Goal: Entertainment & Leisure: Browse casually

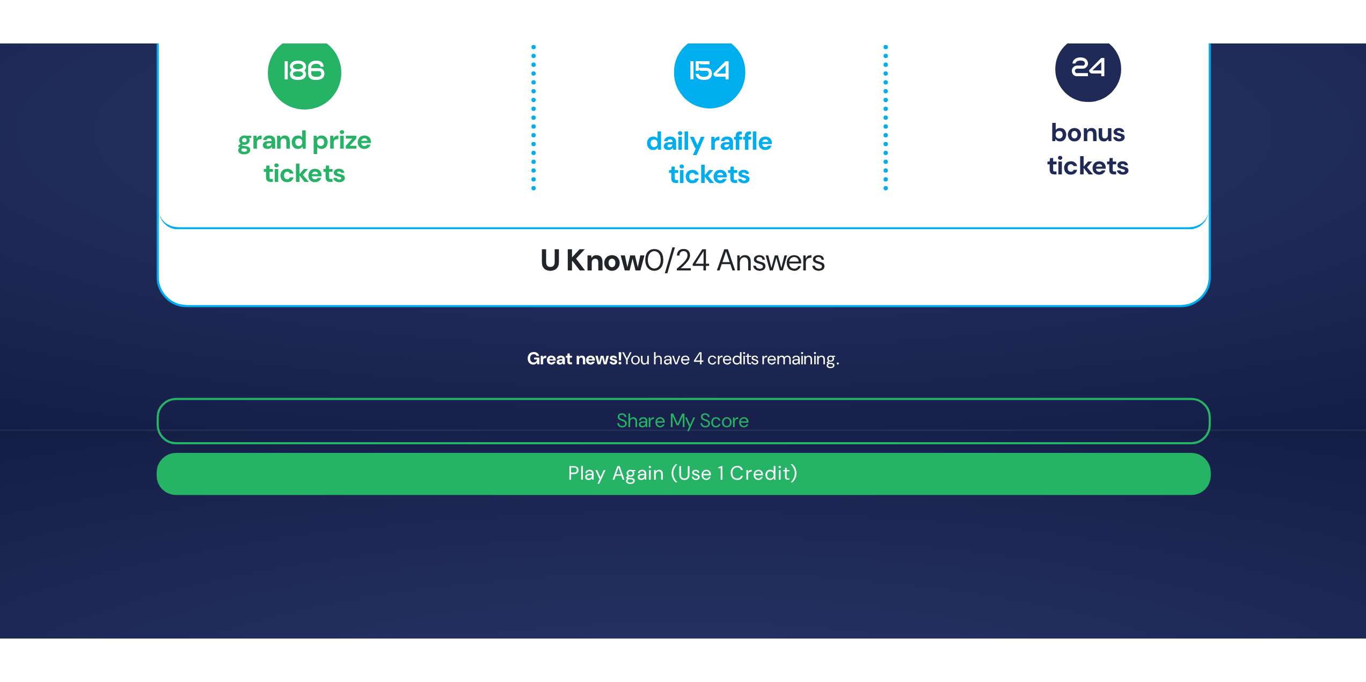
scroll to position [54, 0]
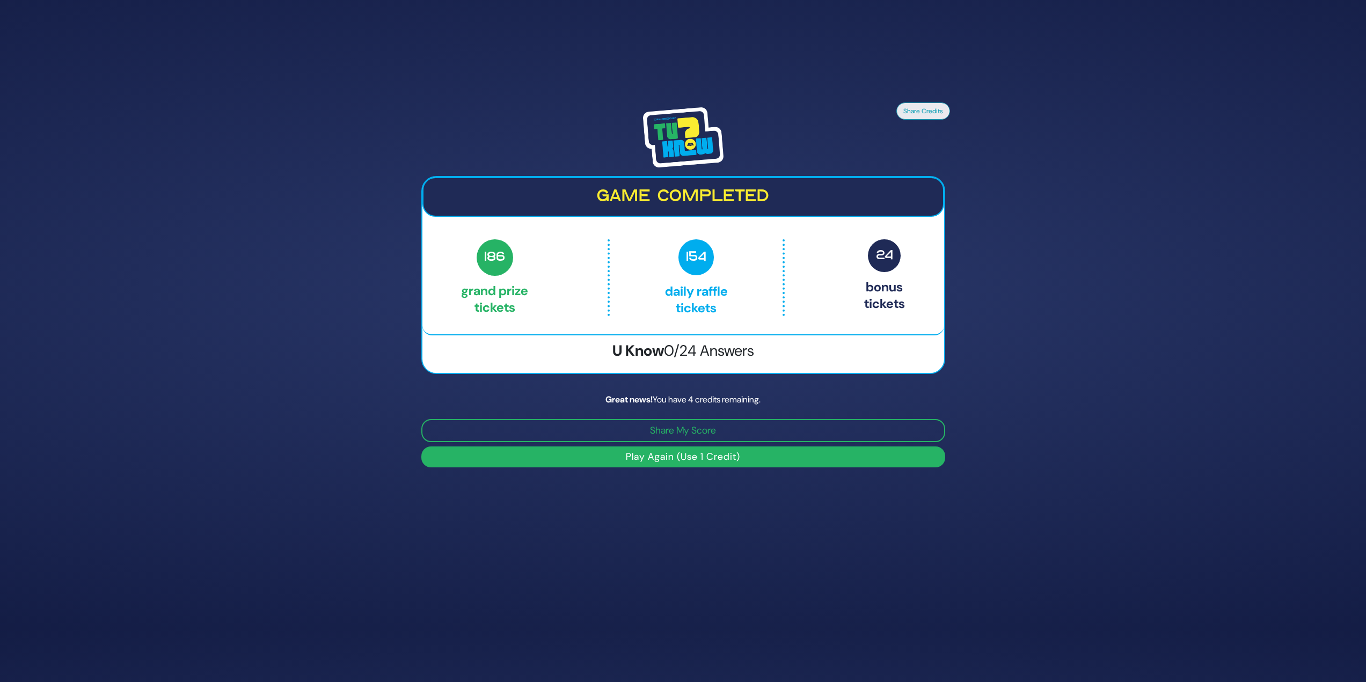
click at [678, 295] on button "Play Again (Use 1 Credit)" at bounding box center [683, 457] width 524 height 21
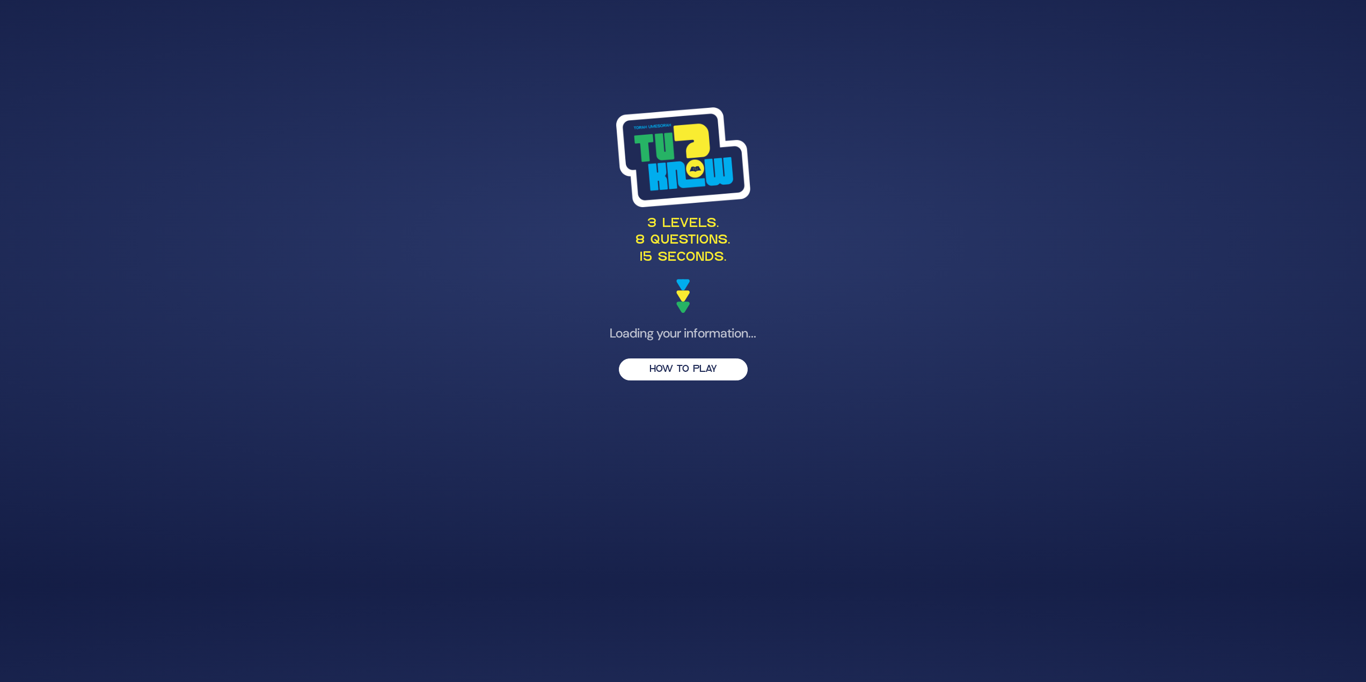
scroll to position [45, 0]
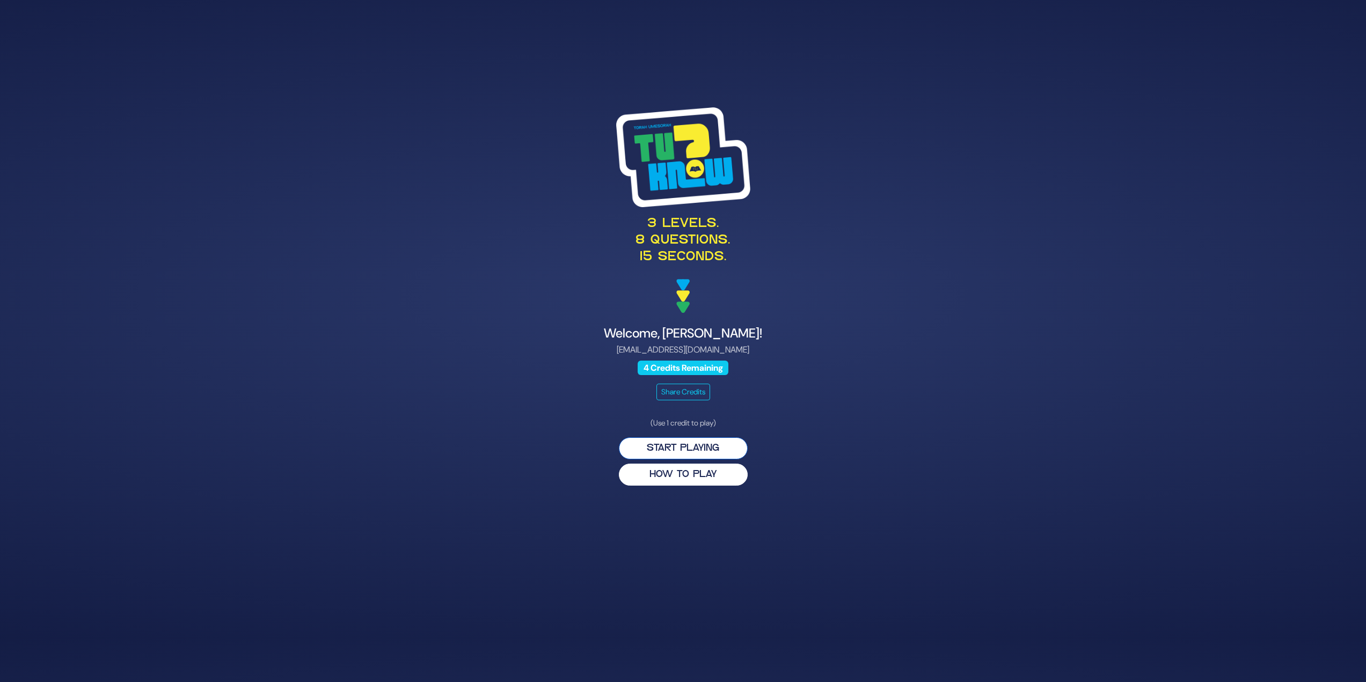
click at [701, 440] on button "Start Playing" at bounding box center [683, 448] width 129 height 22
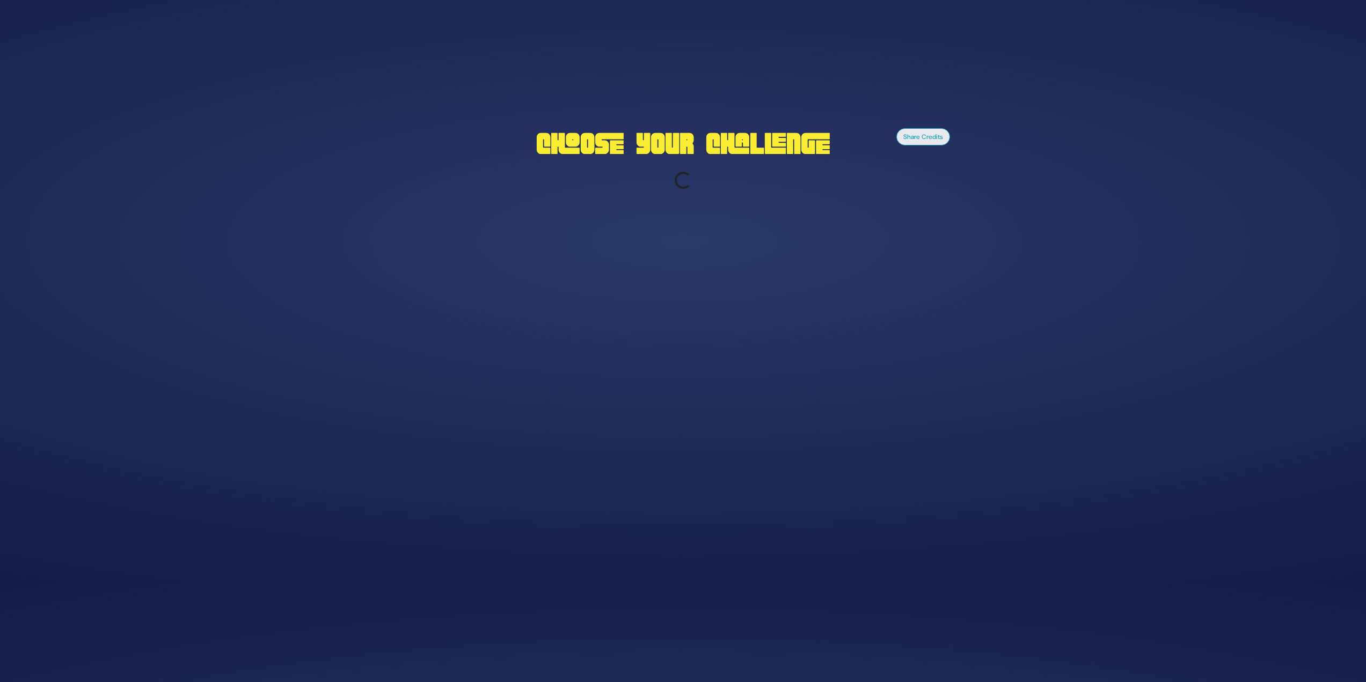
scroll to position [98, 0]
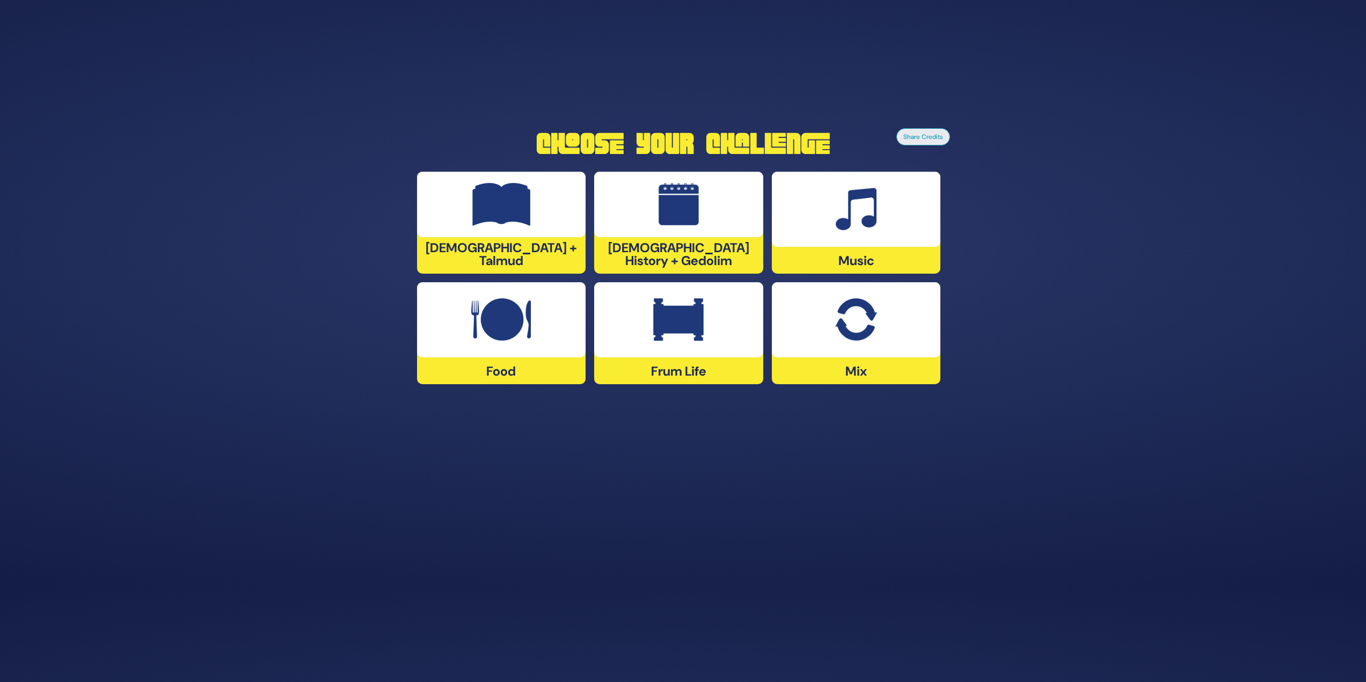
click at [502, 324] on img at bounding box center [501, 319] width 60 height 43
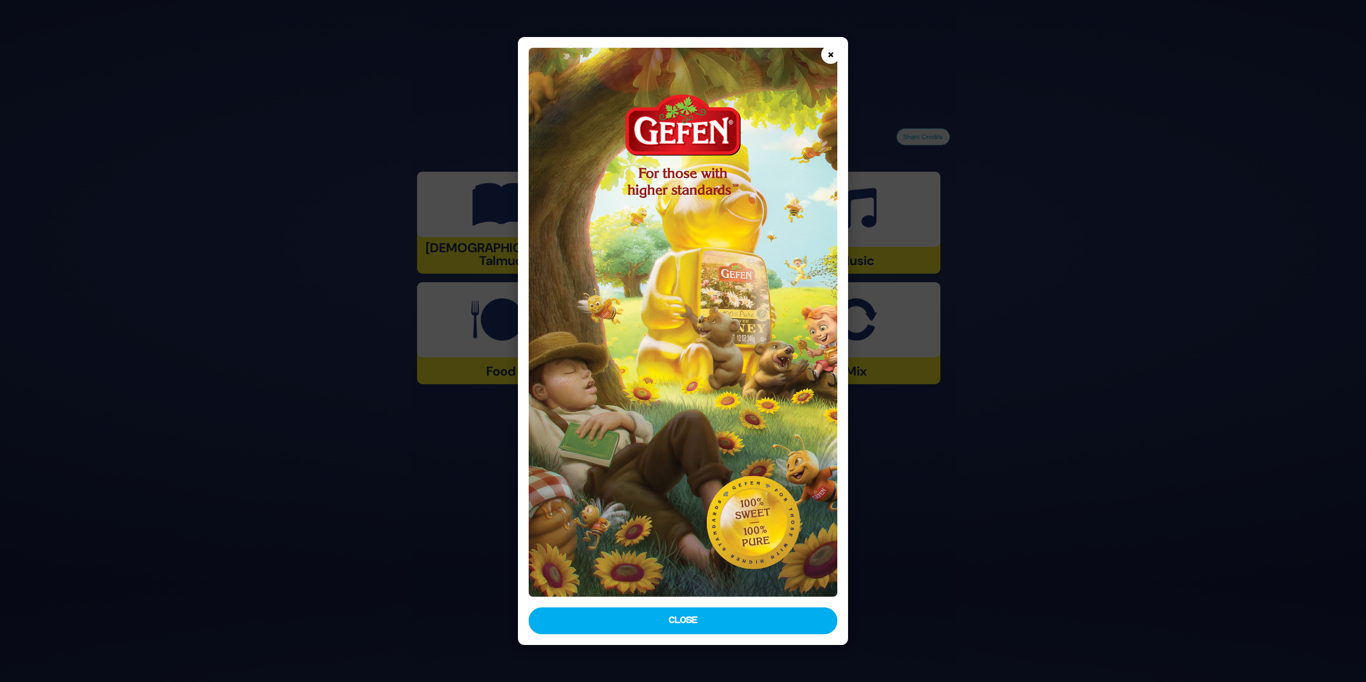
click at [827, 53] on button "×" at bounding box center [830, 54] width 19 height 19
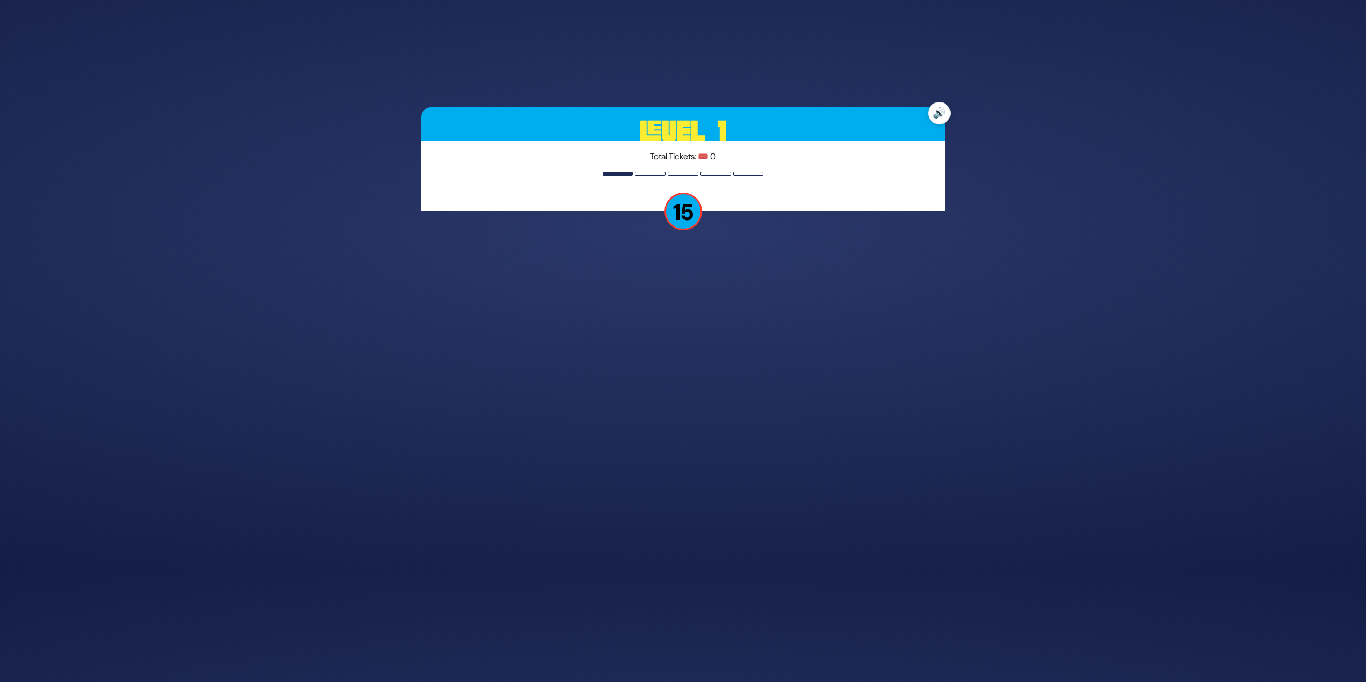
click at [936, 115] on button "🔊" at bounding box center [939, 113] width 23 height 23
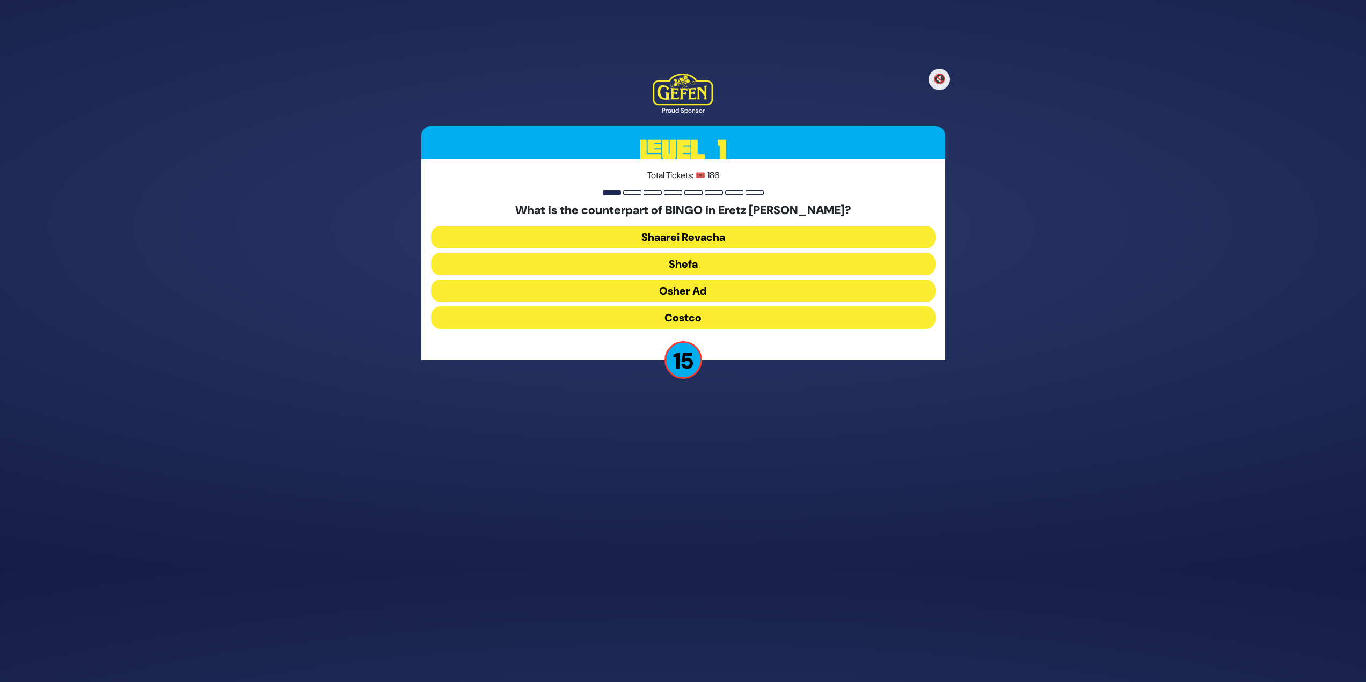
scroll to position [79, 0]
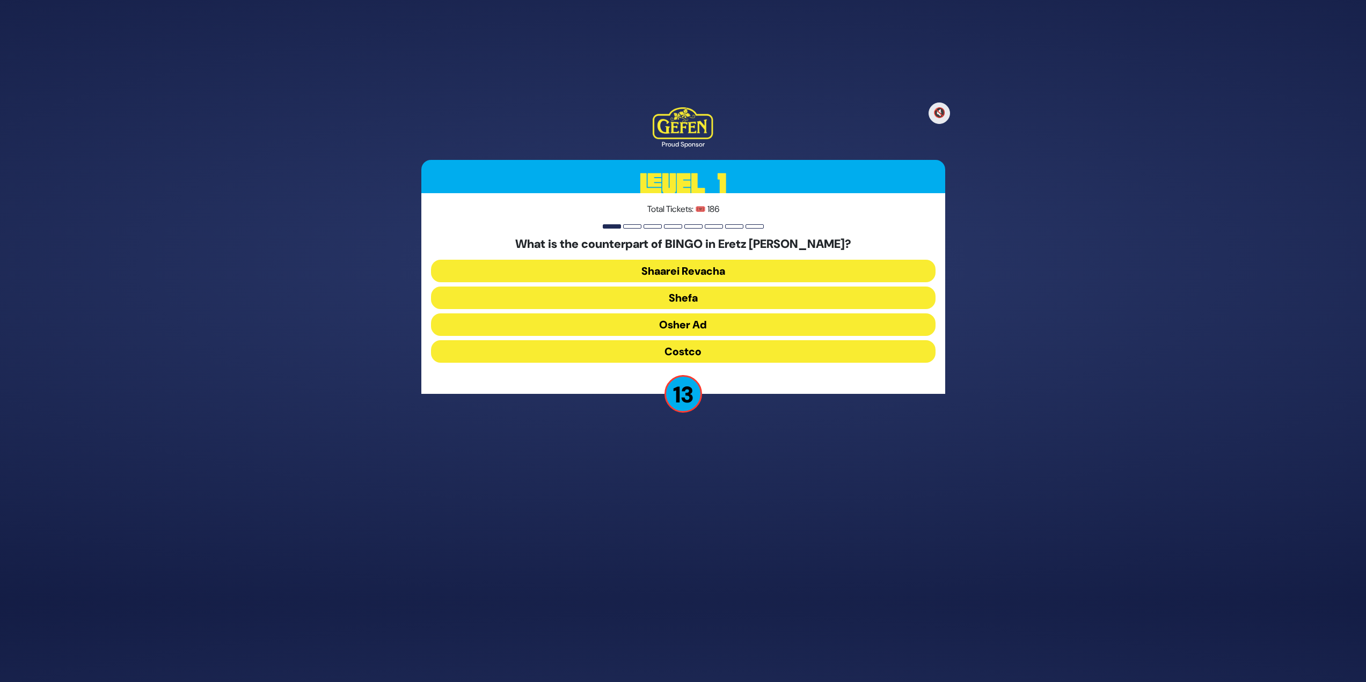
click at [702, 324] on button "Osher Ad" at bounding box center [683, 324] width 505 height 23
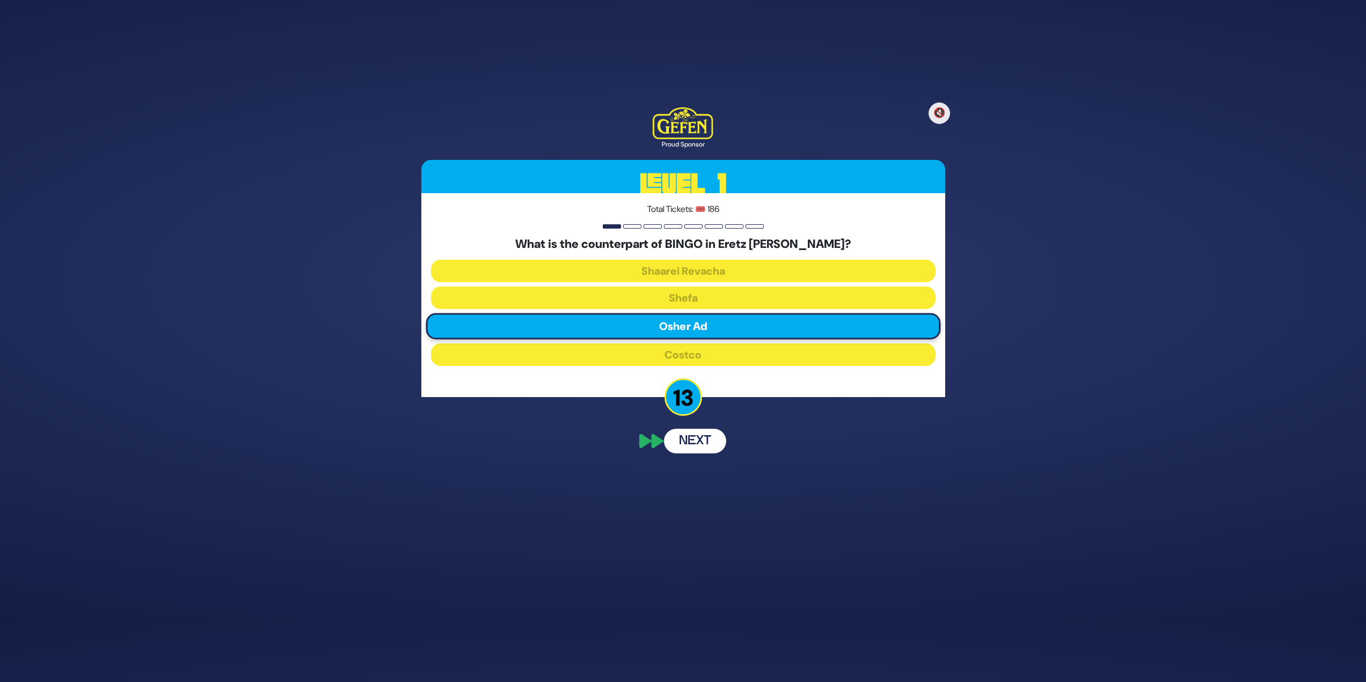
scroll to position [37, 0]
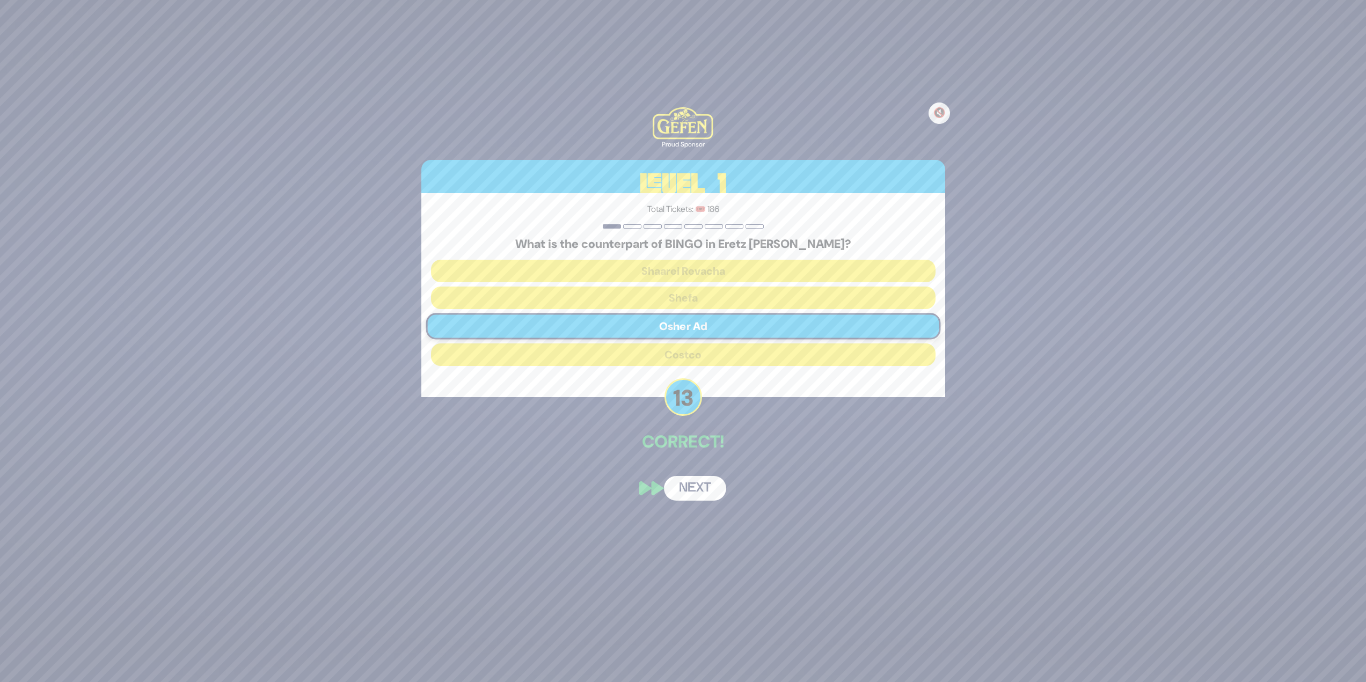
click at [696, 480] on button "Next" at bounding box center [695, 488] width 62 height 25
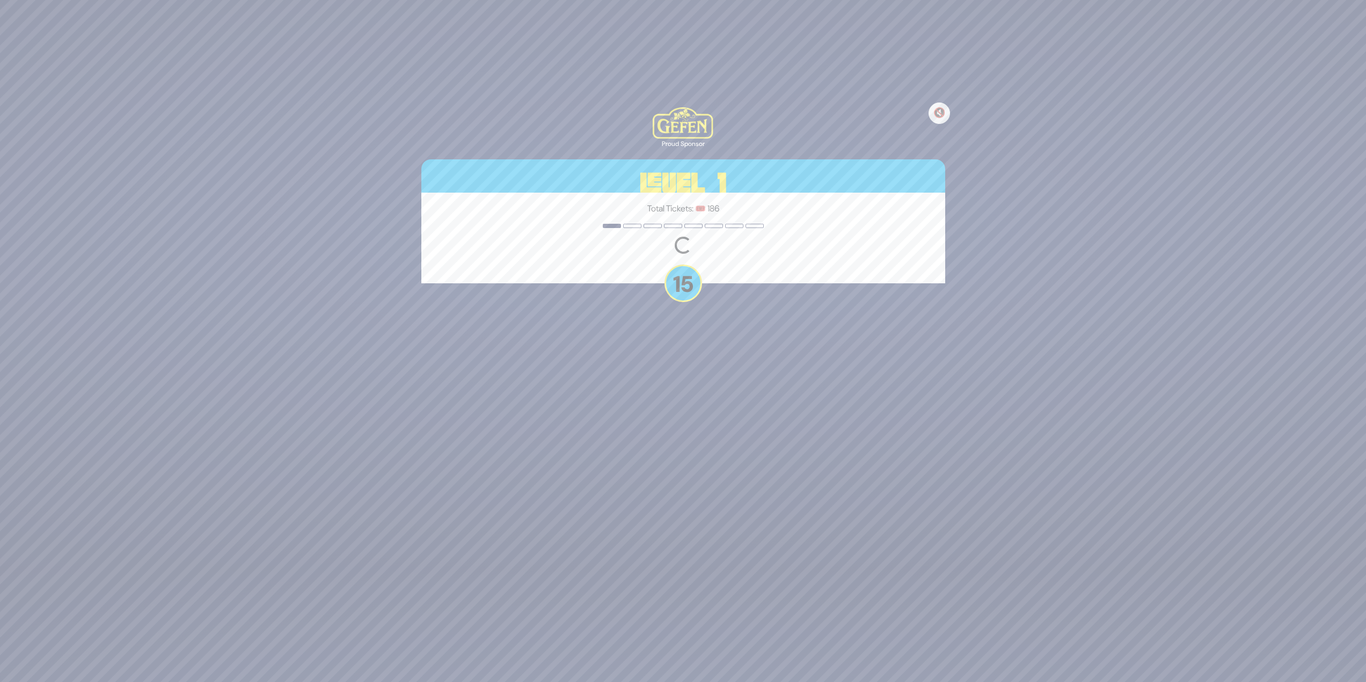
scroll to position [79, 0]
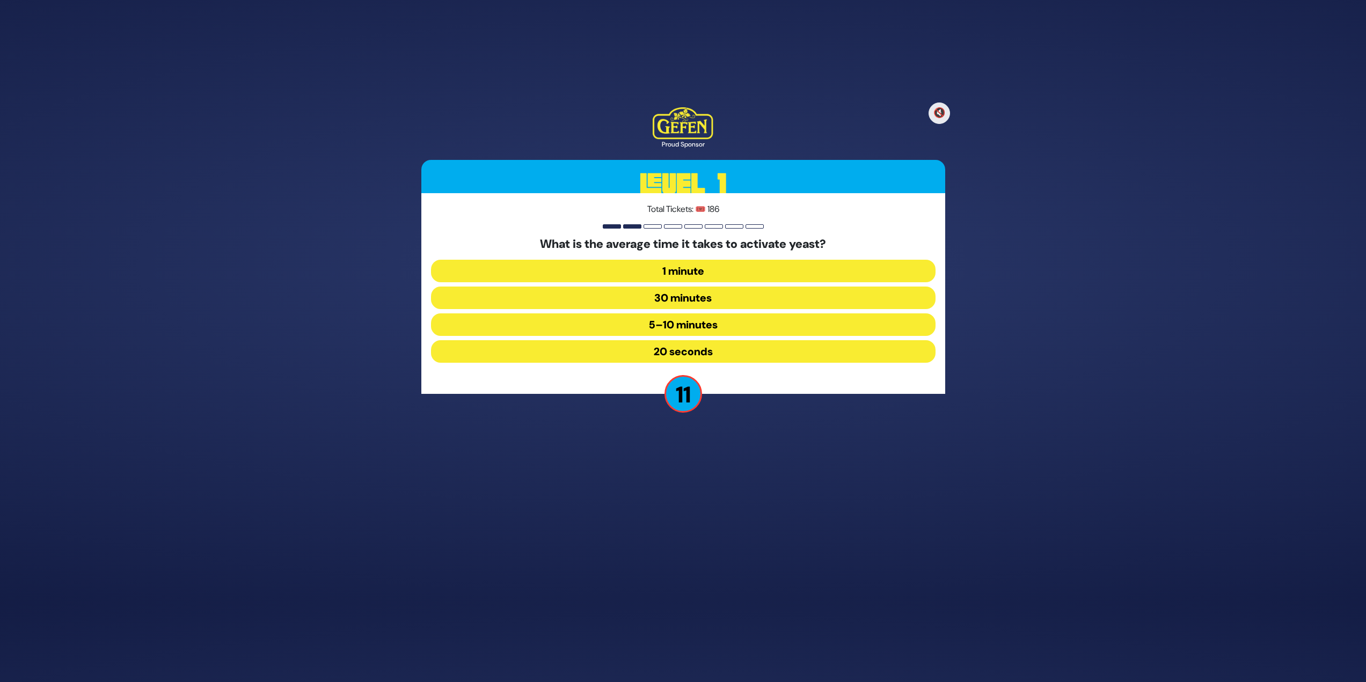
click at [722, 329] on button "5–10 minutes" at bounding box center [683, 324] width 505 height 23
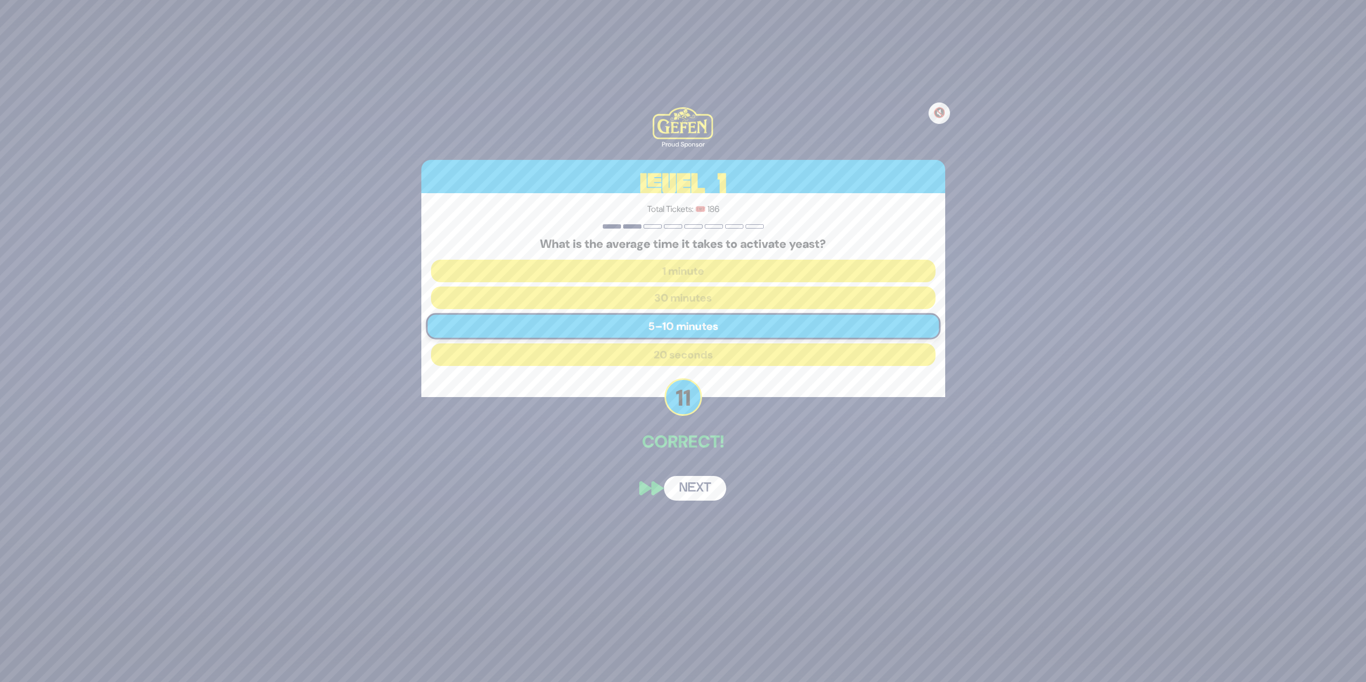
click at [707, 482] on button "Next" at bounding box center [695, 488] width 62 height 25
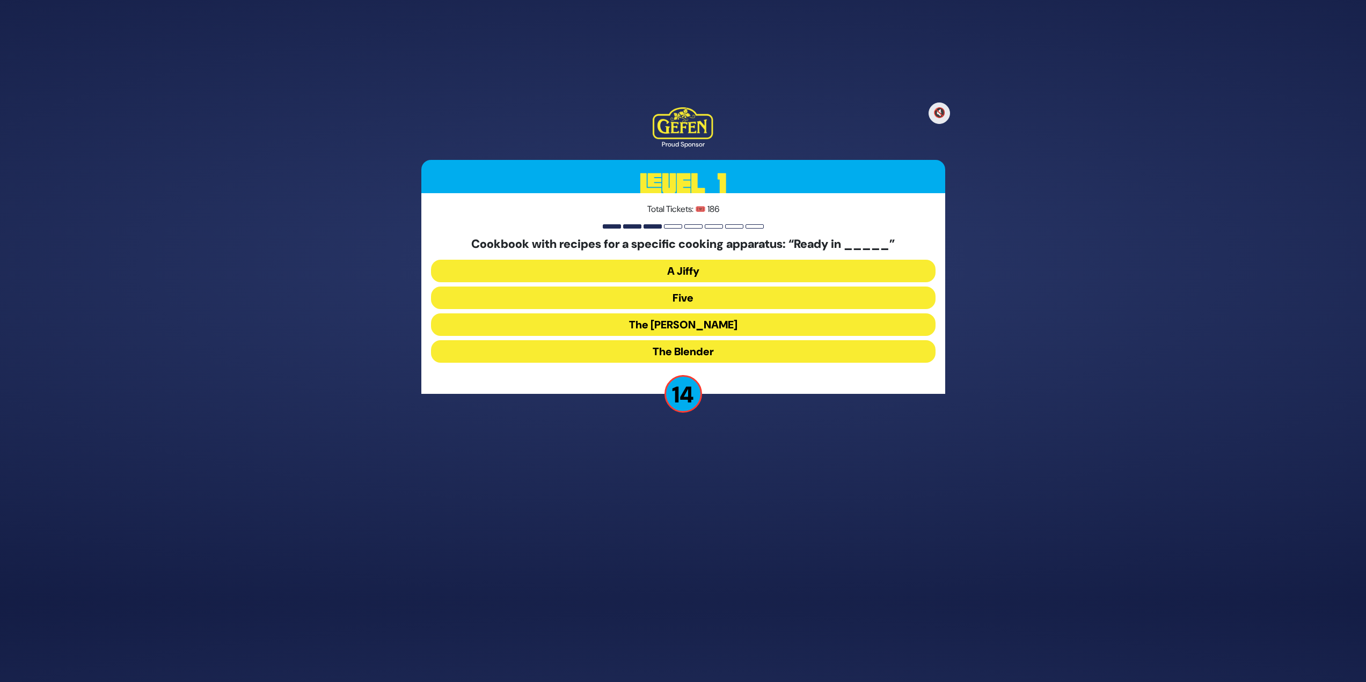
click at [696, 330] on button "The Betty" at bounding box center [683, 324] width 505 height 23
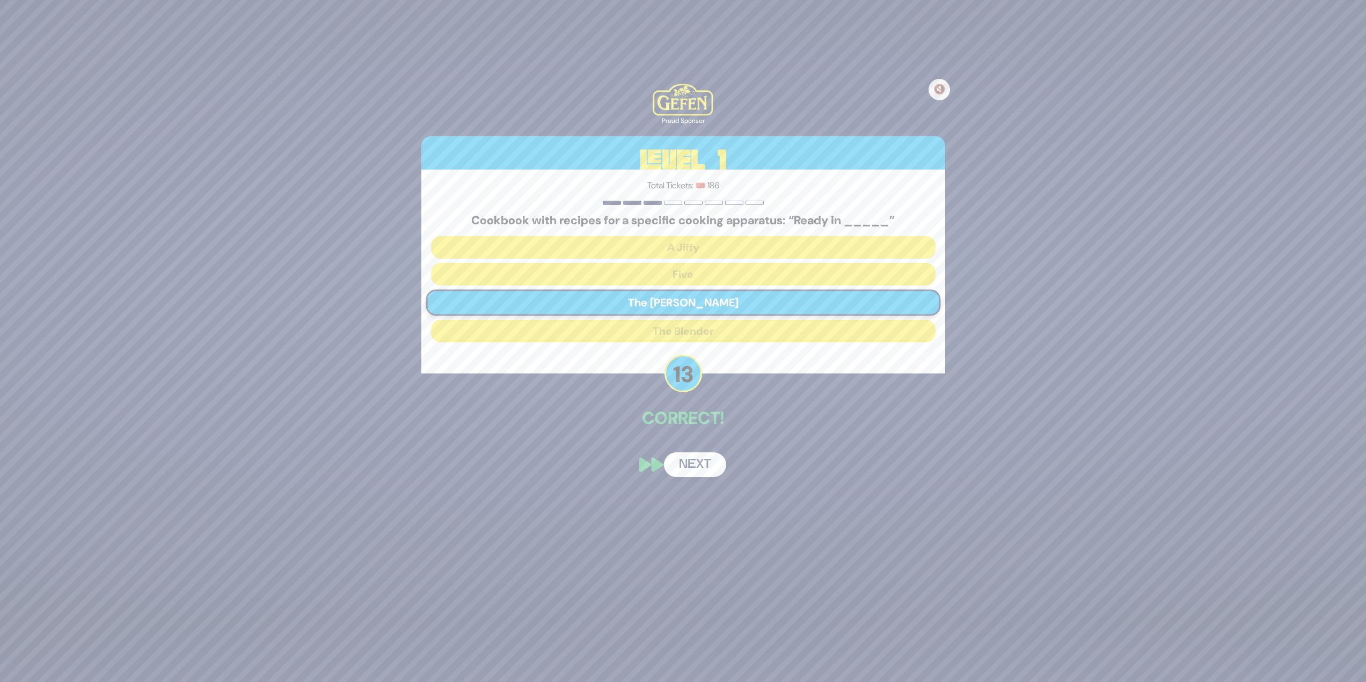
scroll to position [37, 0]
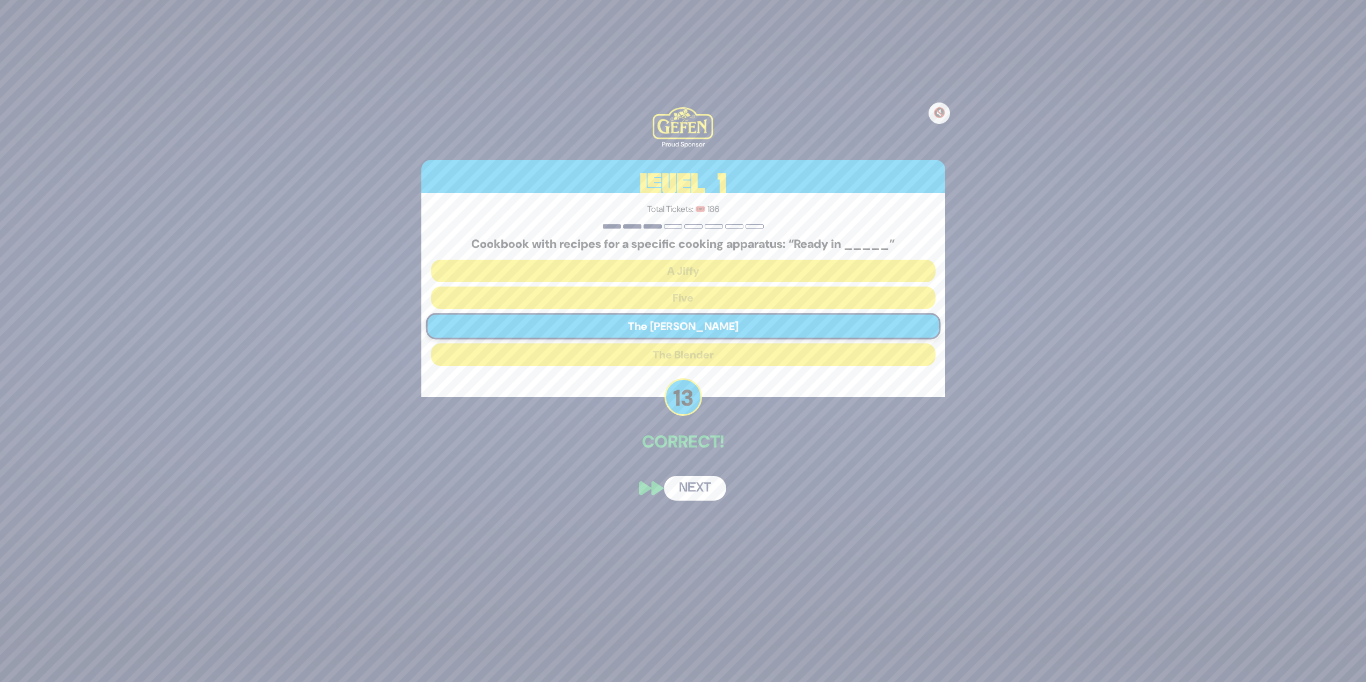
click at [705, 481] on button "Next" at bounding box center [695, 488] width 62 height 25
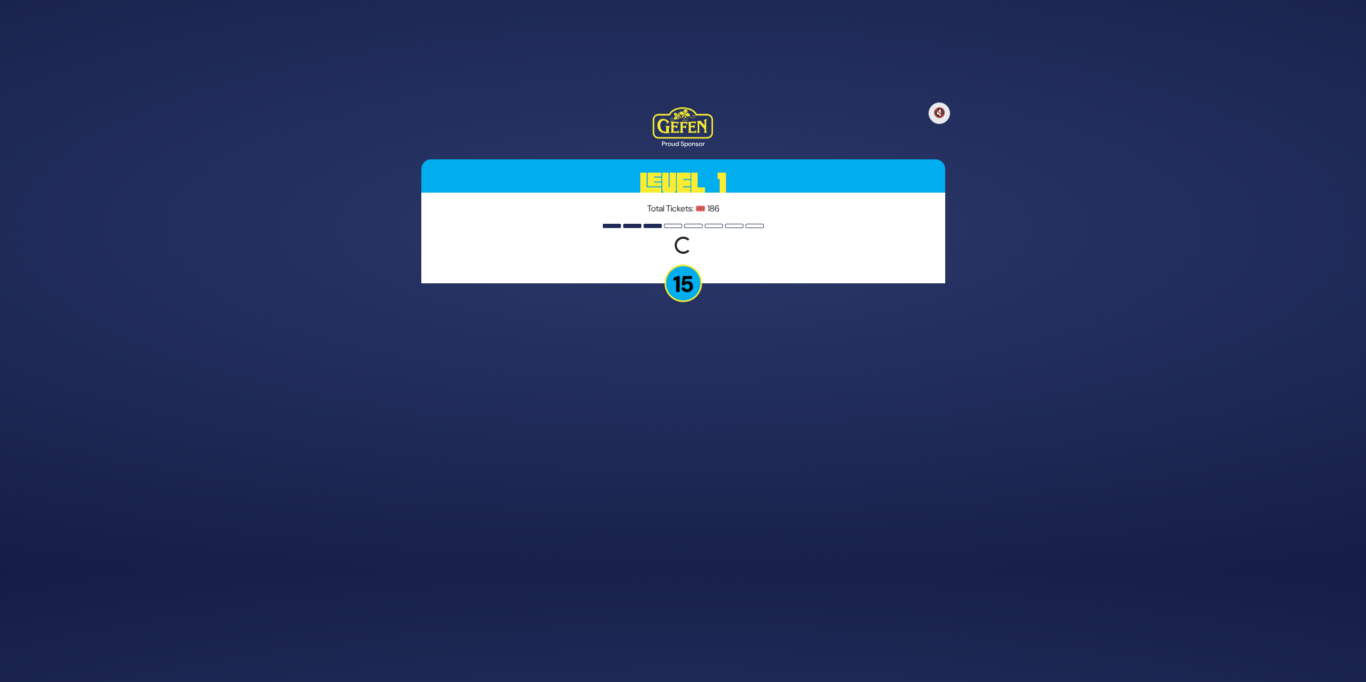
scroll to position [79, 0]
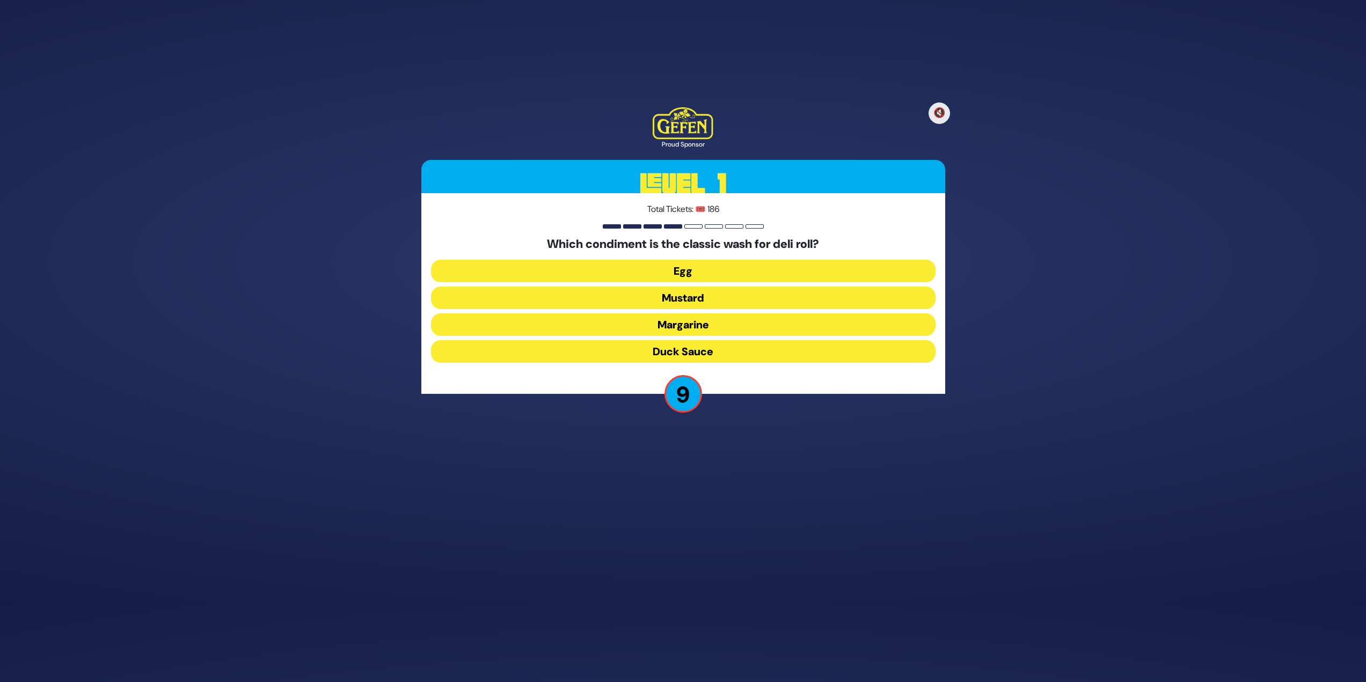
click at [728, 353] on button "Duck Sauce" at bounding box center [683, 351] width 505 height 23
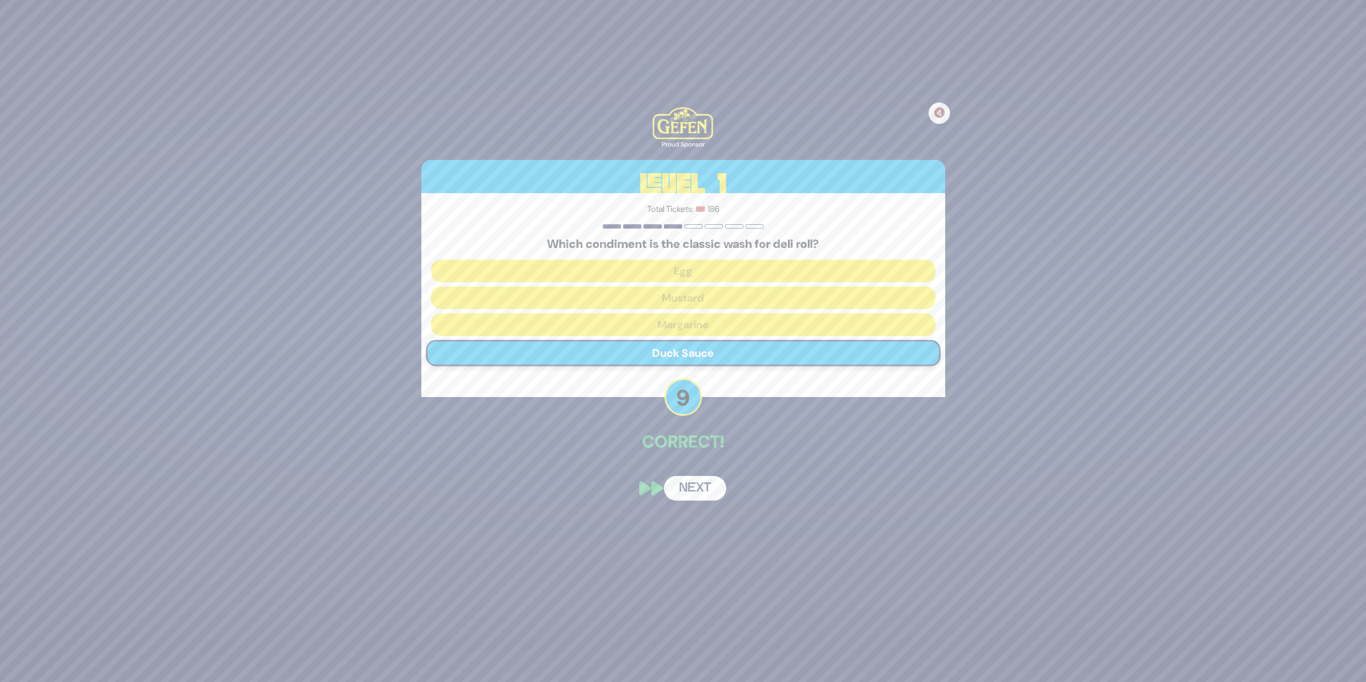
click at [701, 484] on button "Next" at bounding box center [695, 488] width 62 height 25
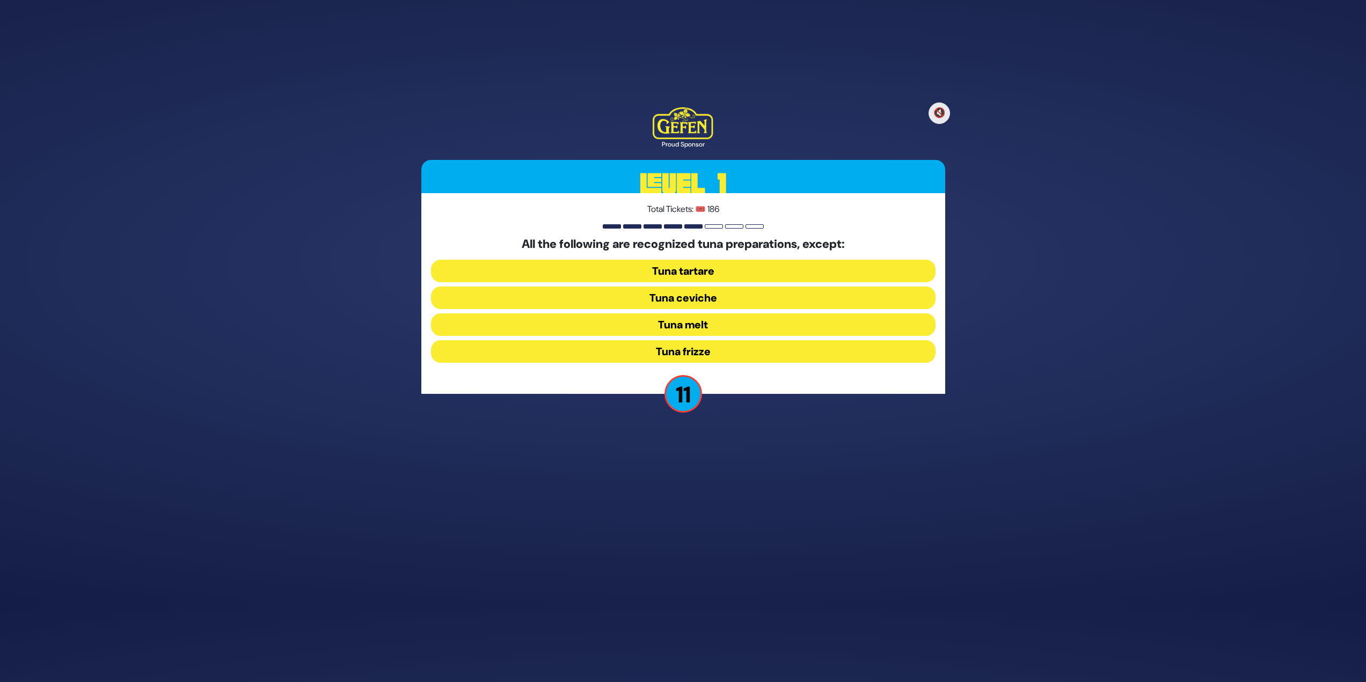
click at [700, 354] on button "Tuna frizze" at bounding box center [683, 351] width 505 height 23
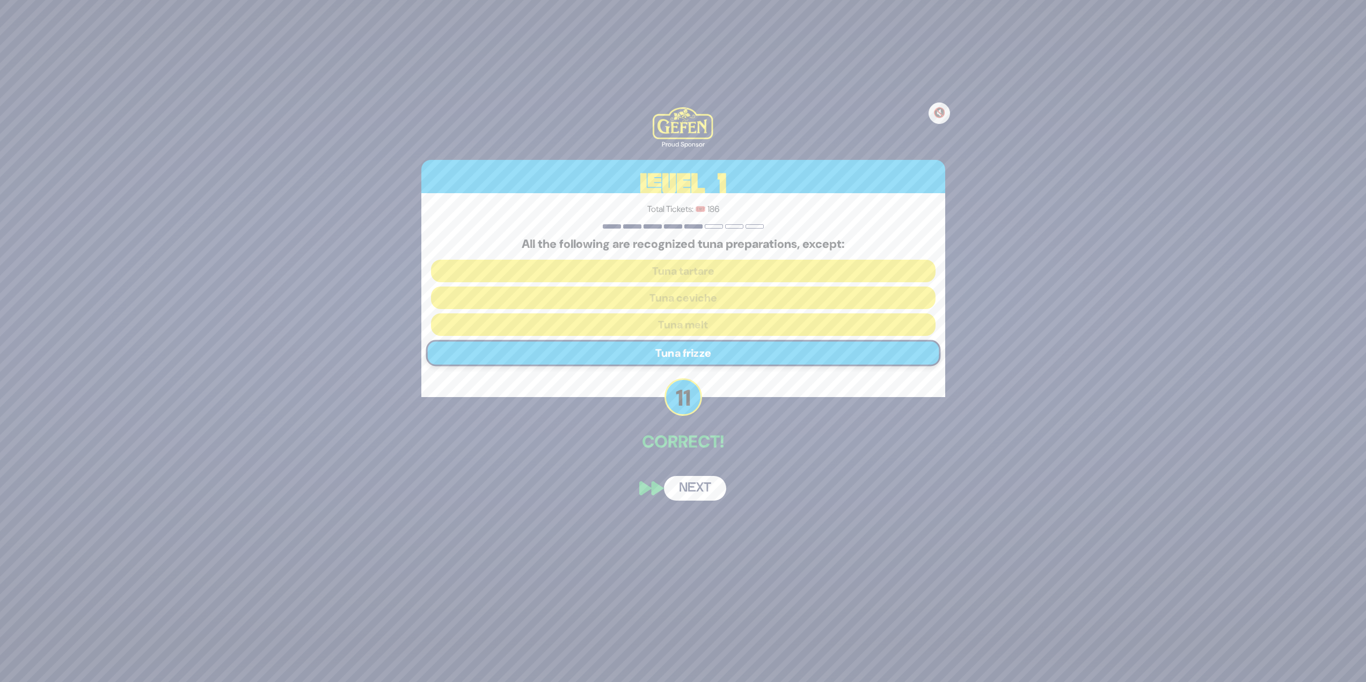
click at [685, 497] on button "Next" at bounding box center [695, 488] width 62 height 25
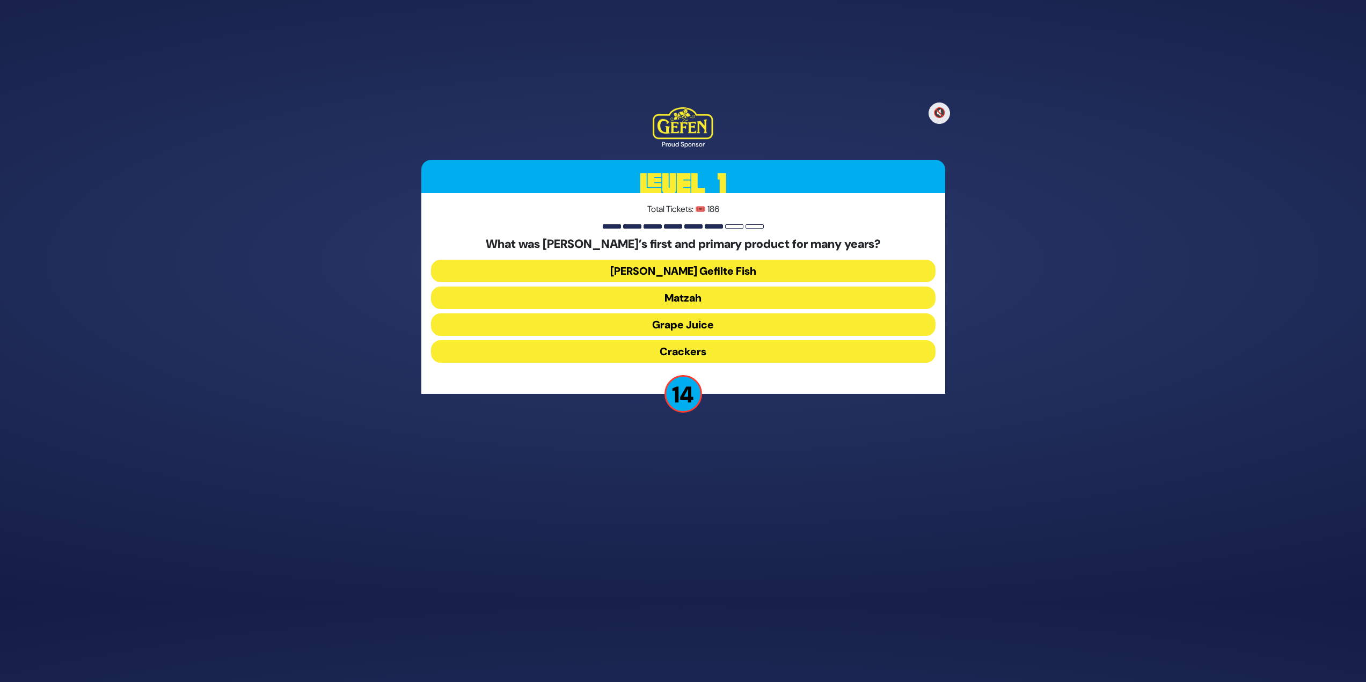
click at [653, 293] on button "Matzah" at bounding box center [683, 298] width 505 height 23
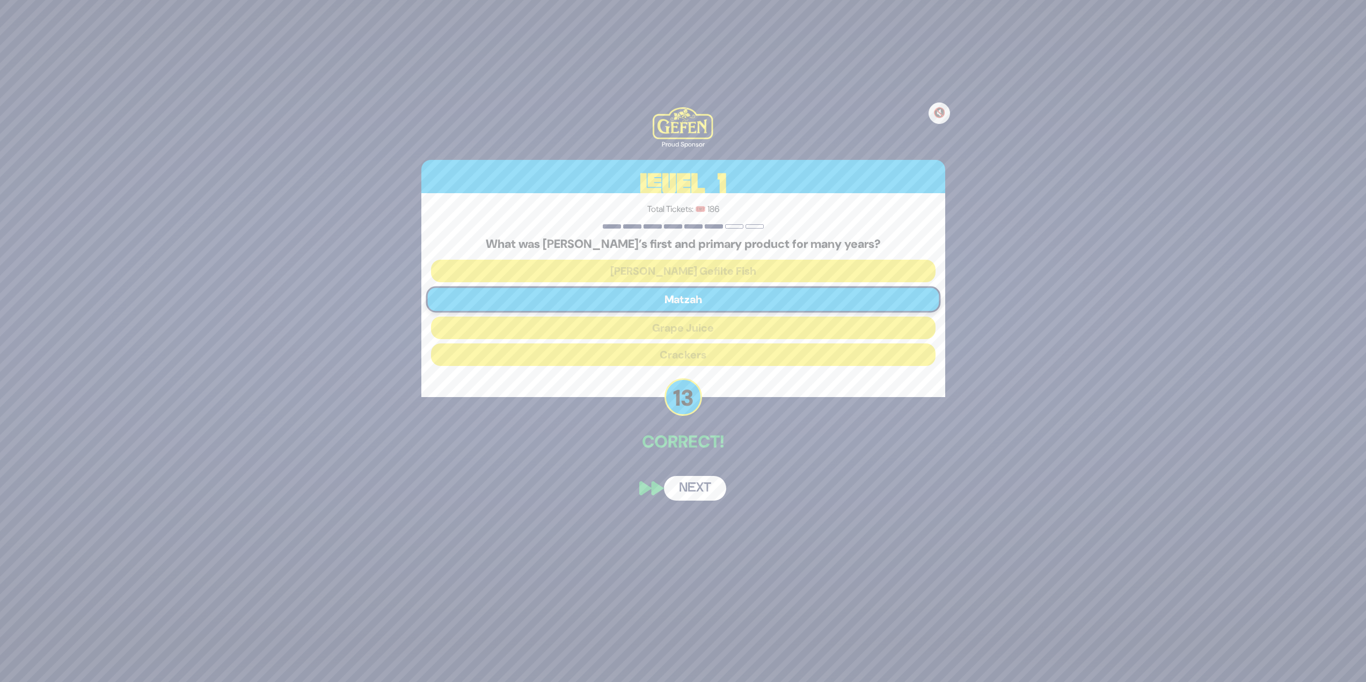
click at [705, 483] on button "Next" at bounding box center [695, 488] width 62 height 25
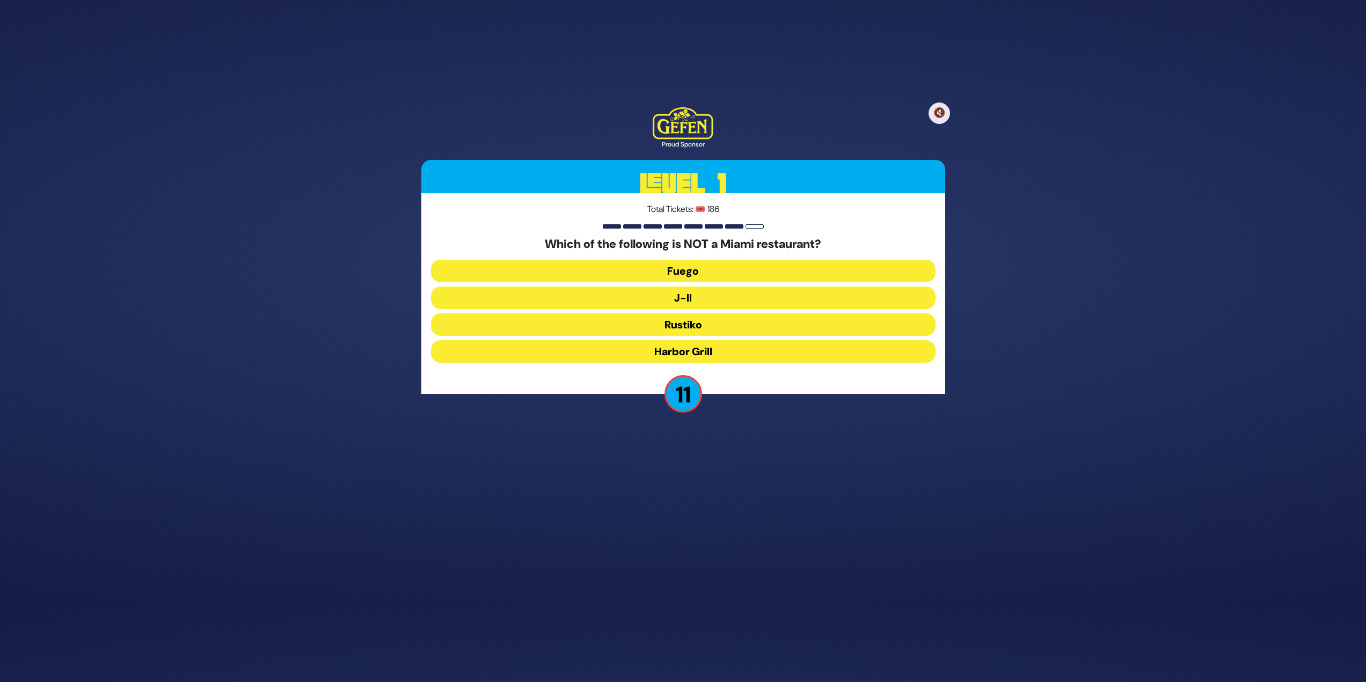
click at [700, 325] on button "Rustiko" at bounding box center [683, 324] width 505 height 23
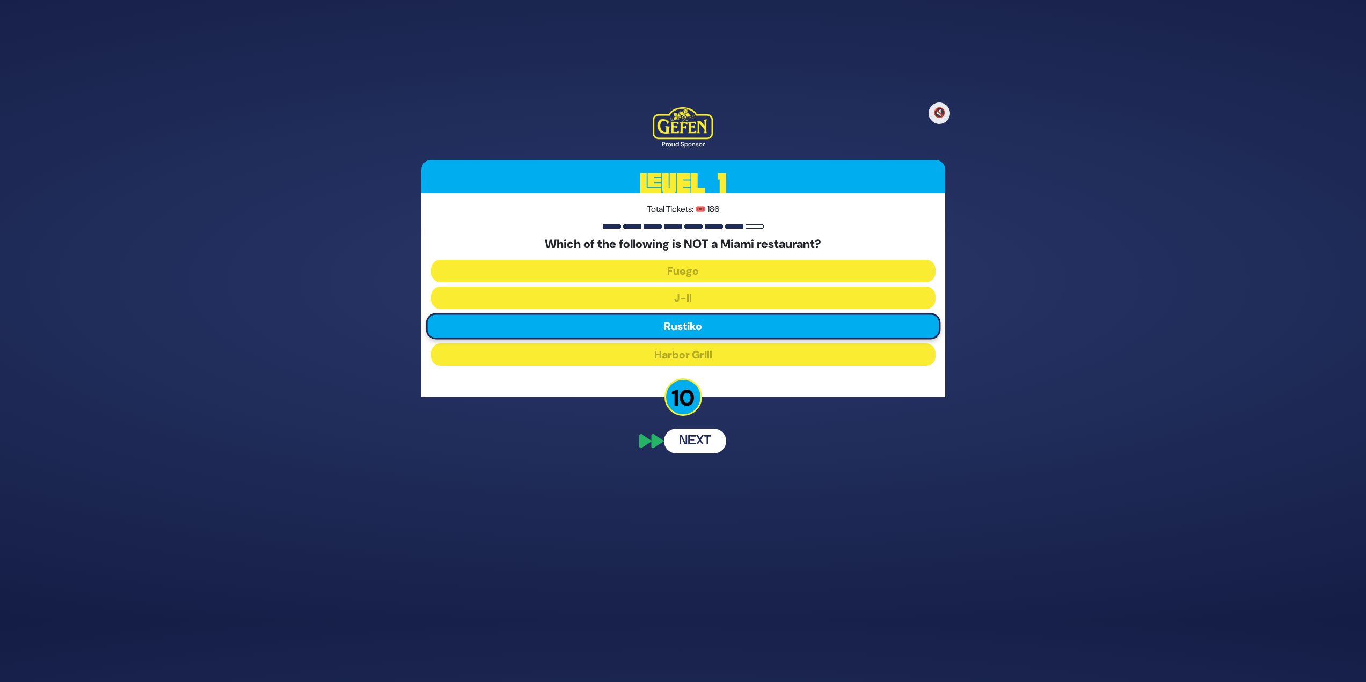
scroll to position [31, 0]
click at [699, 485] on div "🔇 Proud Sponsor Level 1 Total Tickets: 🎟️ 186 Which of the following is NOT a M…" at bounding box center [683, 309] width 550 height 430
click at [703, 494] on button "Next" at bounding box center [695, 500] width 62 height 25
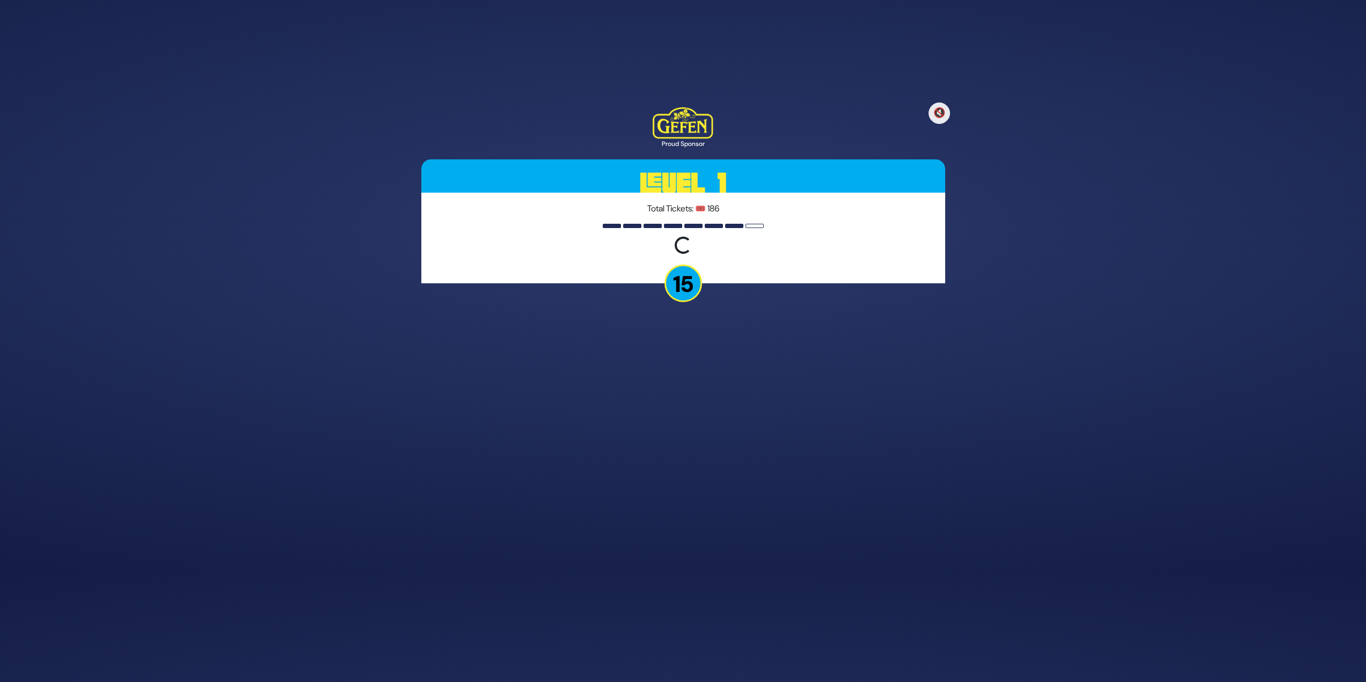
scroll to position [79, 0]
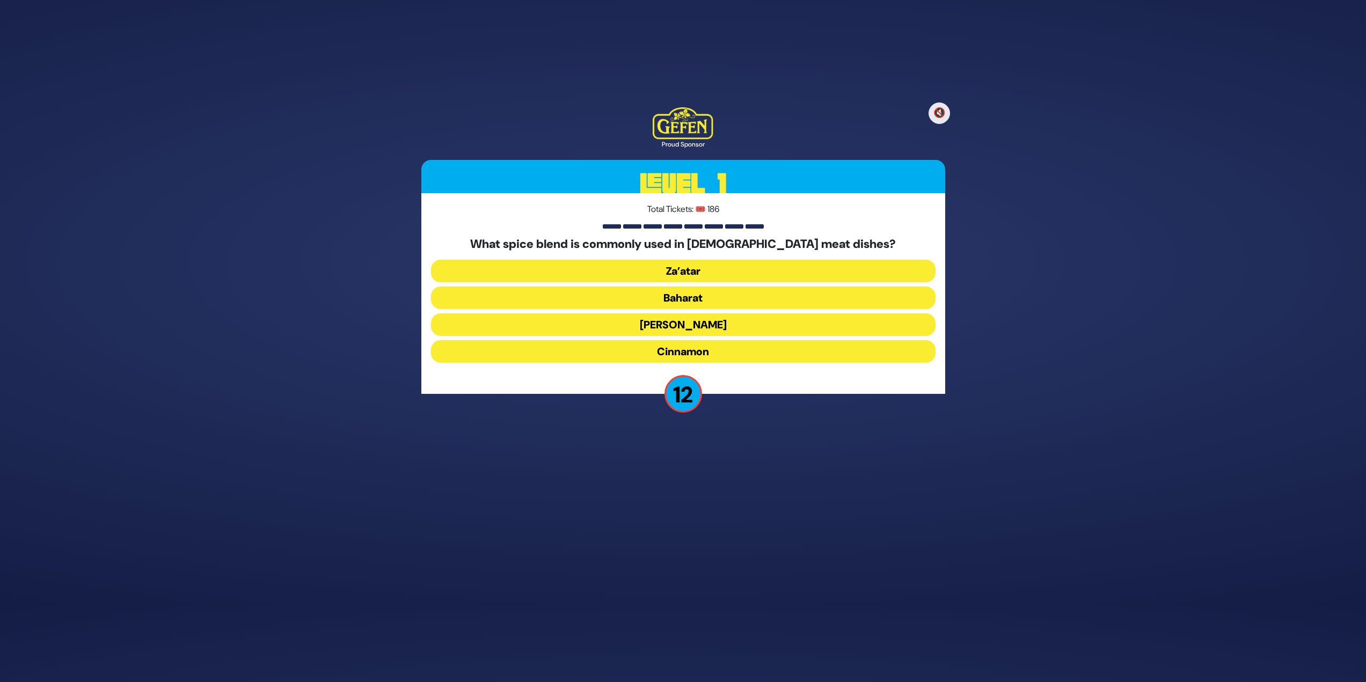
click at [751, 303] on button "Baharat" at bounding box center [683, 298] width 505 height 23
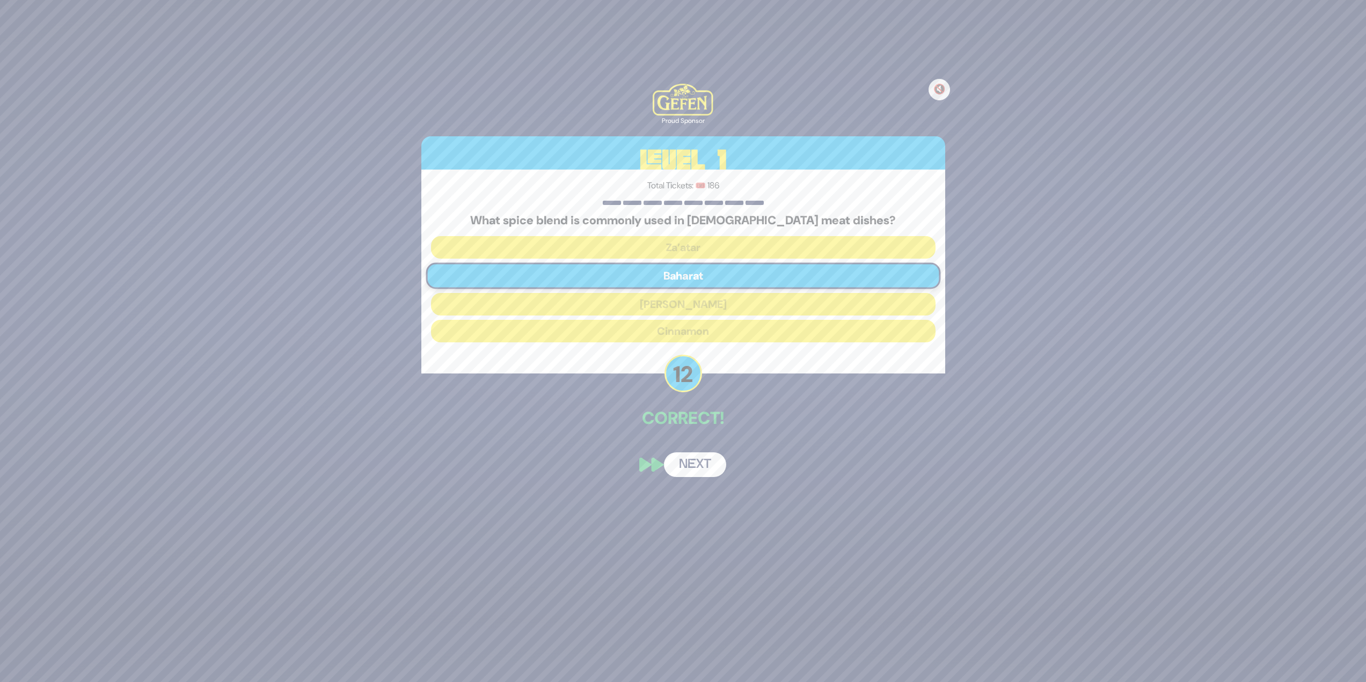
scroll to position [37, 0]
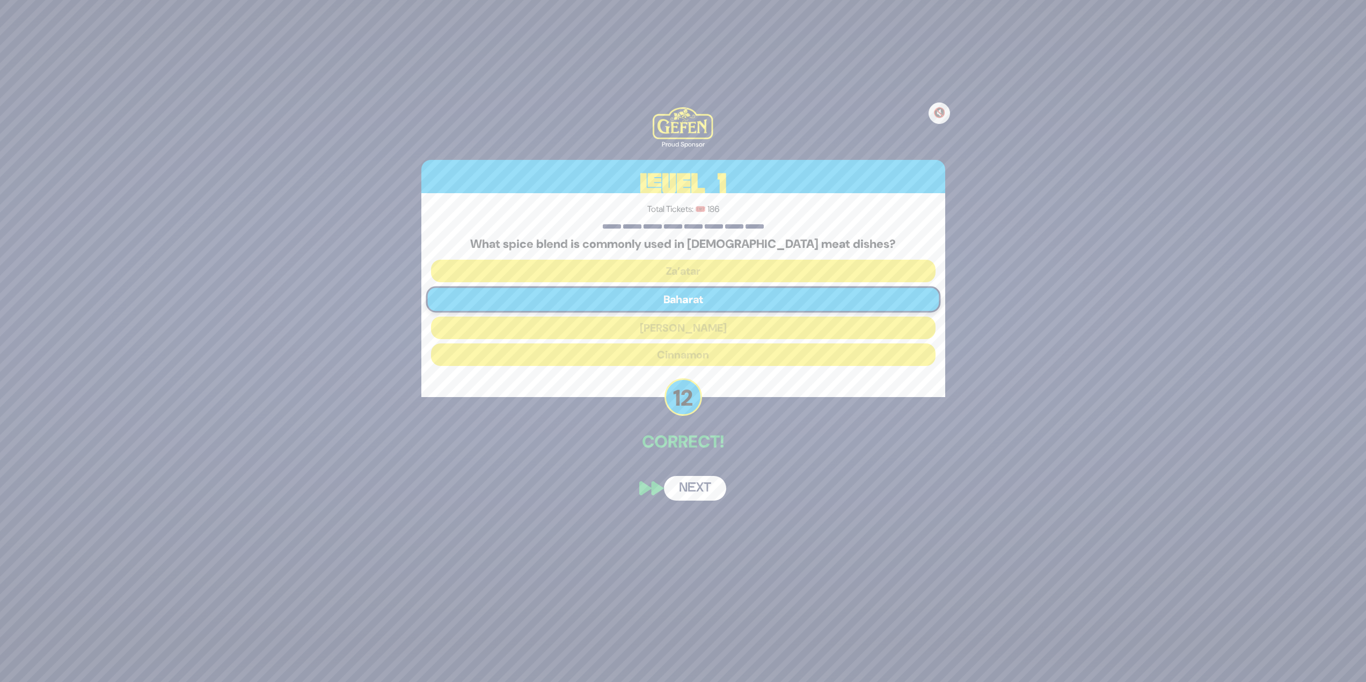
click at [699, 495] on button "Next" at bounding box center [695, 488] width 62 height 25
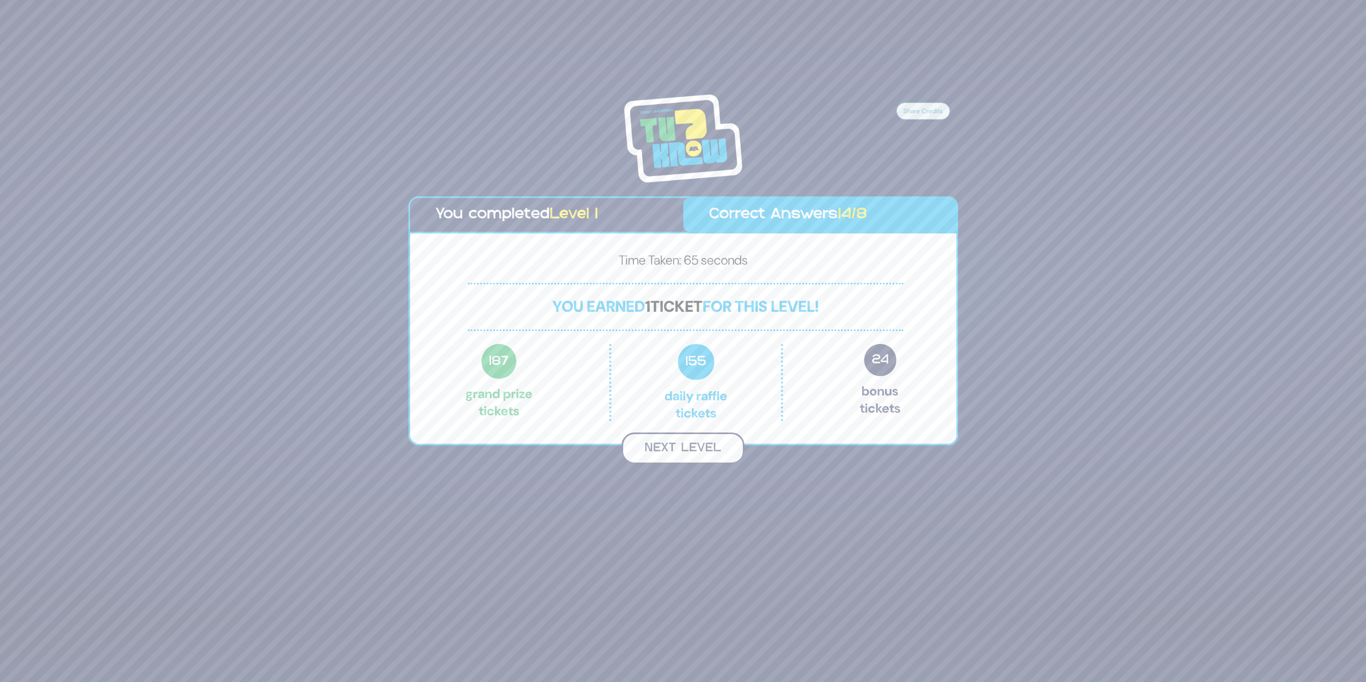
click at [693, 434] on button "Next Level" at bounding box center [683, 449] width 123 height 32
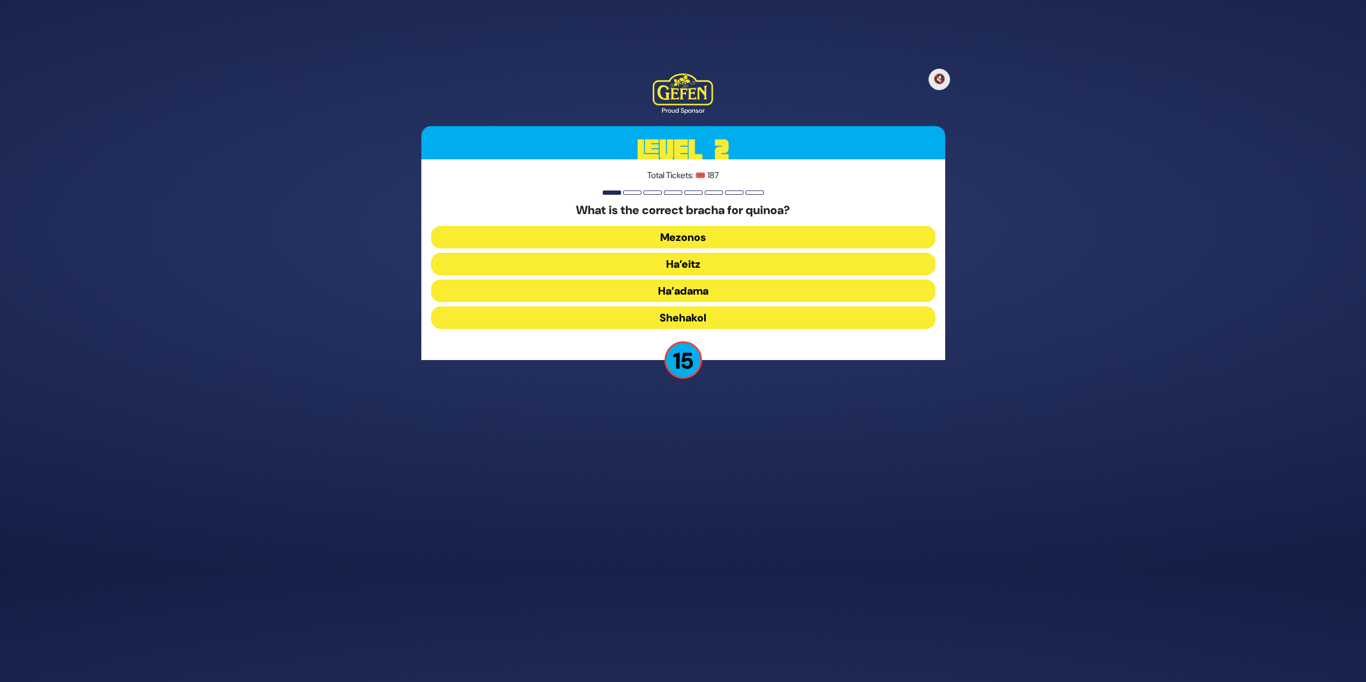
scroll to position [79, 0]
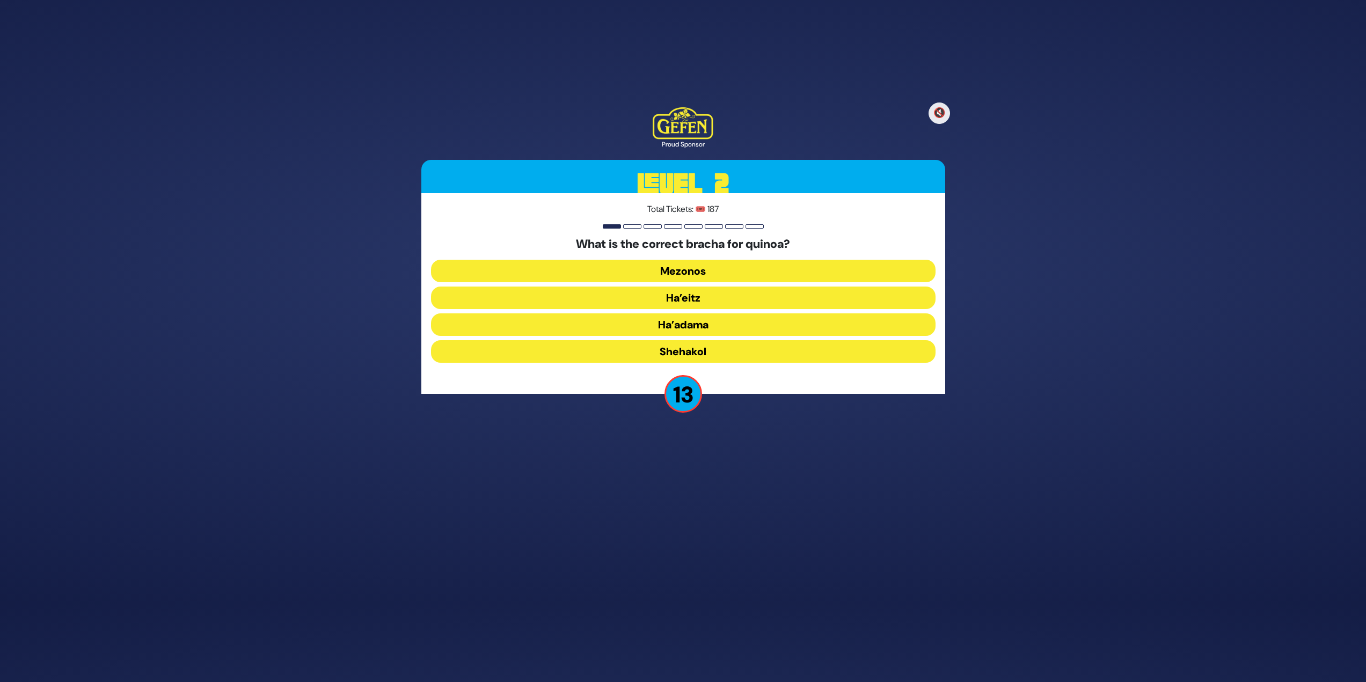
click at [693, 329] on button "Ha’adama" at bounding box center [683, 324] width 505 height 23
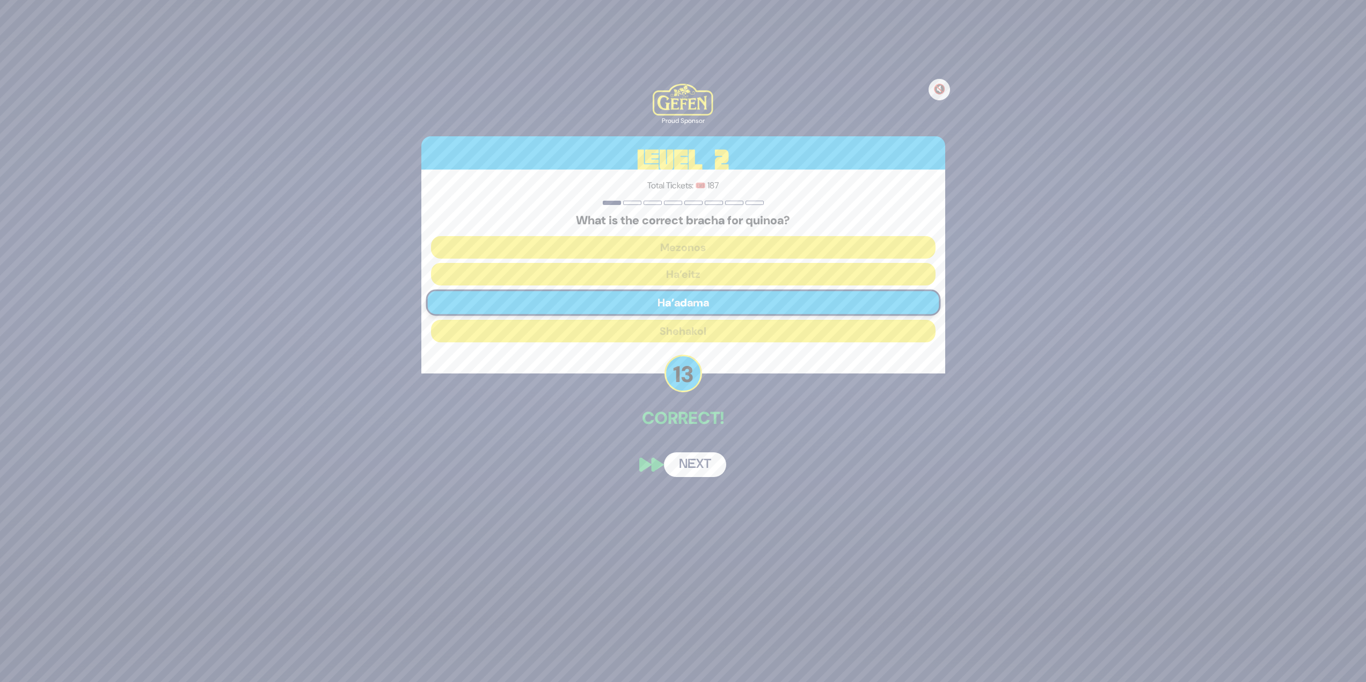
scroll to position [37, 0]
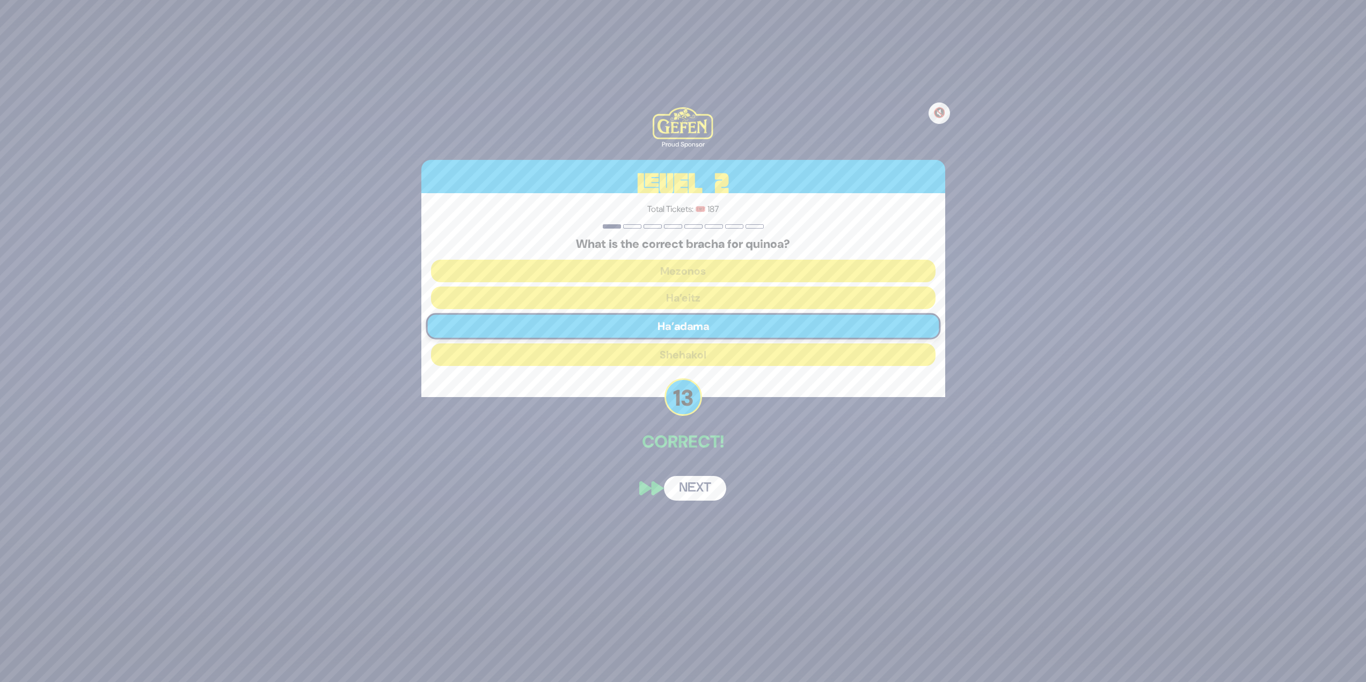
click at [696, 476] on button "Next" at bounding box center [695, 488] width 62 height 25
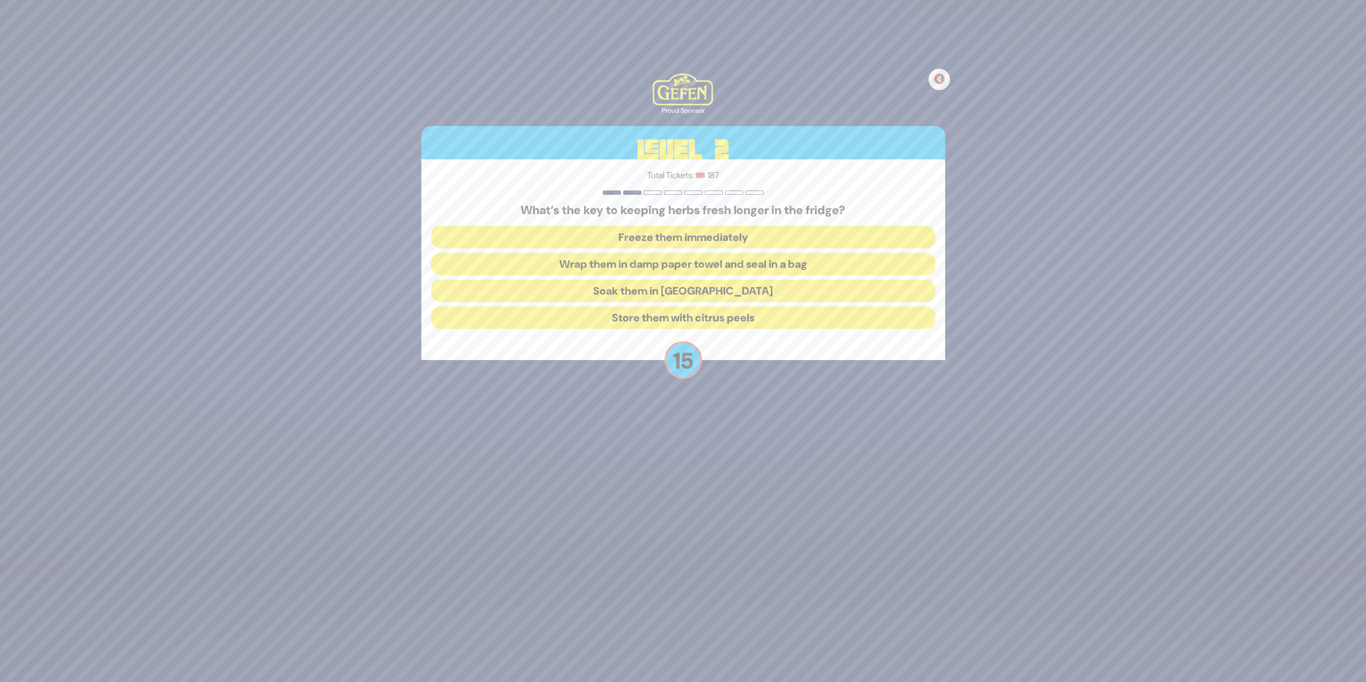
scroll to position [79, 0]
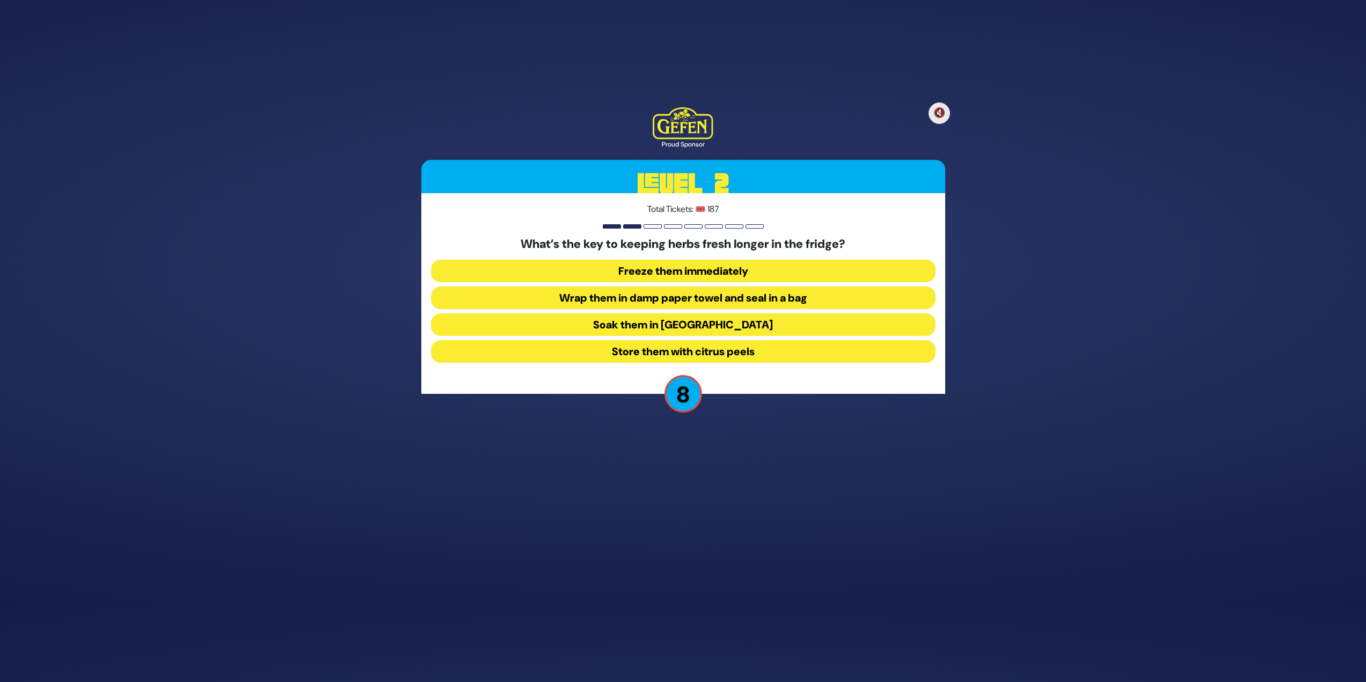
click at [790, 293] on button "Wrap them in damp paper towel and seal in a bag" at bounding box center [683, 298] width 505 height 23
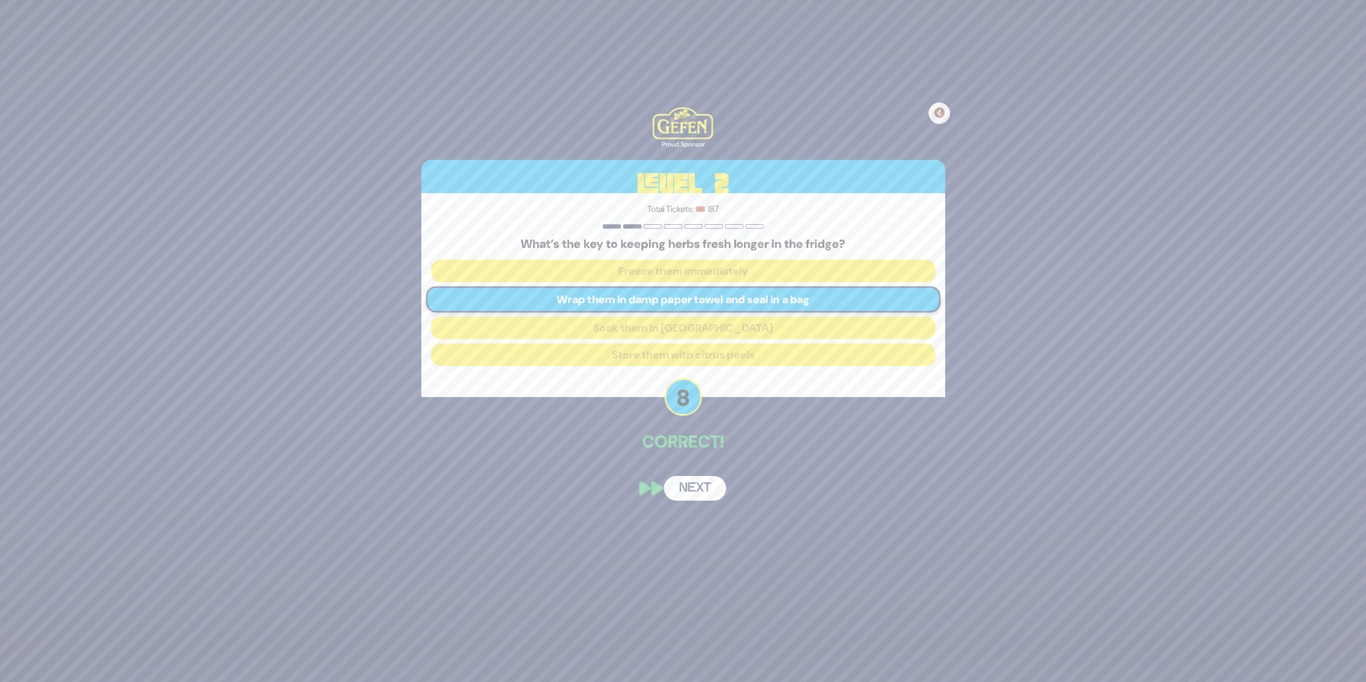
click at [702, 490] on button "Next" at bounding box center [695, 488] width 62 height 25
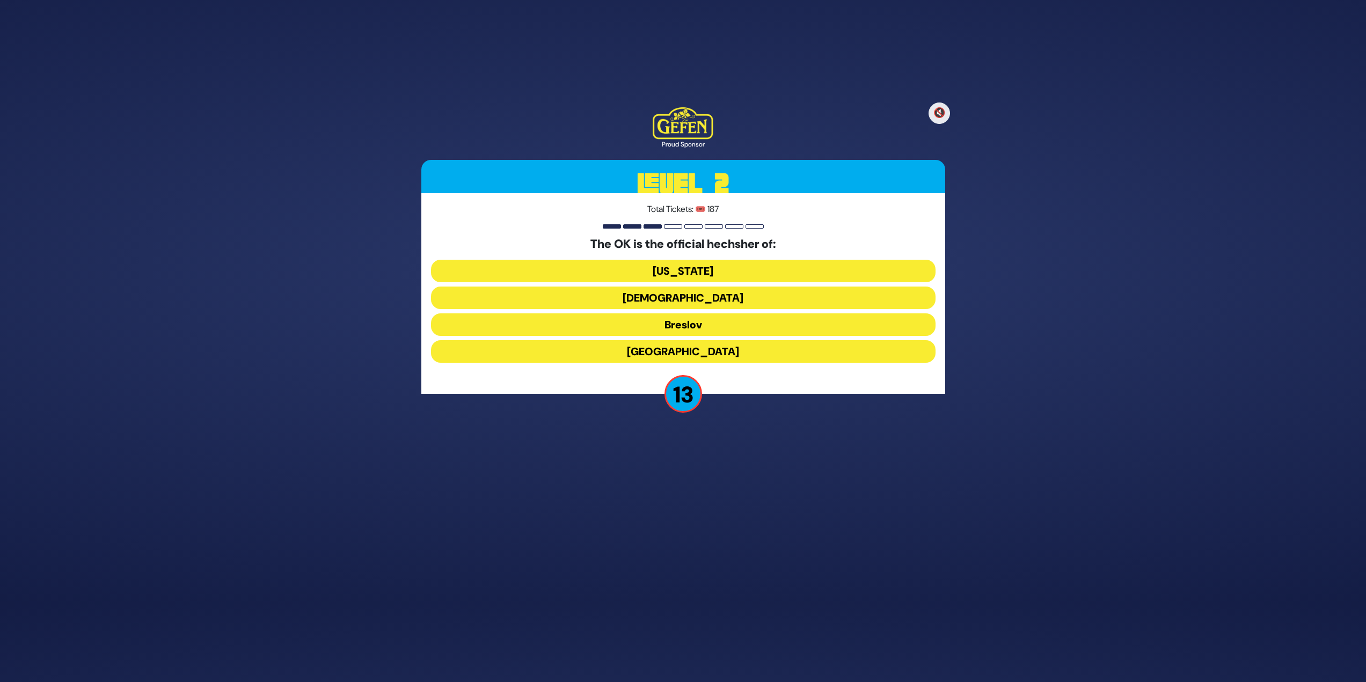
click at [750, 292] on button "Chabad" at bounding box center [683, 298] width 505 height 23
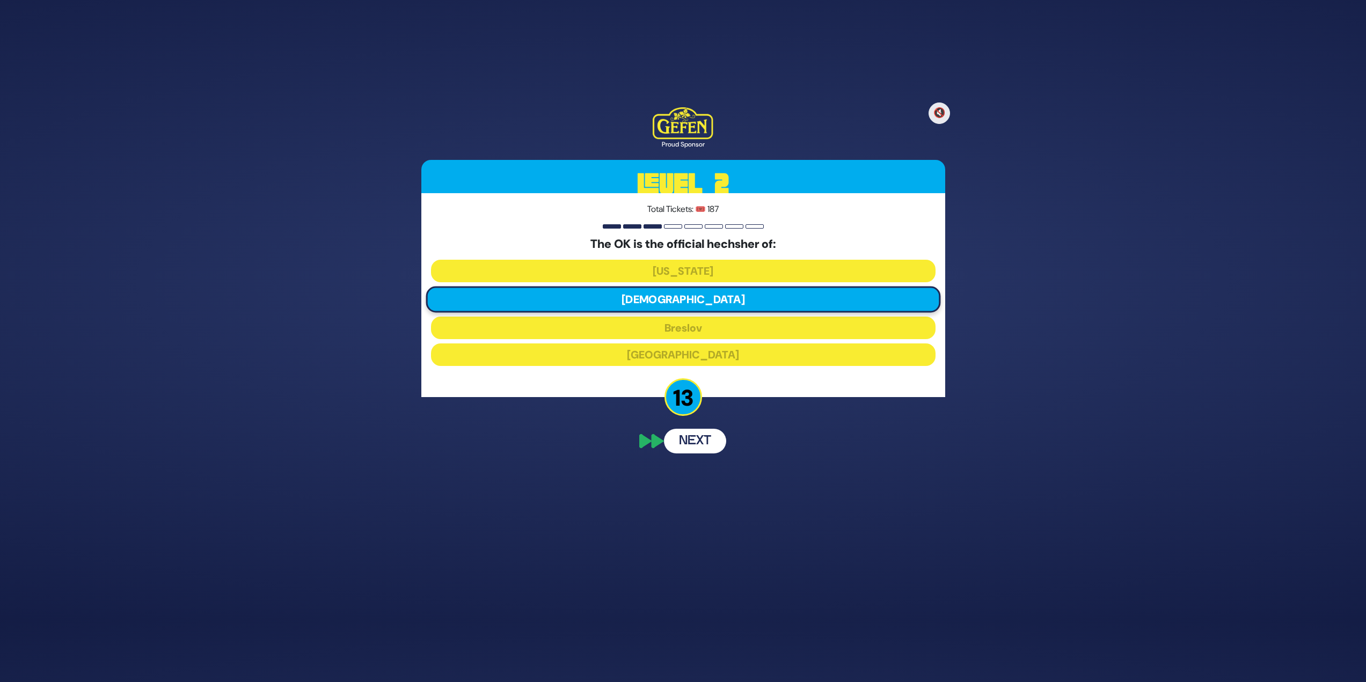
scroll to position [37, 0]
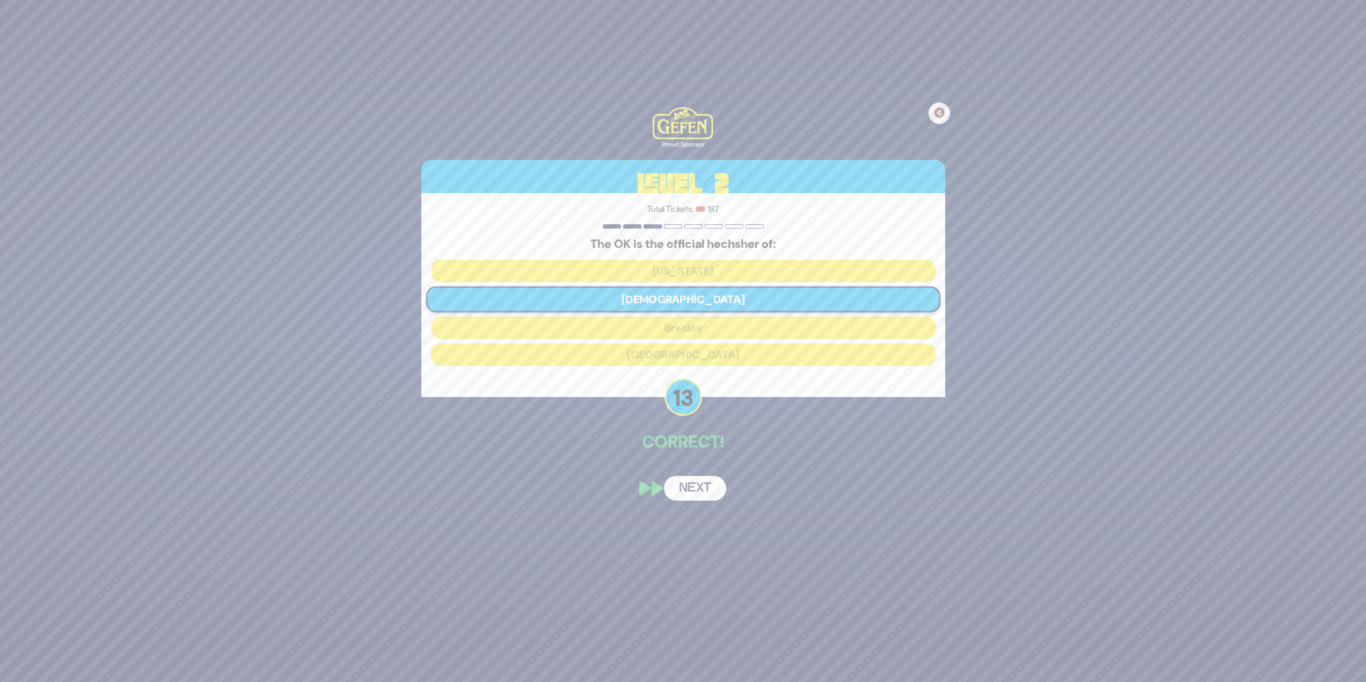
click at [704, 494] on button "Next" at bounding box center [695, 488] width 62 height 25
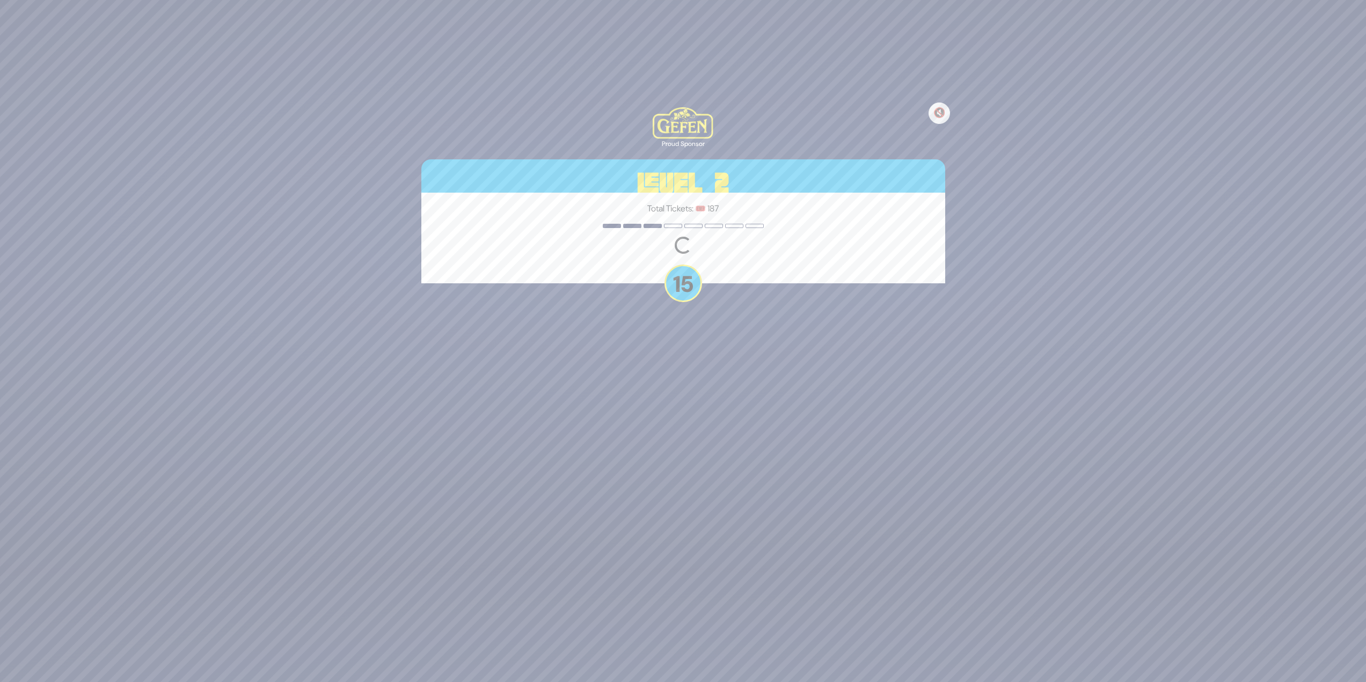
scroll to position [79, 0]
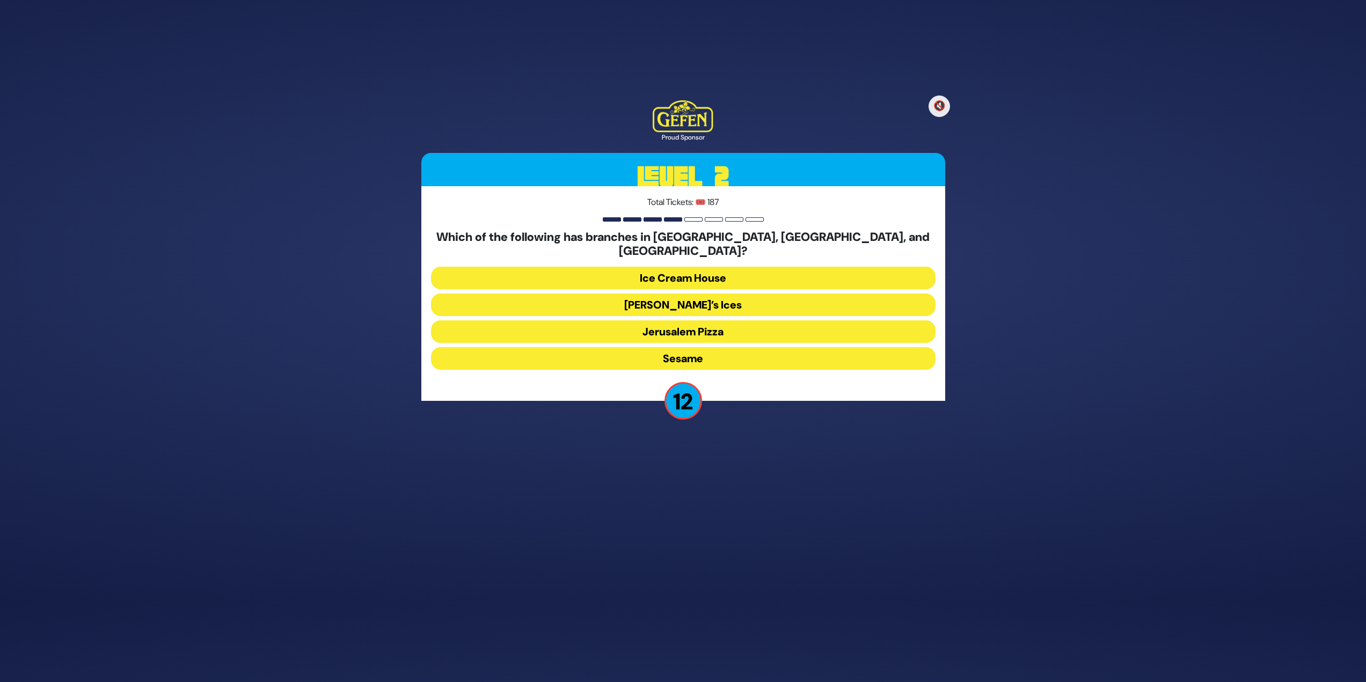
click at [672, 298] on button "Rita’s Ices" at bounding box center [683, 305] width 505 height 23
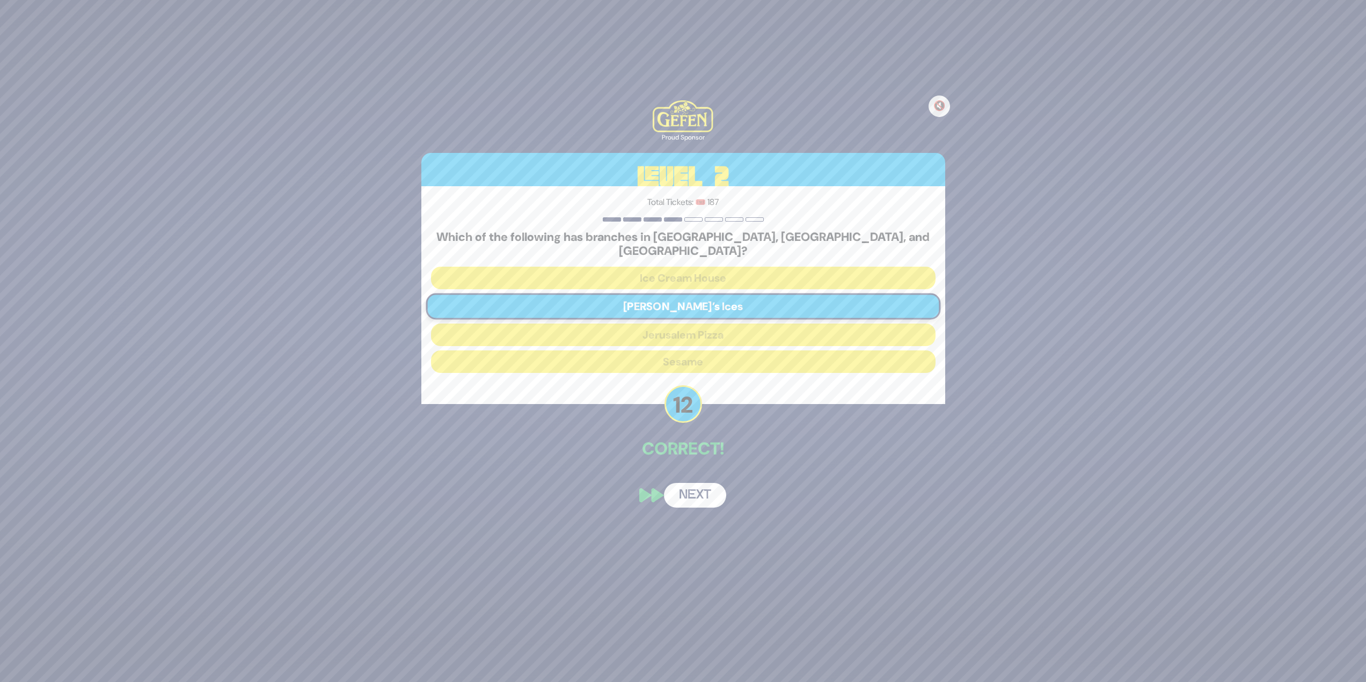
click at [689, 483] on button "Next" at bounding box center [695, 495] width 62 height 25
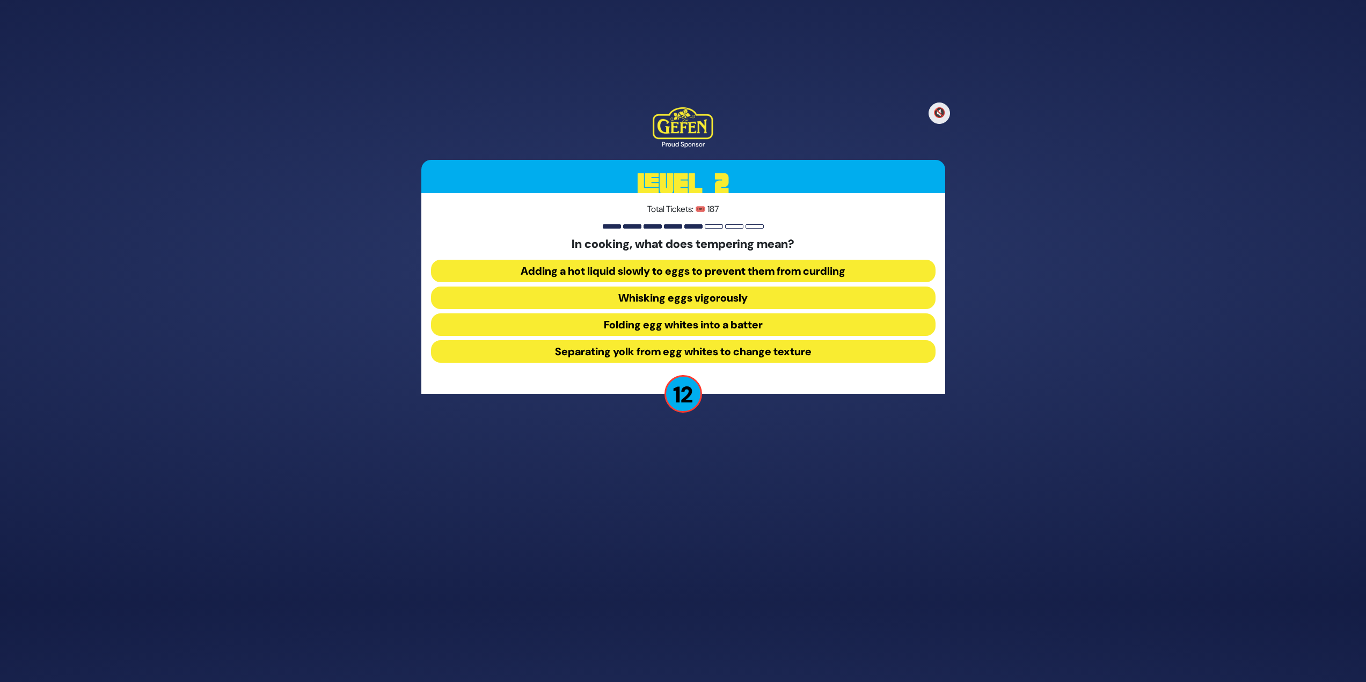
click at [716, 269] on button "Adding a hot liquid slowly to eggs to prevent them from curdling" at bounding box center [683, 271] width 505 height 23
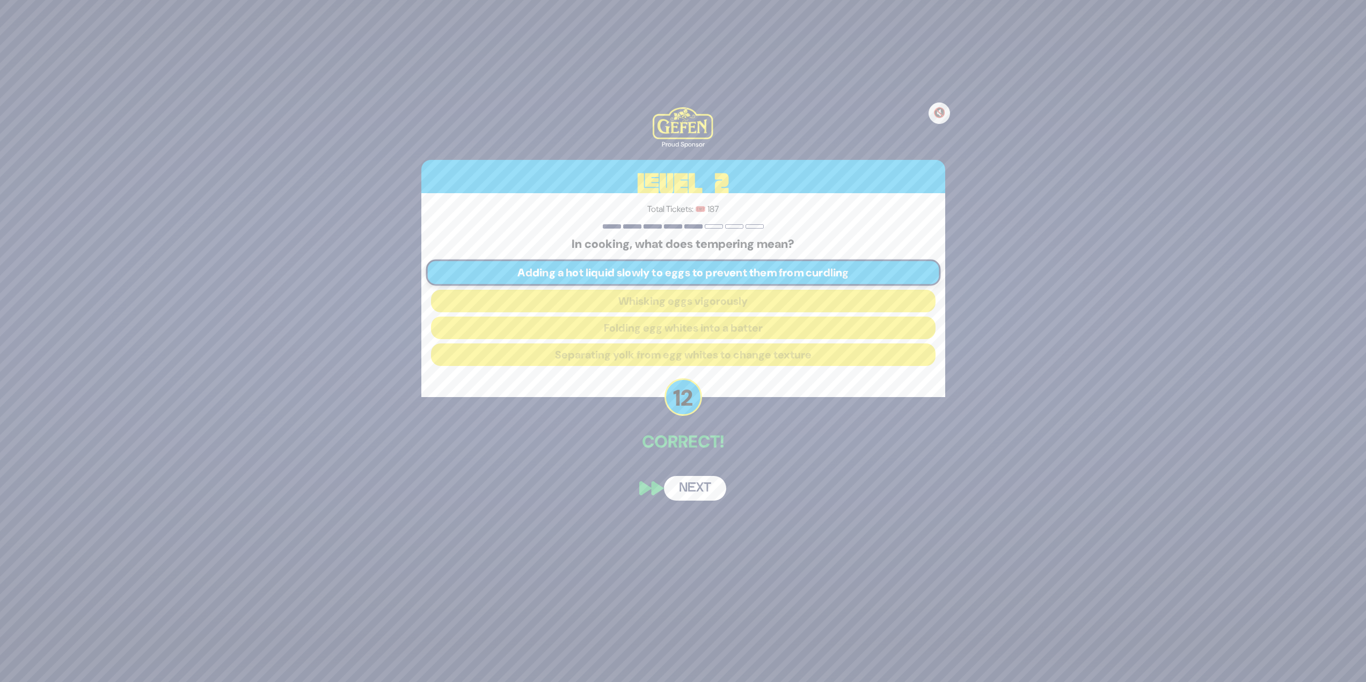
click at [694, 493] on button "Next" at bounding box center [695, 488] width 62 height 25
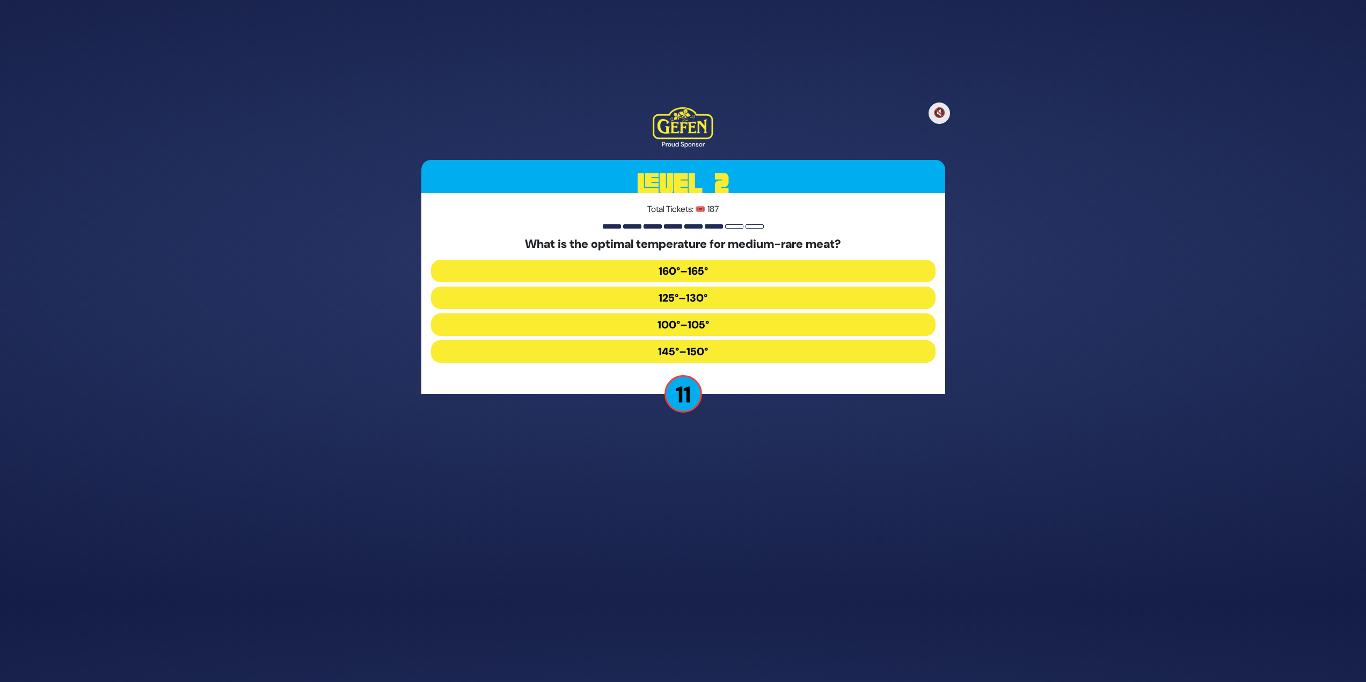
click at [700, 289] on button "125°–130°" at bounding box center [683, 298] width 505 height 23
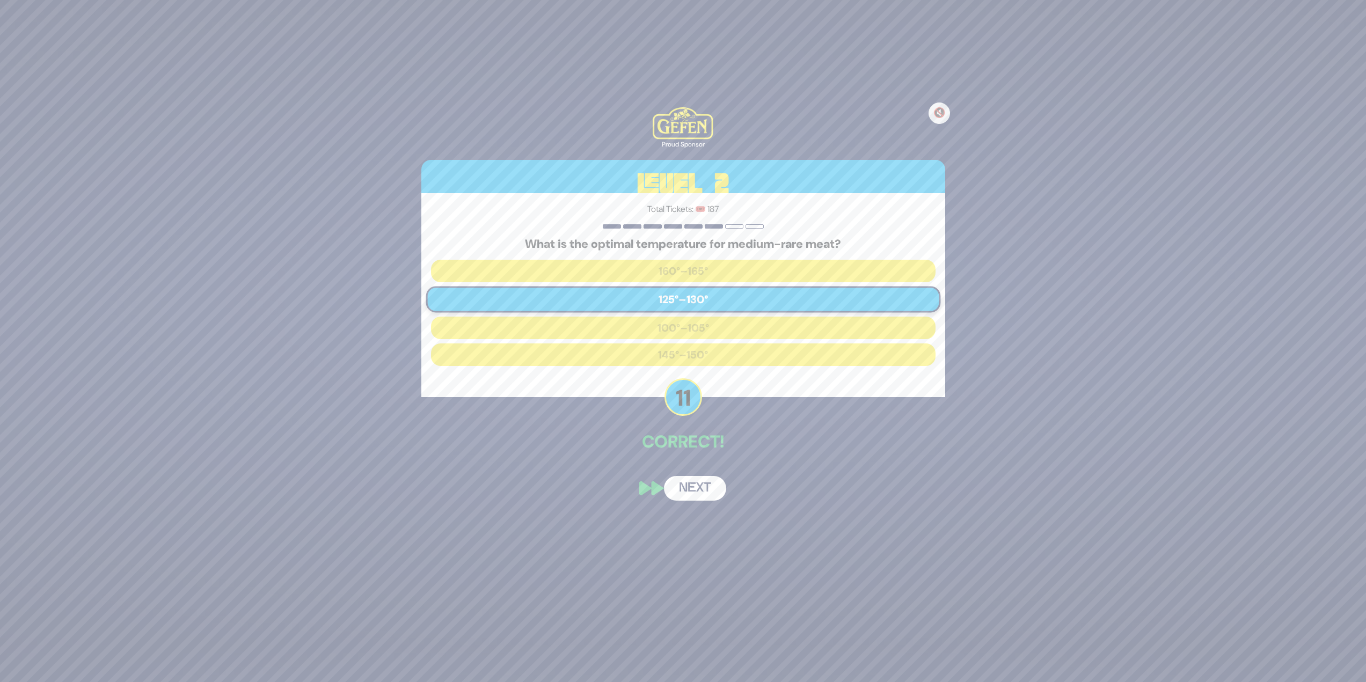
click at [695, 482] on button "Next" at bounding box center [695, 488] width 62 height 25
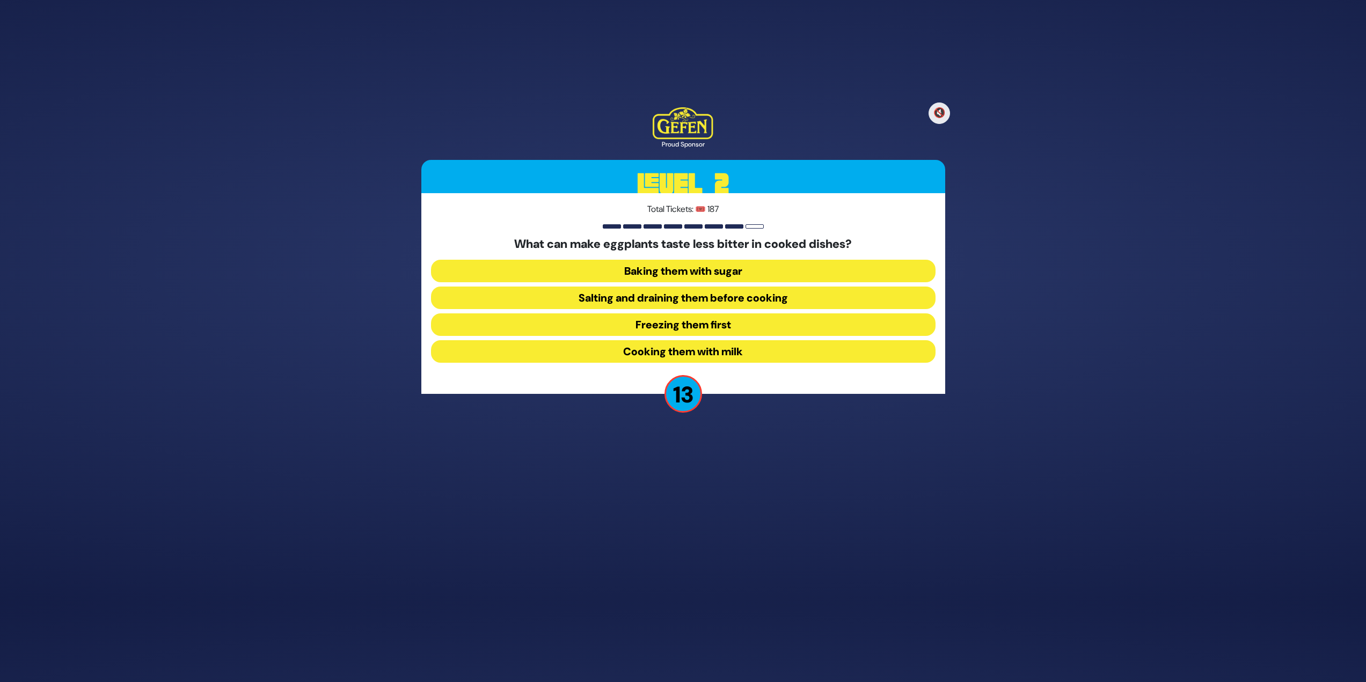
click at [708, 297] on button "Salting and draining them before cooking" at bounding box center [683, 298] width 505 height 23
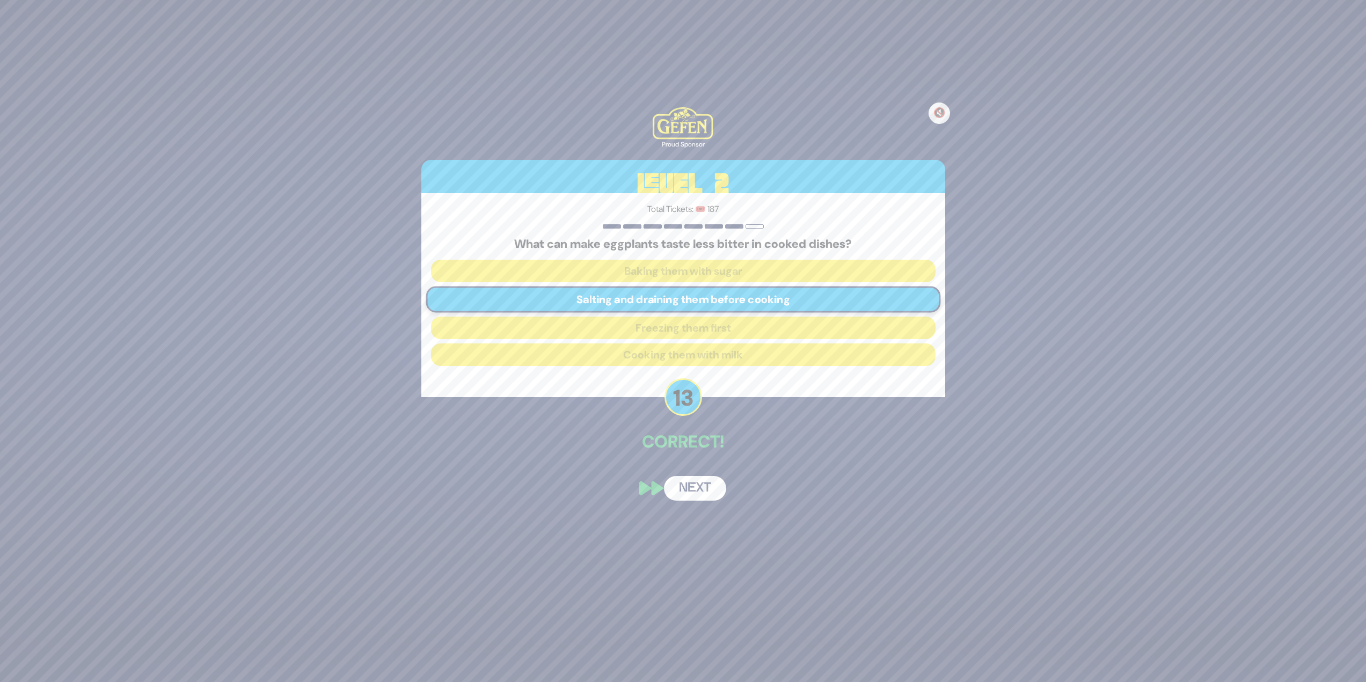
click at [704, 491] on button "Next" at bounding box center [695, 488] width 62 height 25
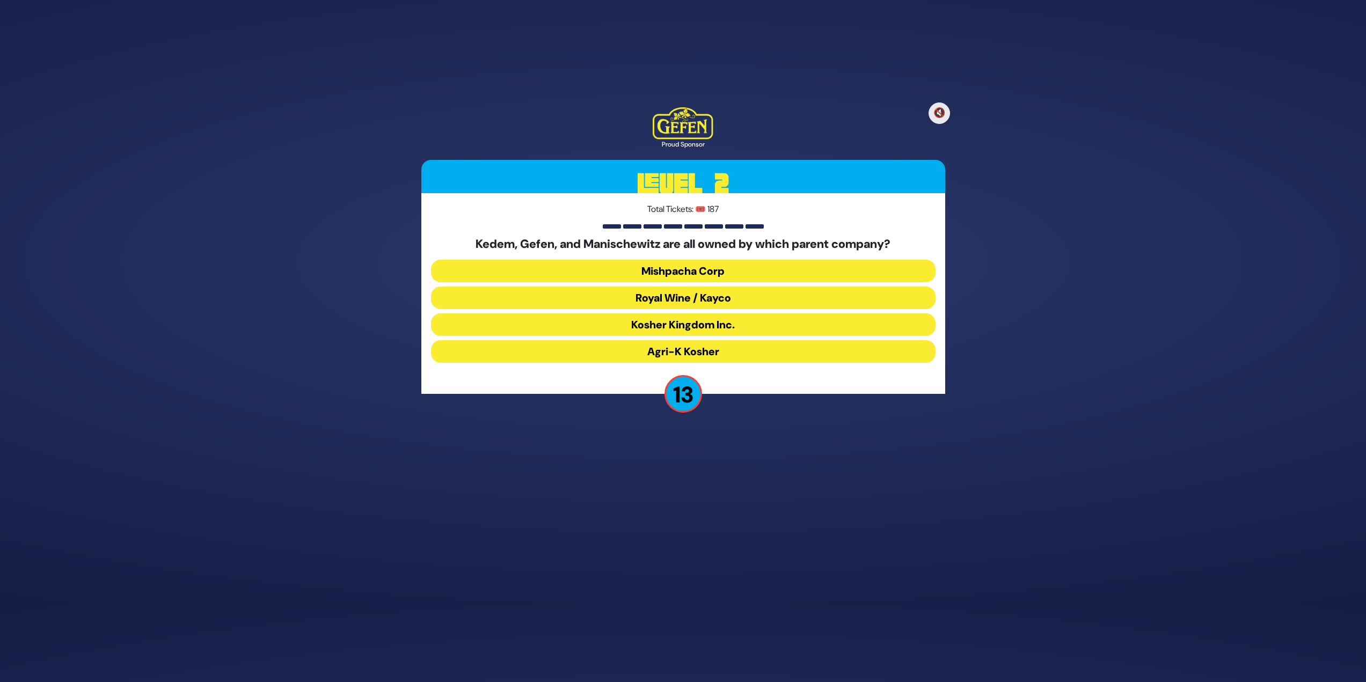
click at [636, 292] on button "Royal Wine / Kayco" at bounding box center [683, 298] width 505 height 23
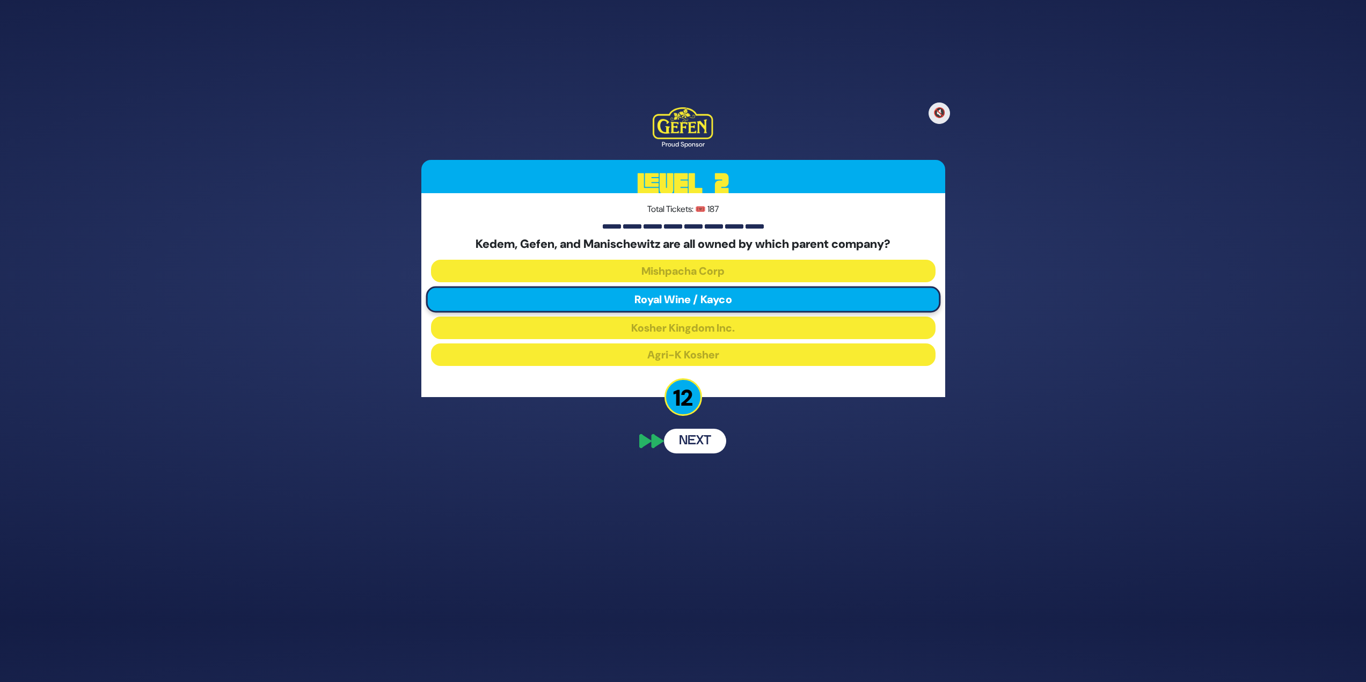
scroll to position [37, 0]
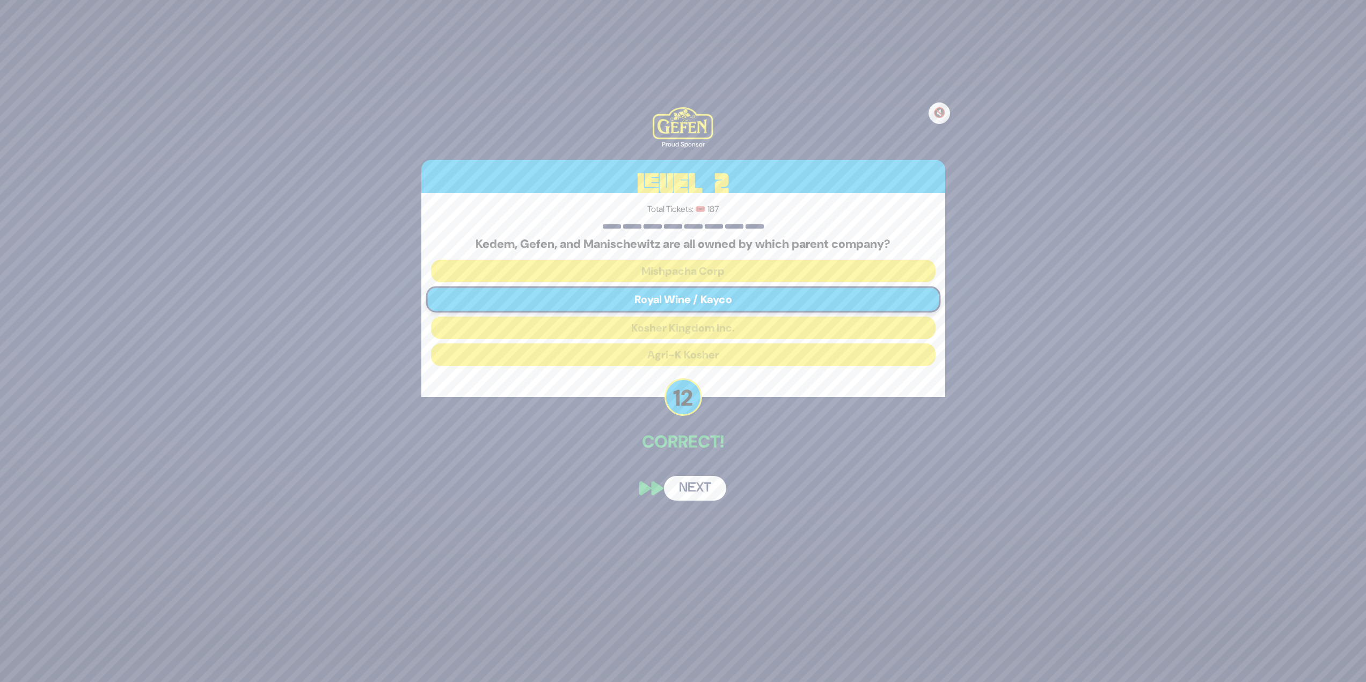
click at [703, 485] on button "Next" at bounding box center [695, 488] width 62 height 25
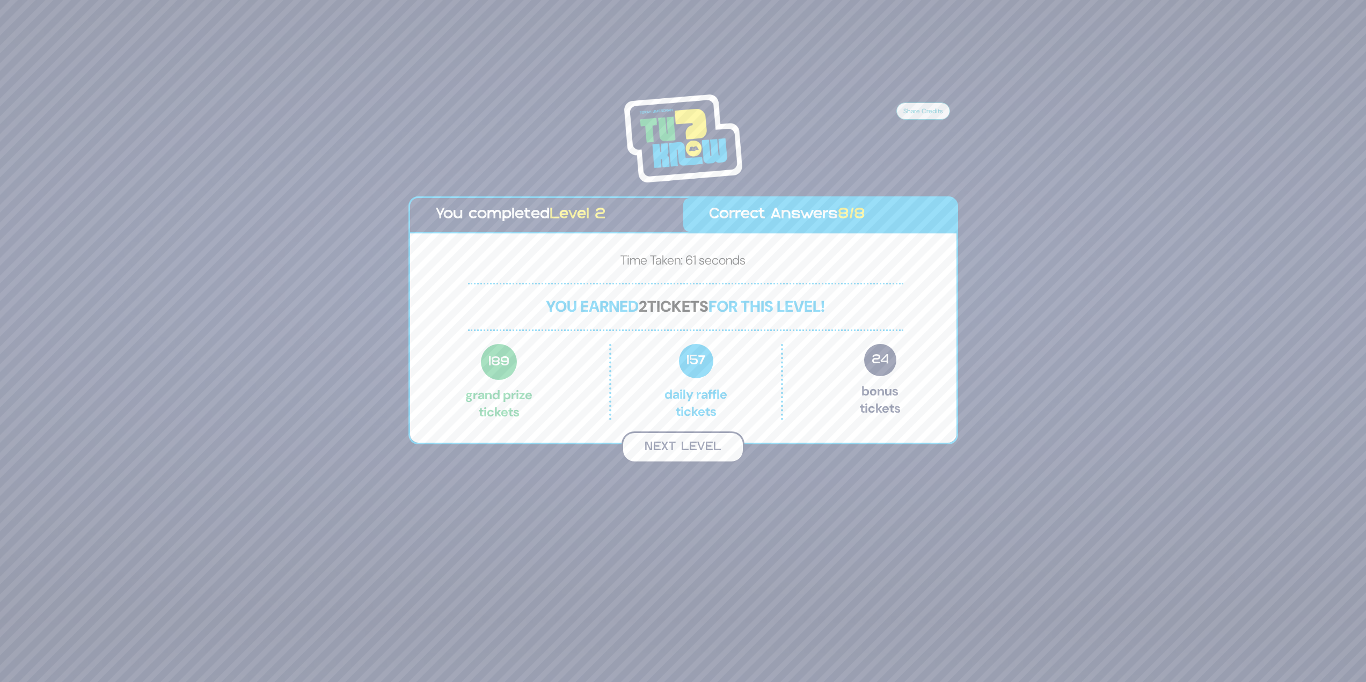
click at [687, 446] on button "Next Level" at bounding box center [683, 448] width 123 height 32
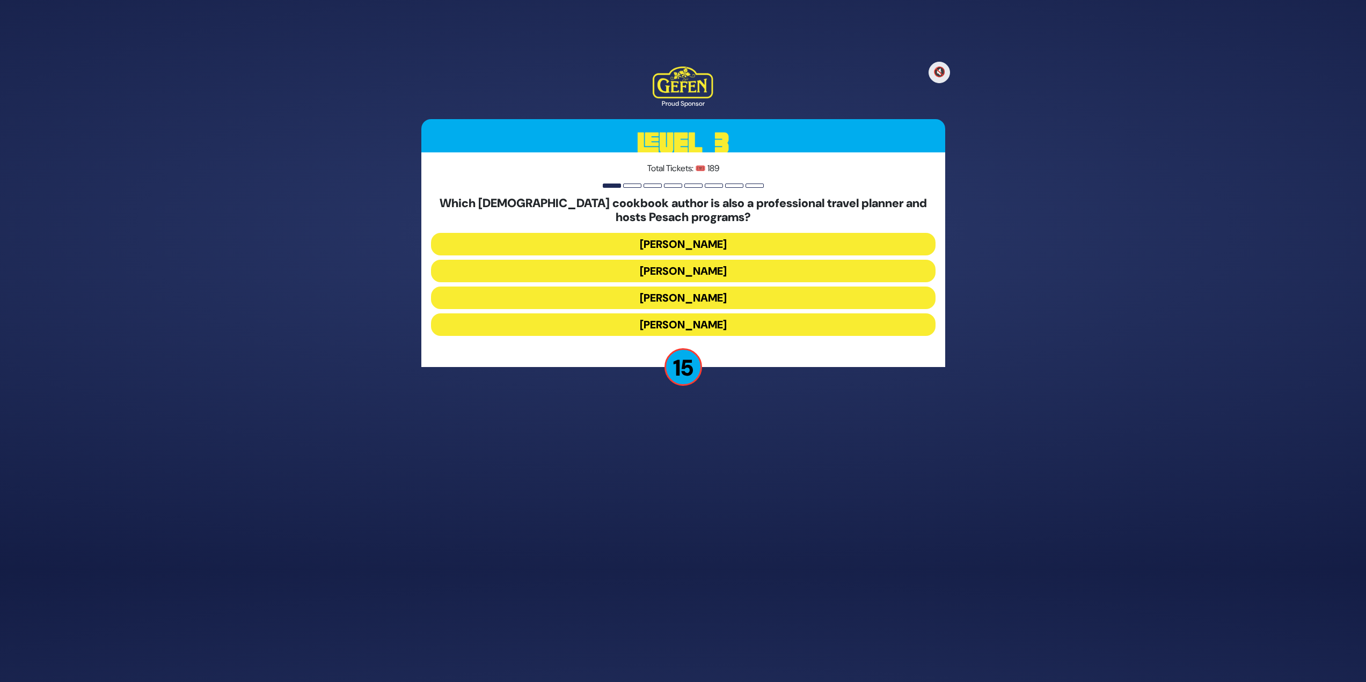
scroll to position [72, 0]
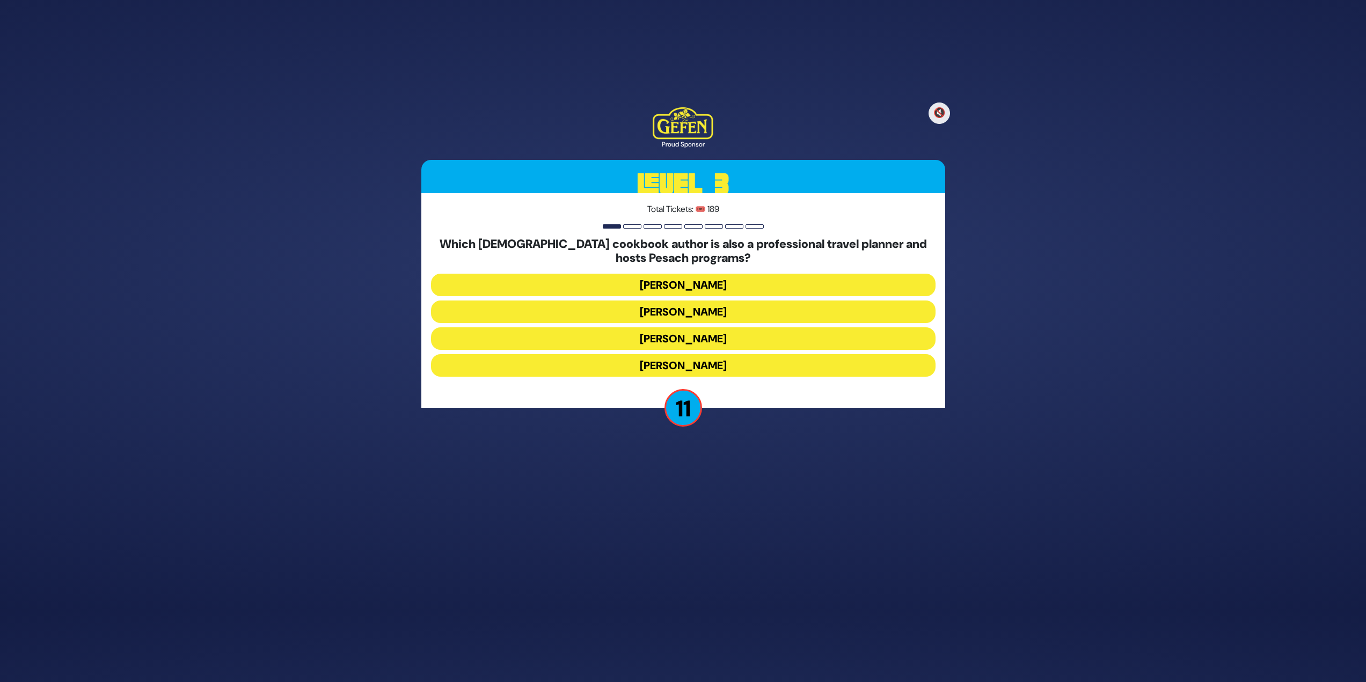
click at [708, 314] on button "Naomi Nachman" at bounding box center [683, 312] width 505 height 23
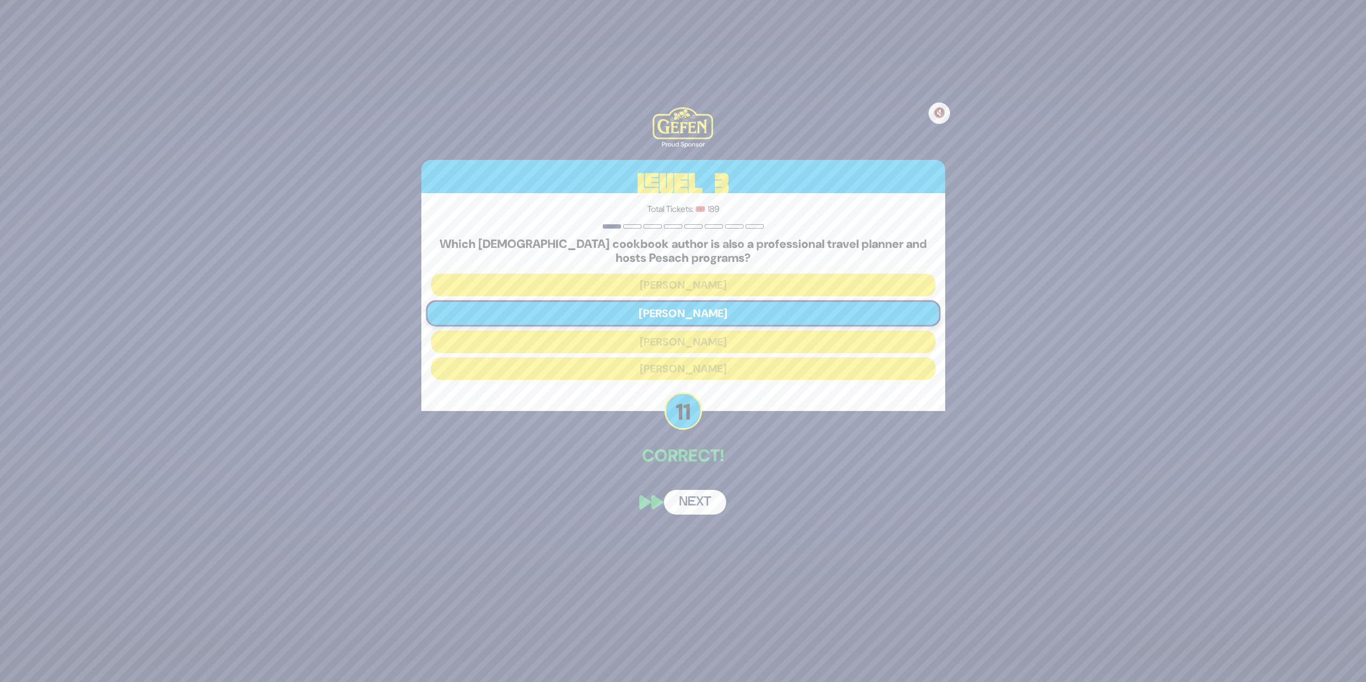
click at [697, 493] on button "Next" at bounding box center [695, 502] width 62 height 25
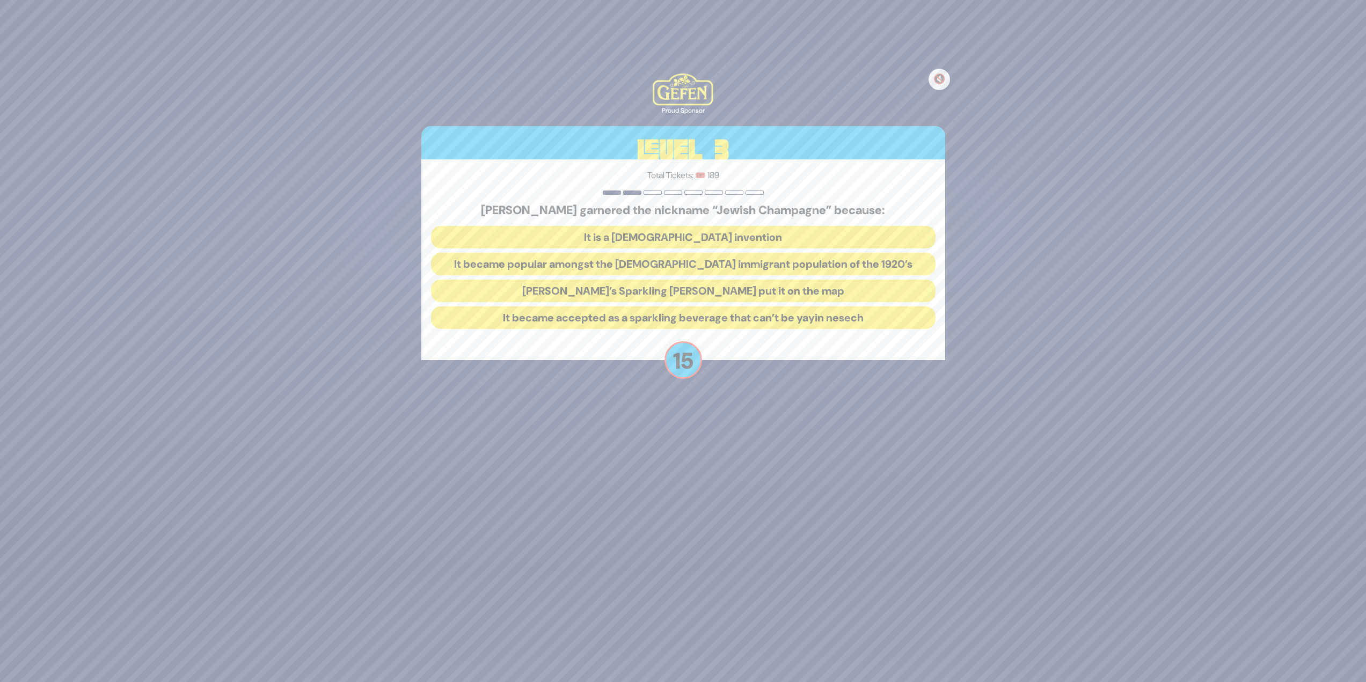
scroll to position [79, 0]
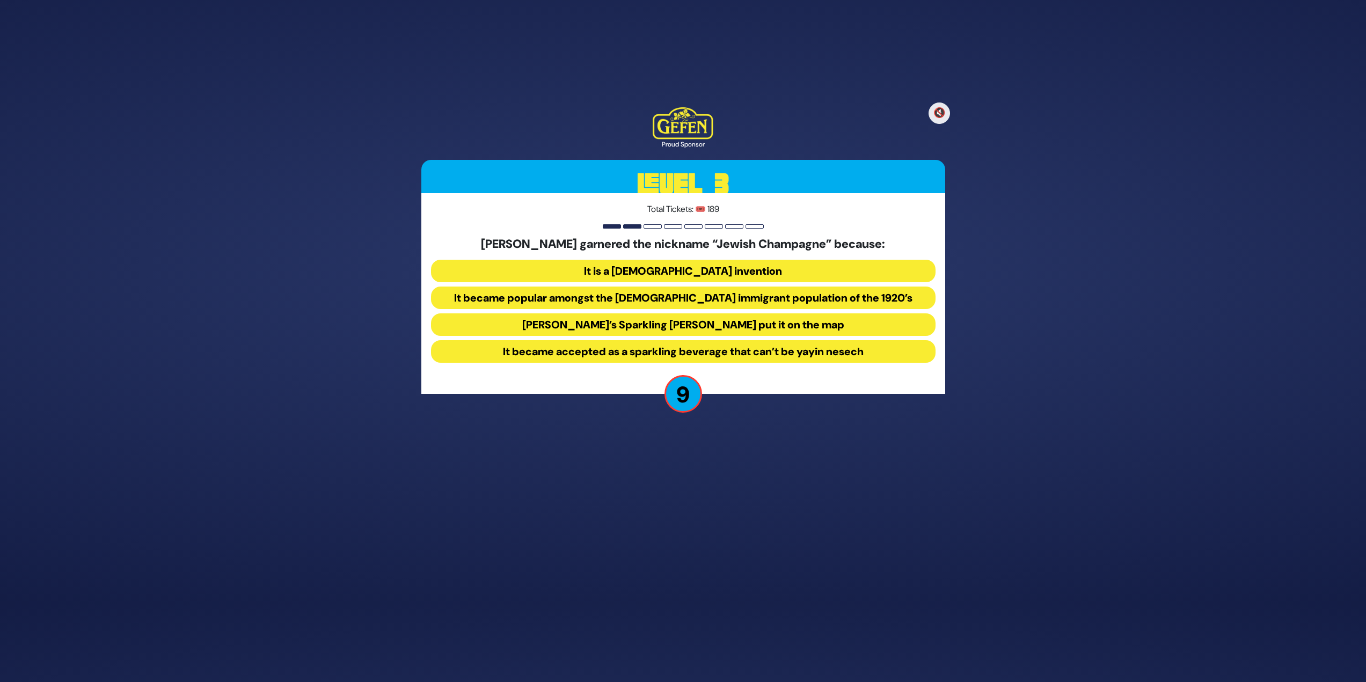
click at [592, 297] on button "It became popular amongst the Jewish immigrant population of the 1920’s" at bounding box center [683, 298] width 505 height 23
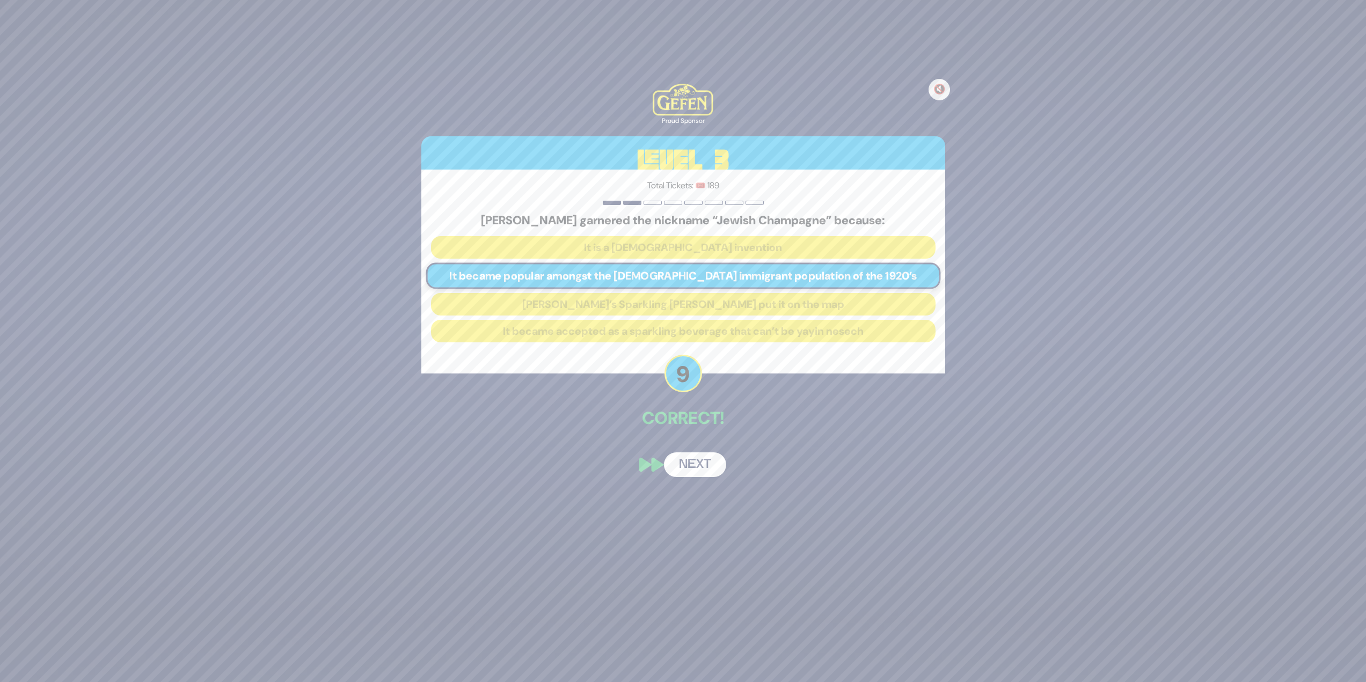
scroll to position [37, 0]
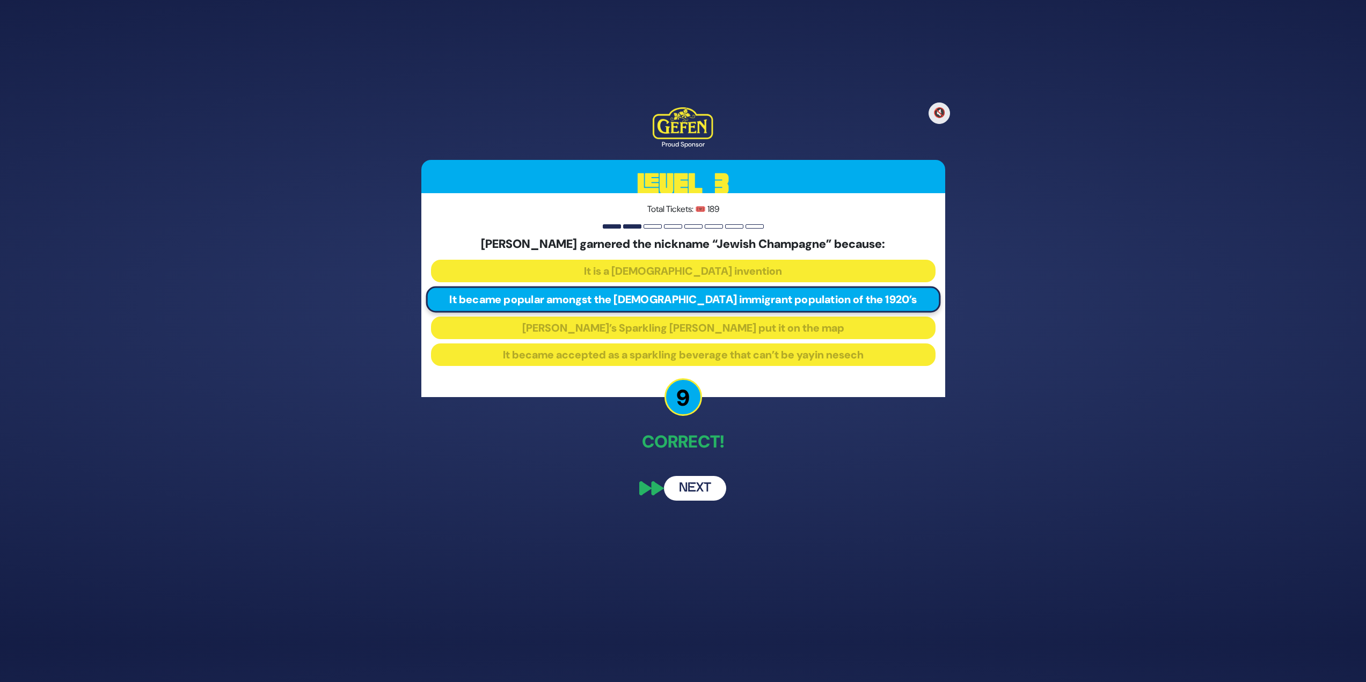
click at [693, 485] on button "Next" at bounding box center [695, 488] width 62 height 25
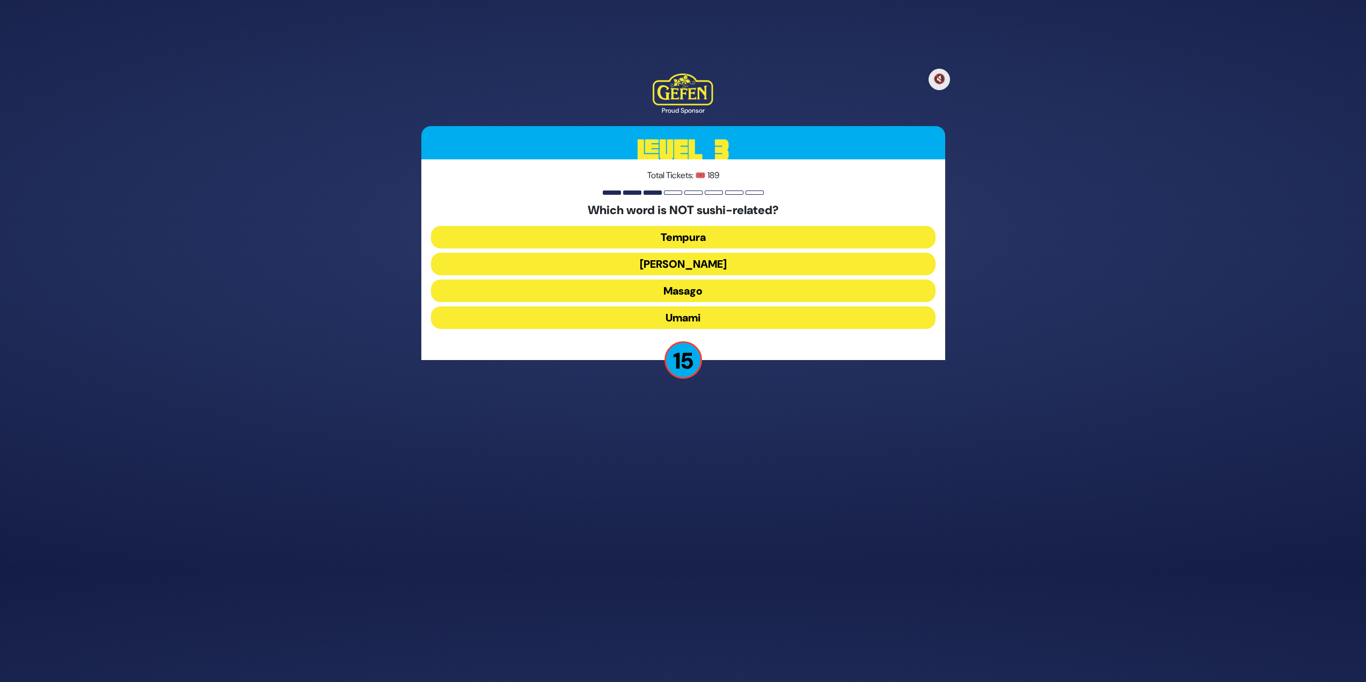
scroll to position [79, 0]
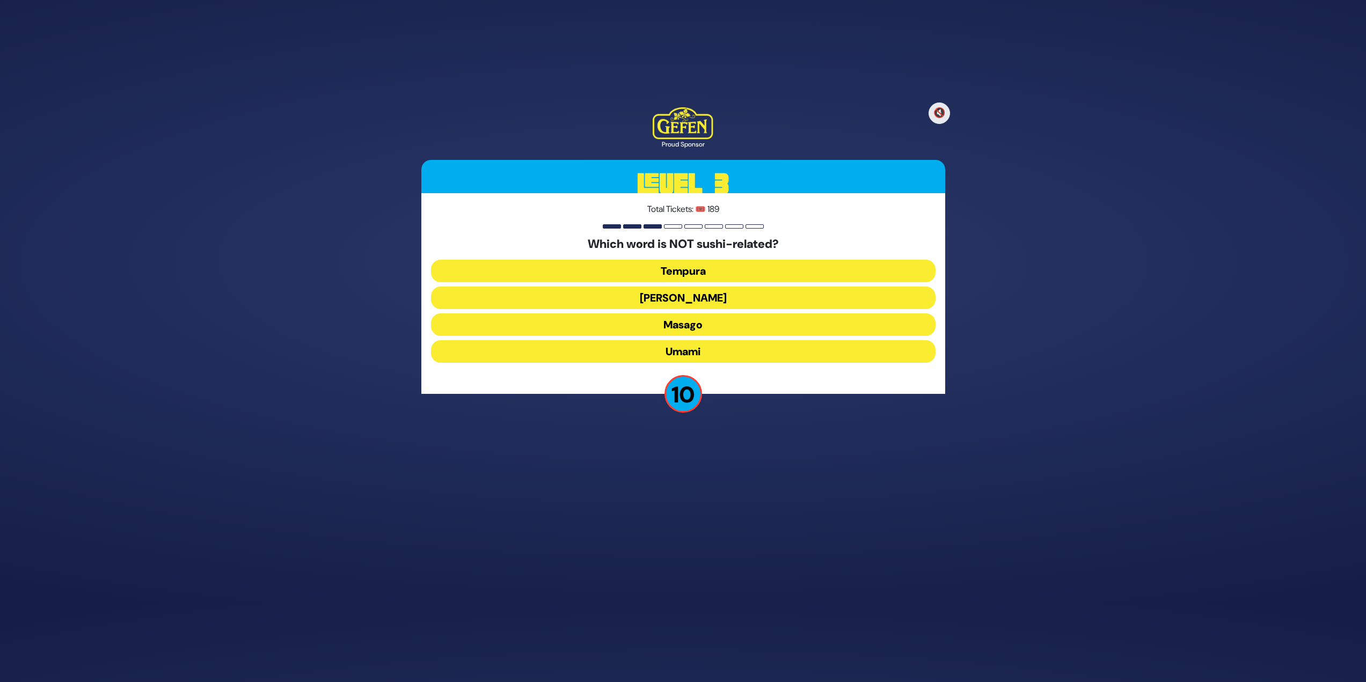
click at [746, 325] on button "Masago" at bounding box center [683, 324] width 505 height 23
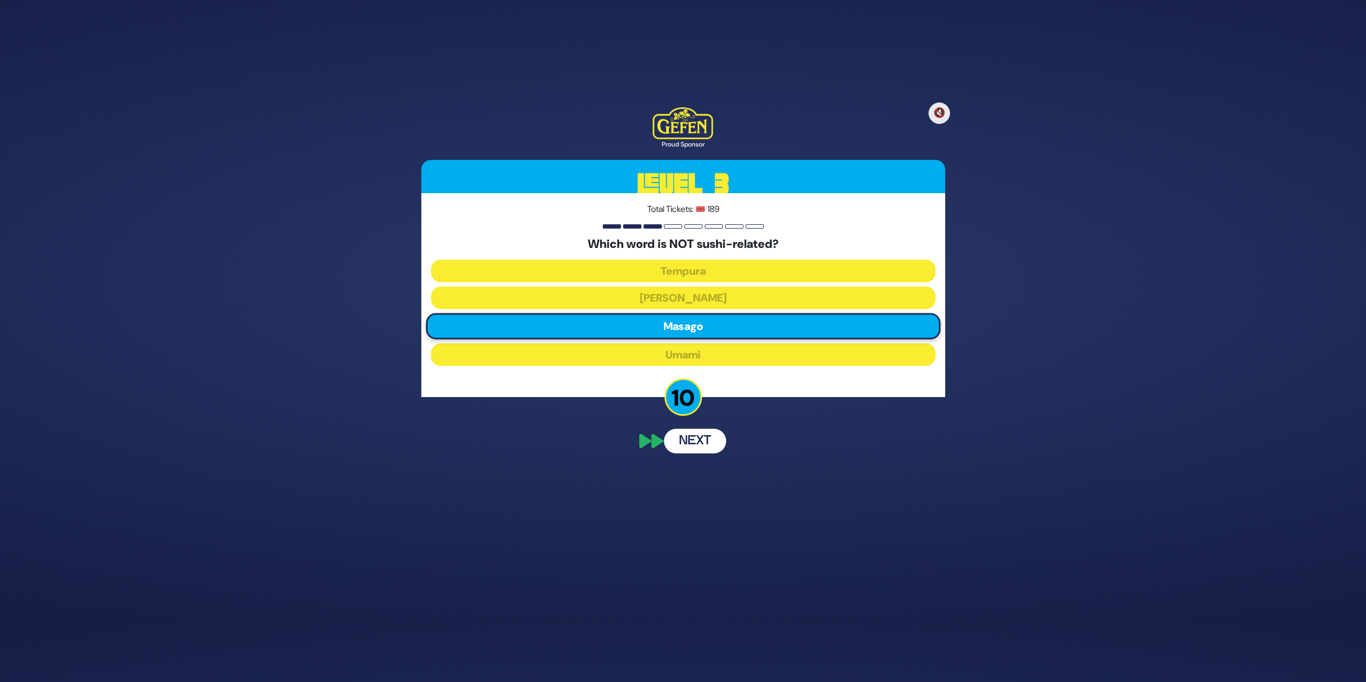
scroll to position [31, 0]
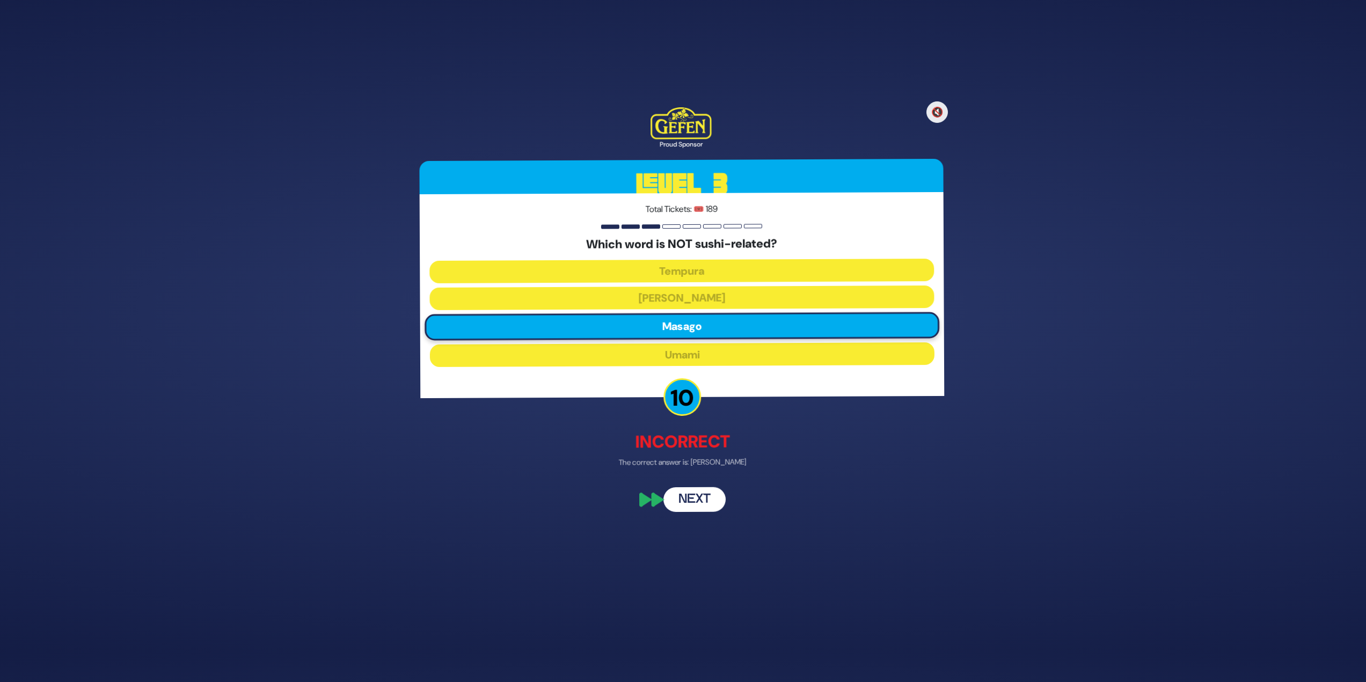
click at [716, 497] on button "Next" at bounding box center [695, 500] width 62 height 25
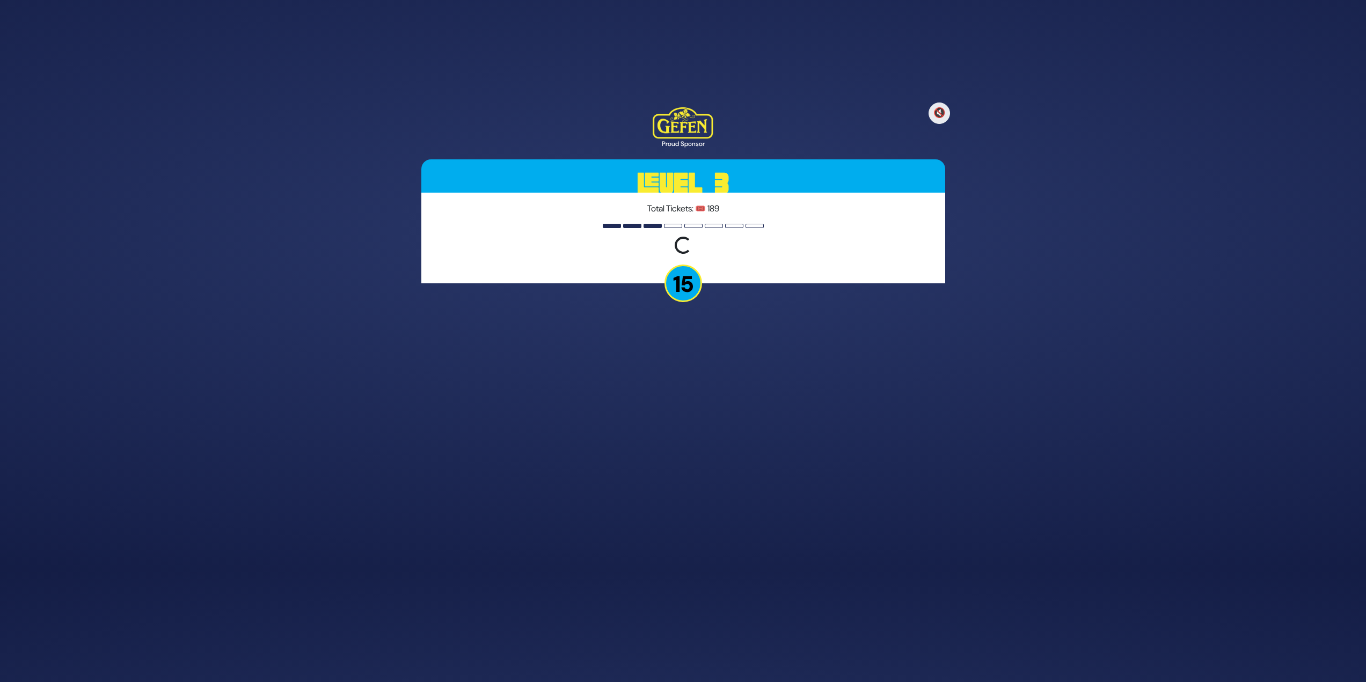
scroll to position [79, 0]
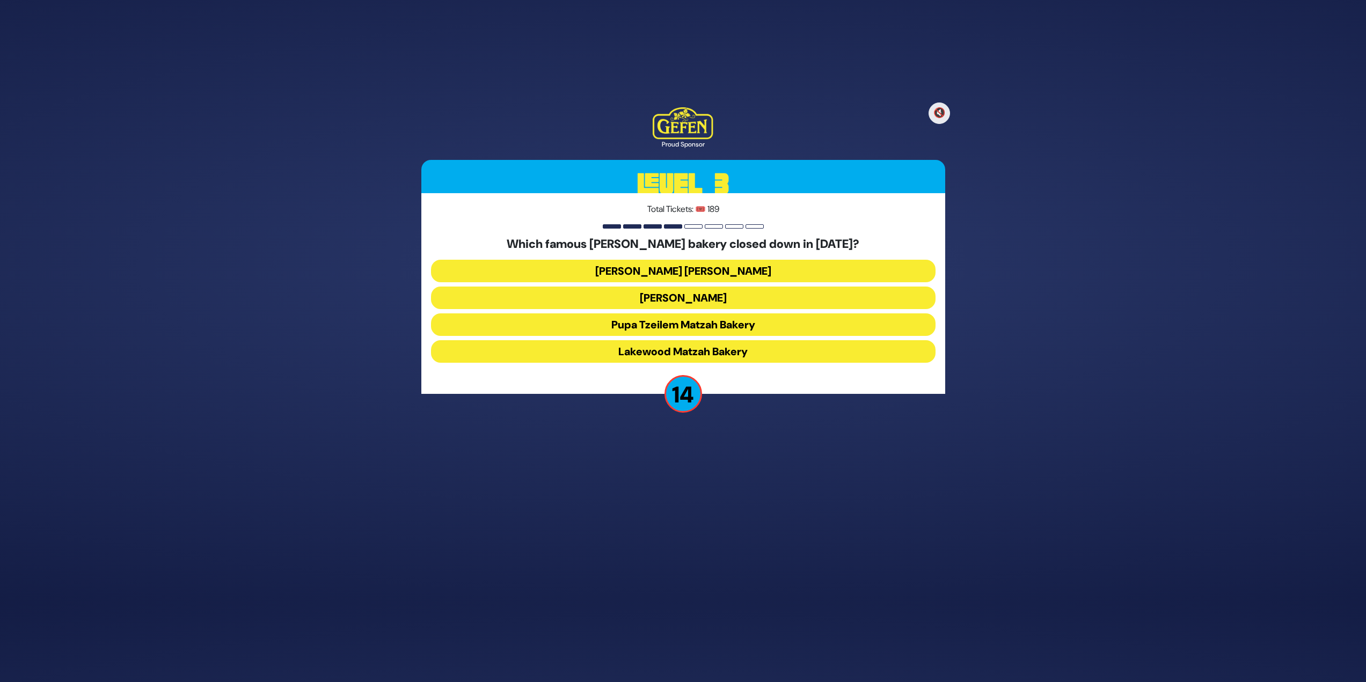
click at [698, 265] on button "Shatzer Matzah Bakery" at bounding box center [683, 271] width 505 height 23
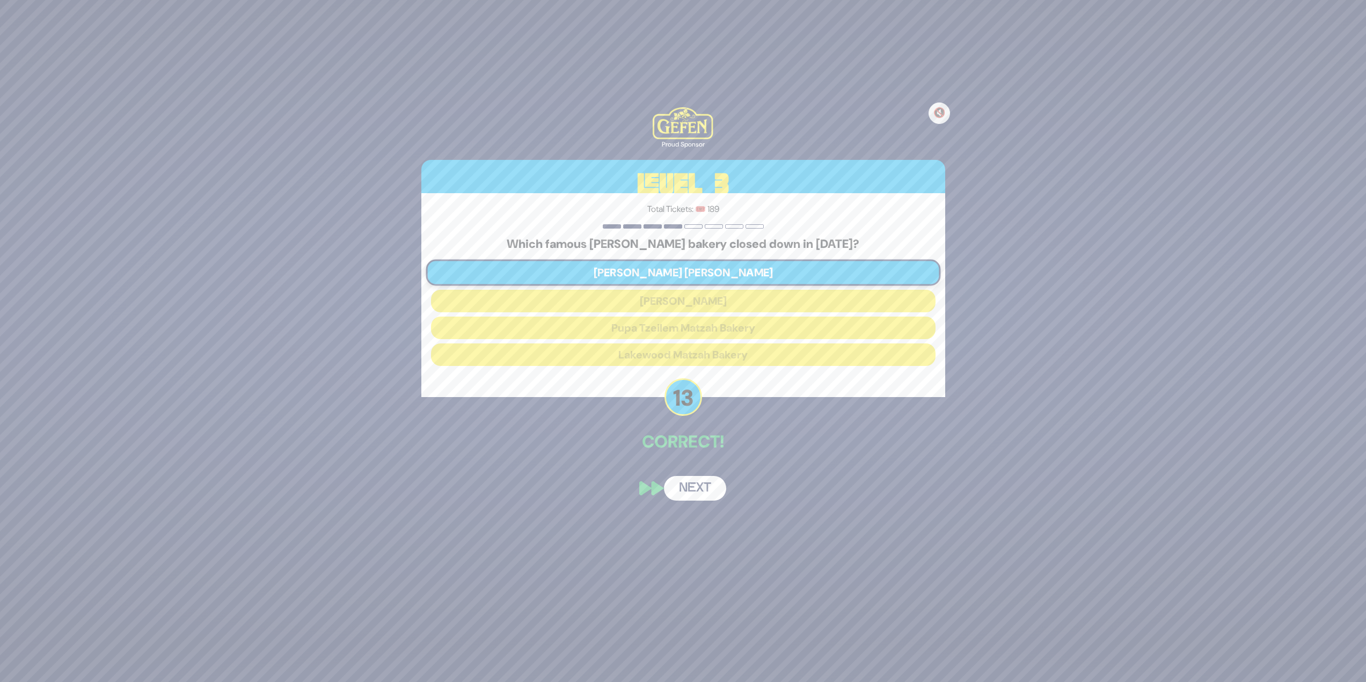
click at [684, 476] on button "Next" at bounding box center [695, 488] width 62 height 25
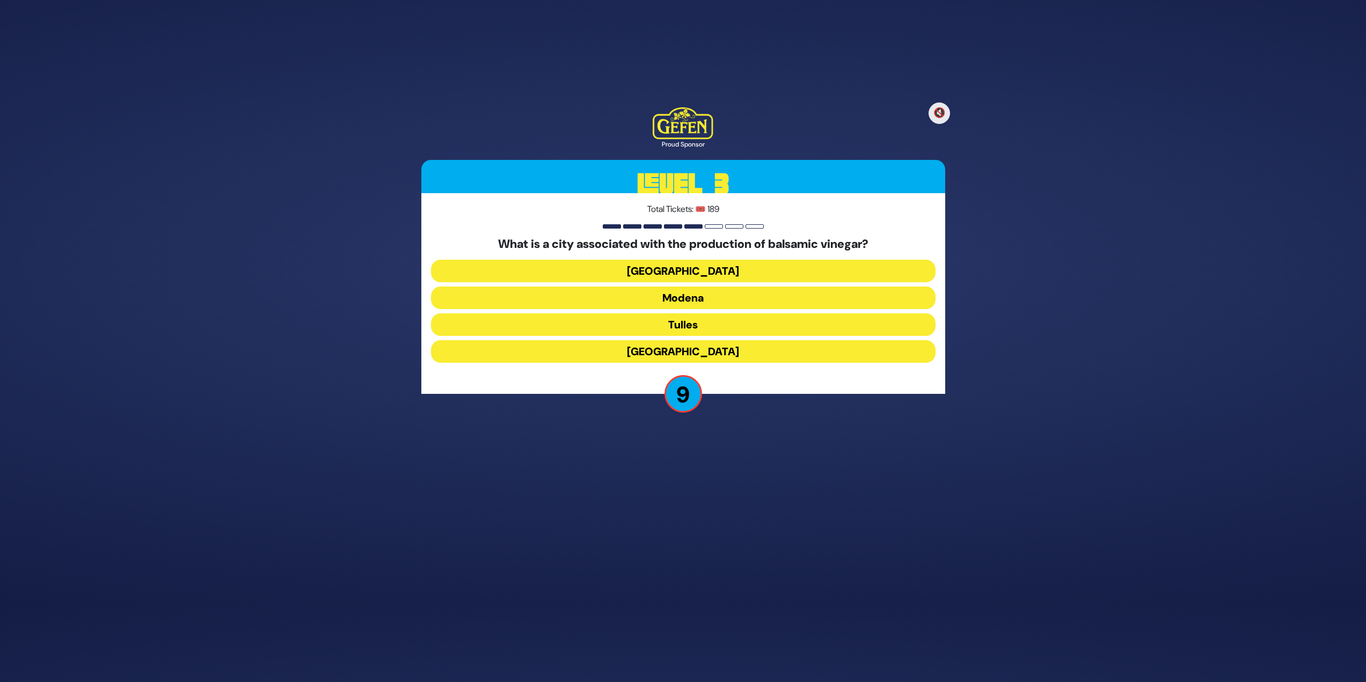
click at [784, 266] on button "Milan" at bounding box center [683, 271] width 505 height 23
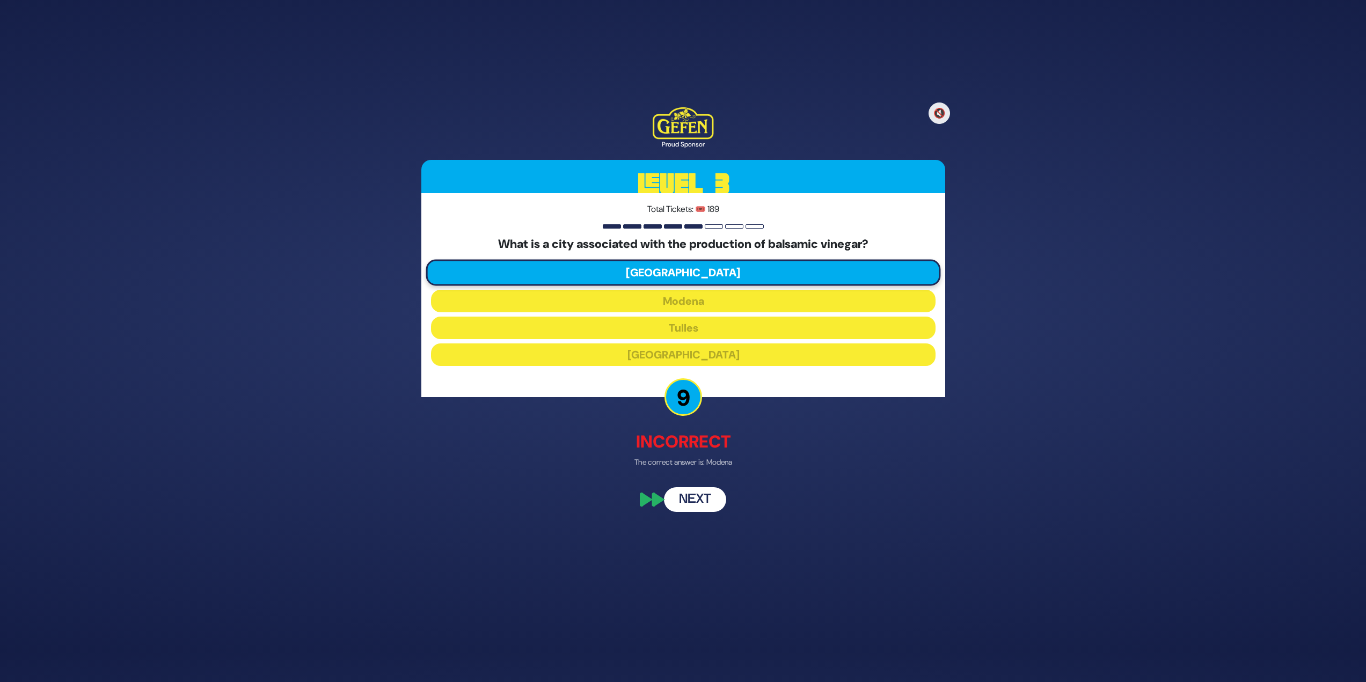
click at [705, 491] on button "Next" at bounding box center [695, 500] width 62 height 25
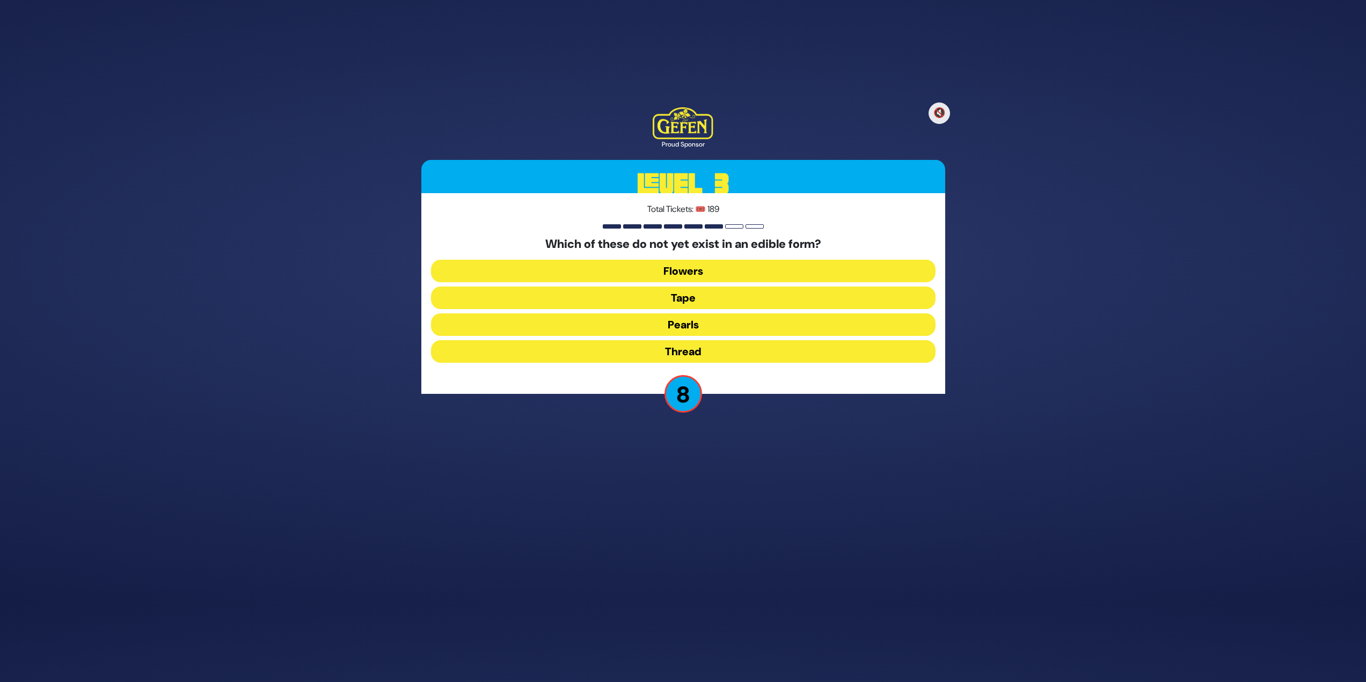
click at [698, 301] on button "Tape" at bounding box center [683, 298] width 505 height 23
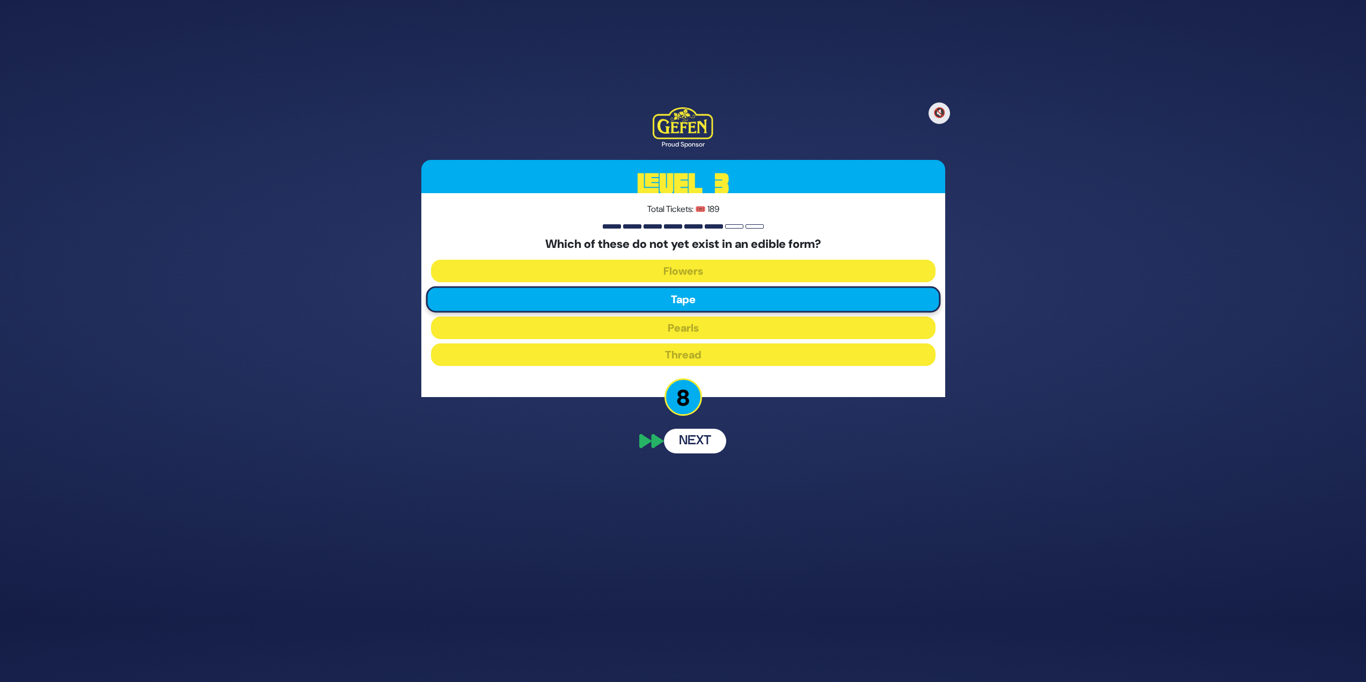
scroll to position [31, 0]
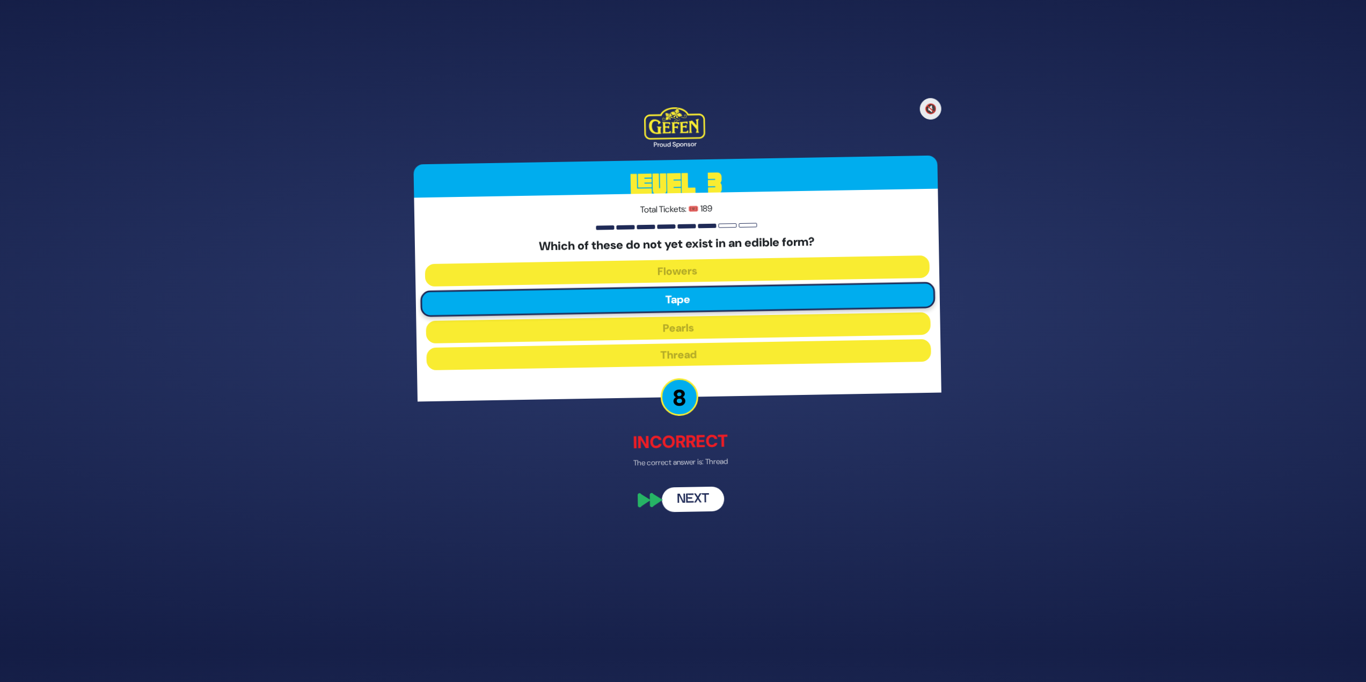
click at [695, 505] on button "Next" at bounding box center [695, 500] width 62 height 25
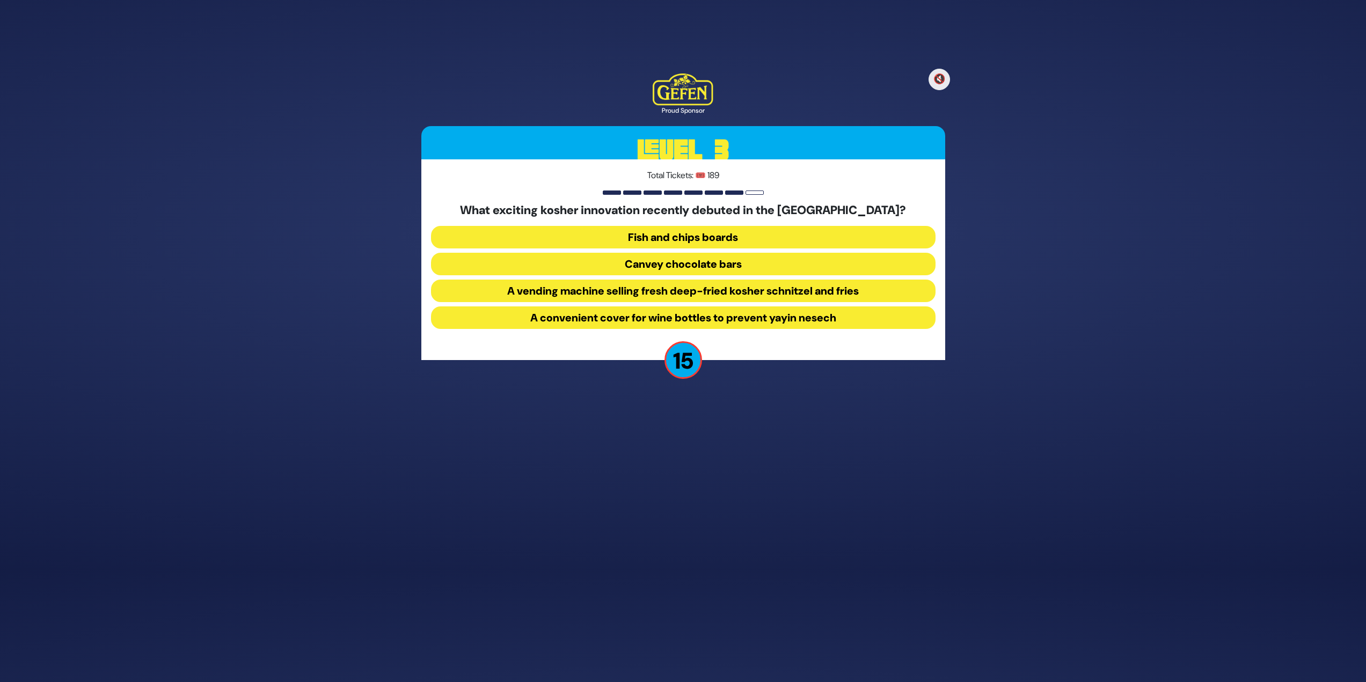
scroll to position [79, 0]
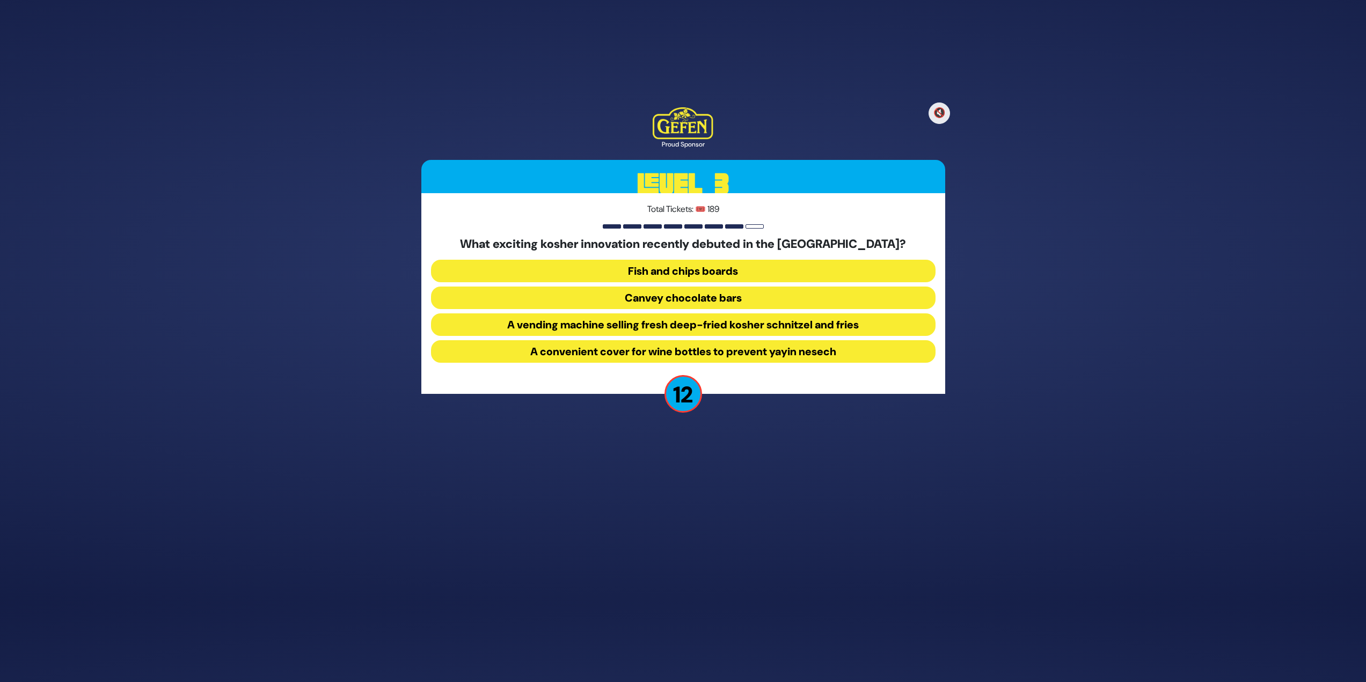
click at [750, 324] on button "A vending machine selling fresh deep-fried kosher schnitzel and fries" at bounding box center [683, 324] width 505 height 23
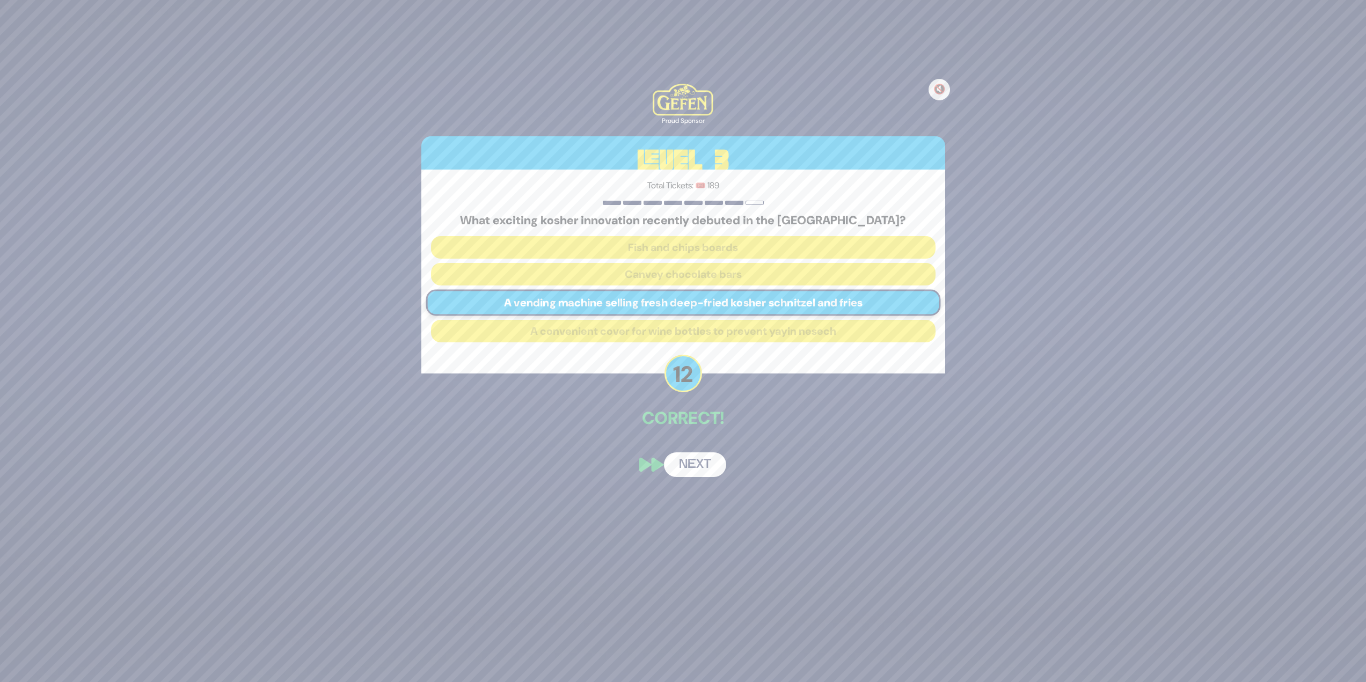
scroll to position [37, 0]
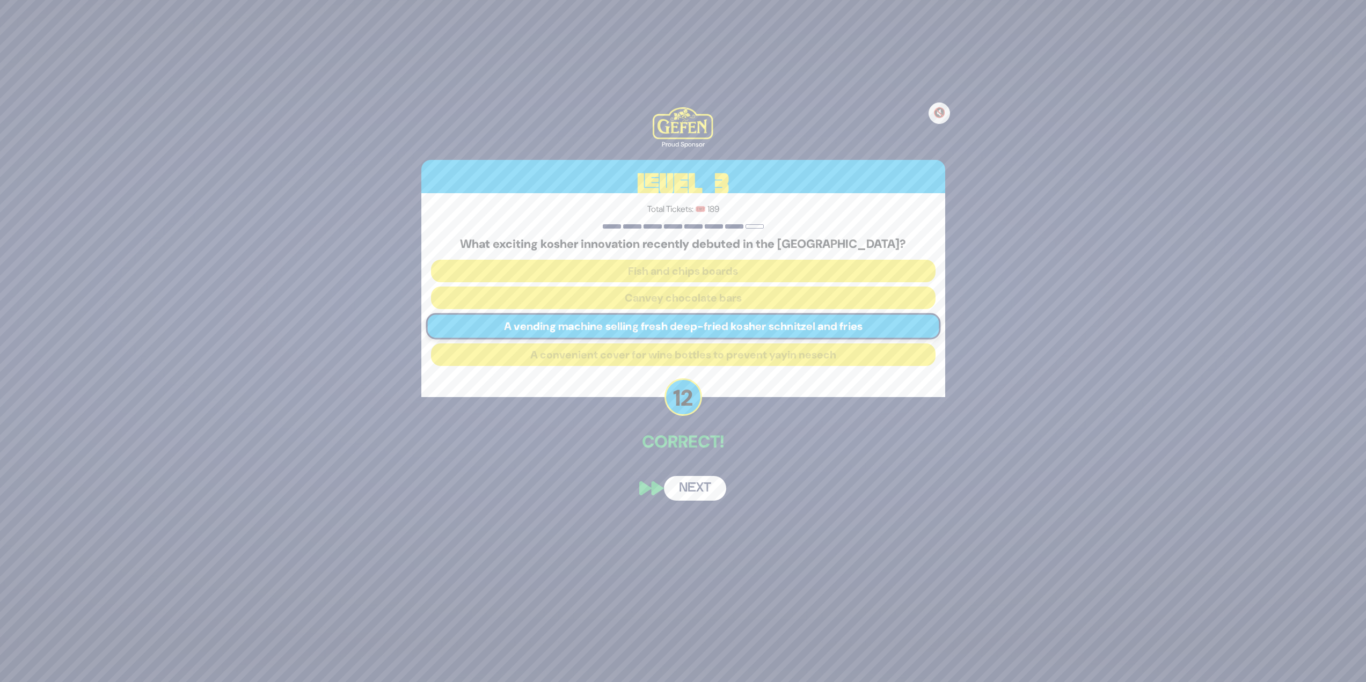
click at [688, 489] on button "Next" at bounding box center [695, 488] width 62 height 25
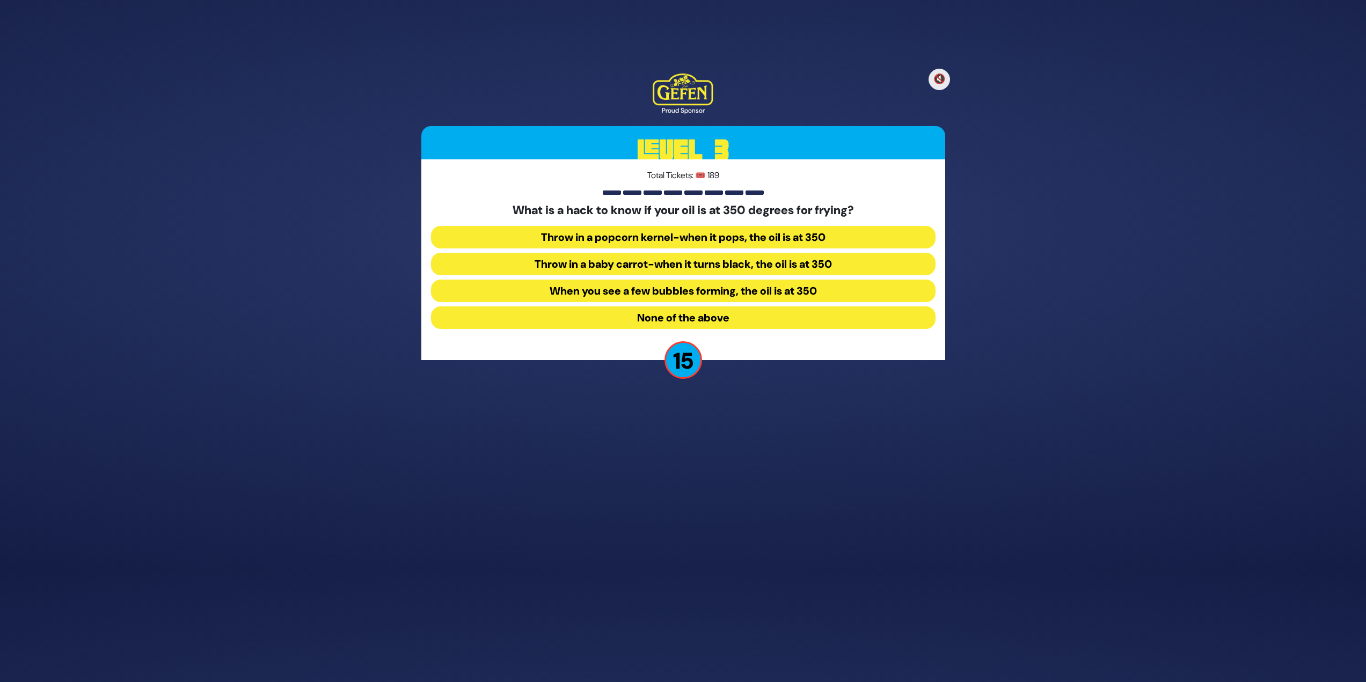
scroll to position [79, 0]
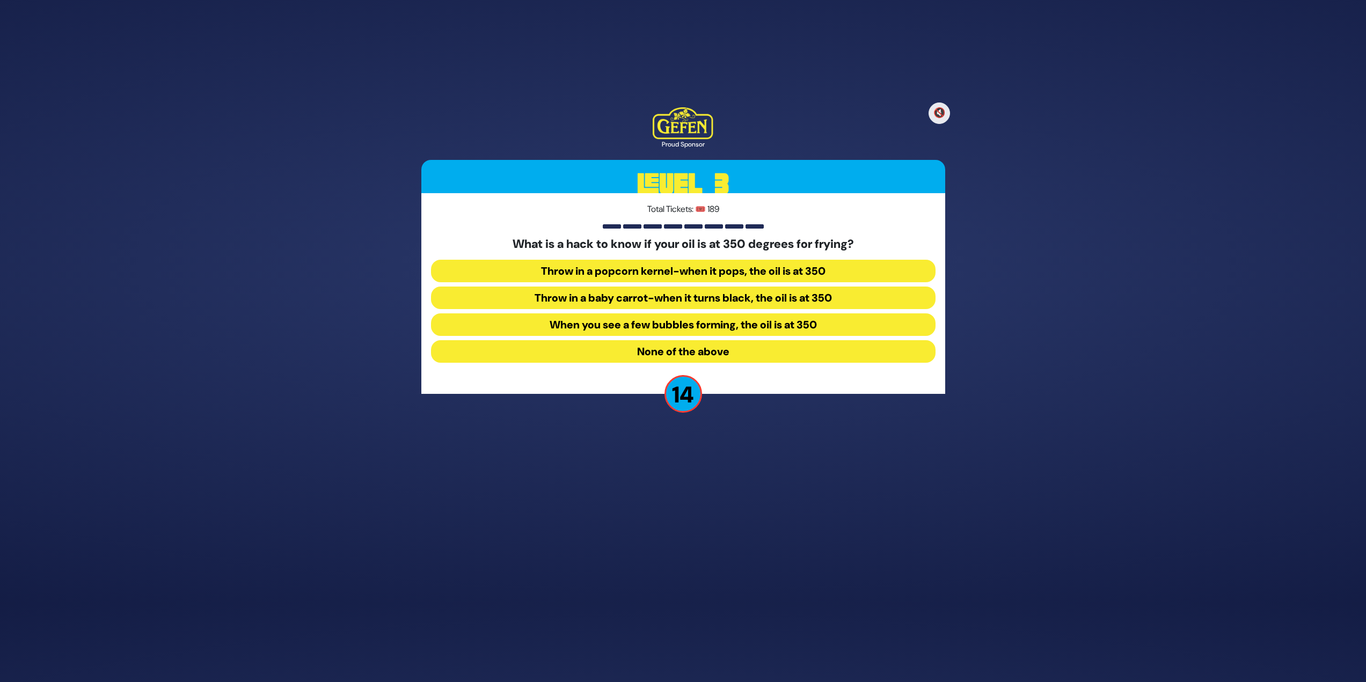
click at [693, 273] on button "Throw in a popcorn kernel-when it pops, the oil is at 350" at bounding box center [683, 271] width 505 height 23
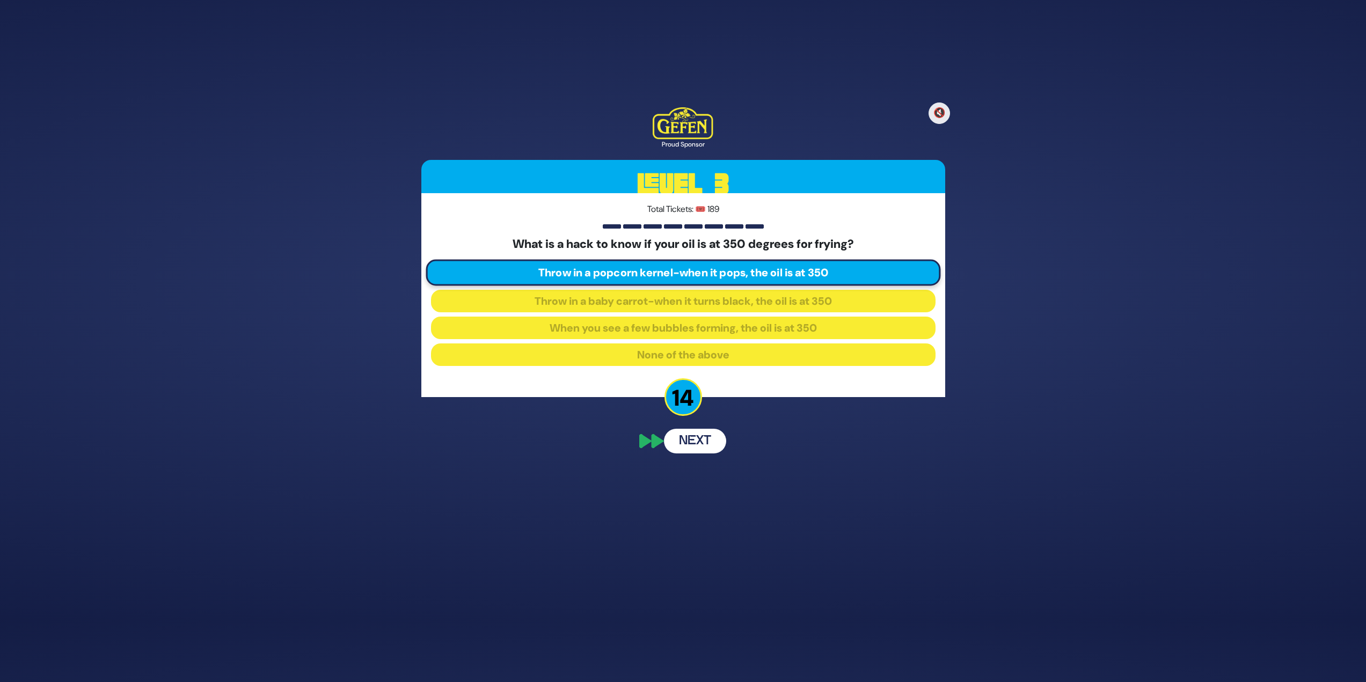
scroll to position [37, 0]
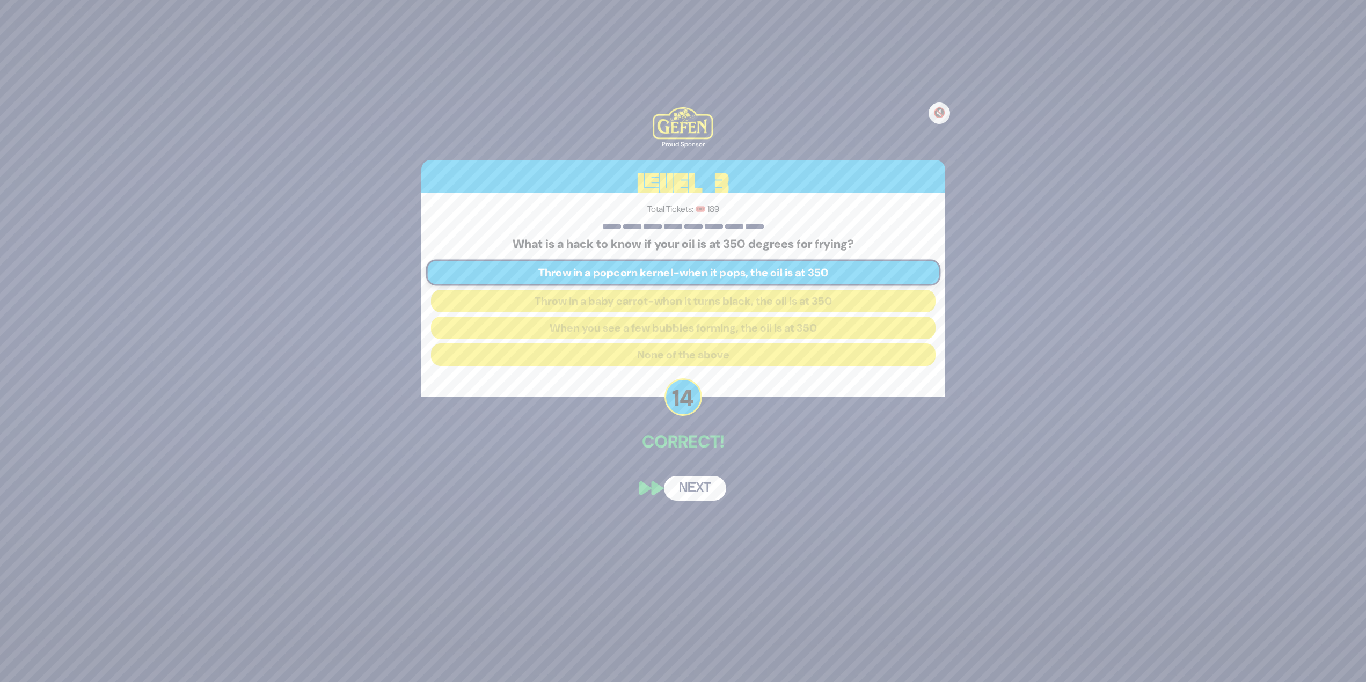
click at [706, 486] on button "Next" at bounding box center [695, 488] width 62 height 25
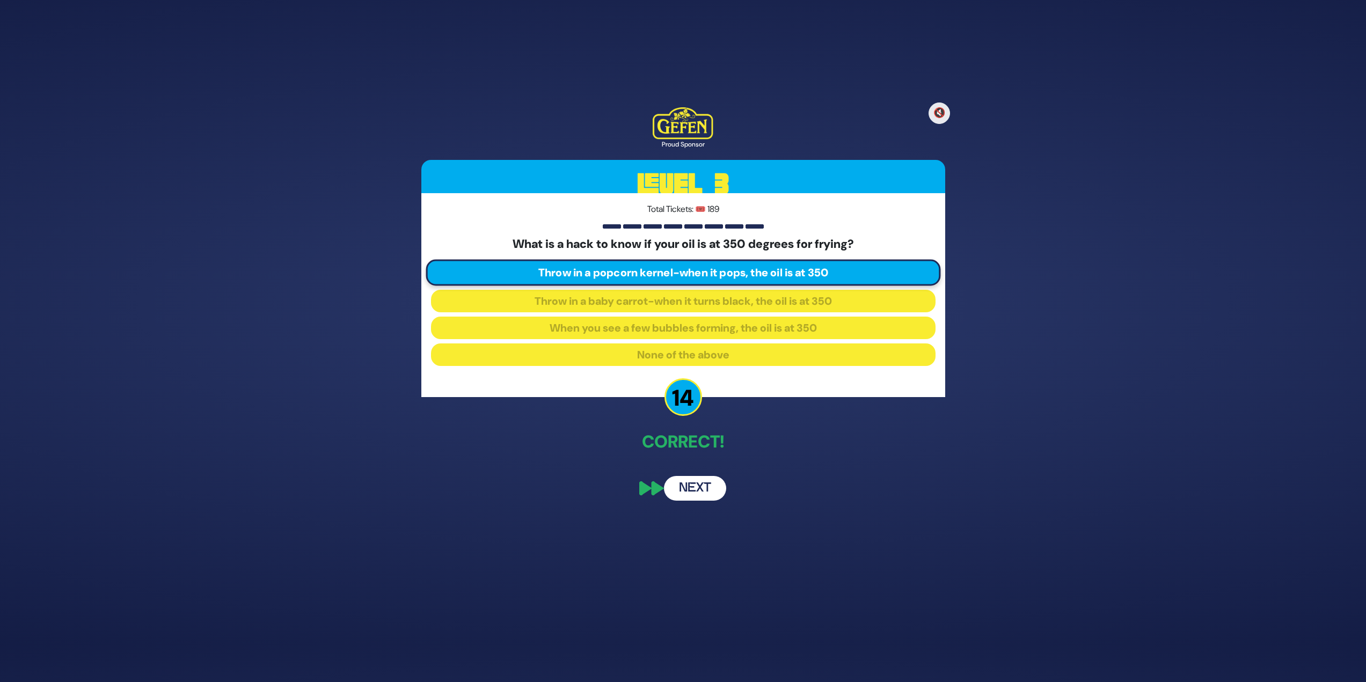
scroll to position [53, 0]
